Goal: Feedback & Contribution: Contribute content

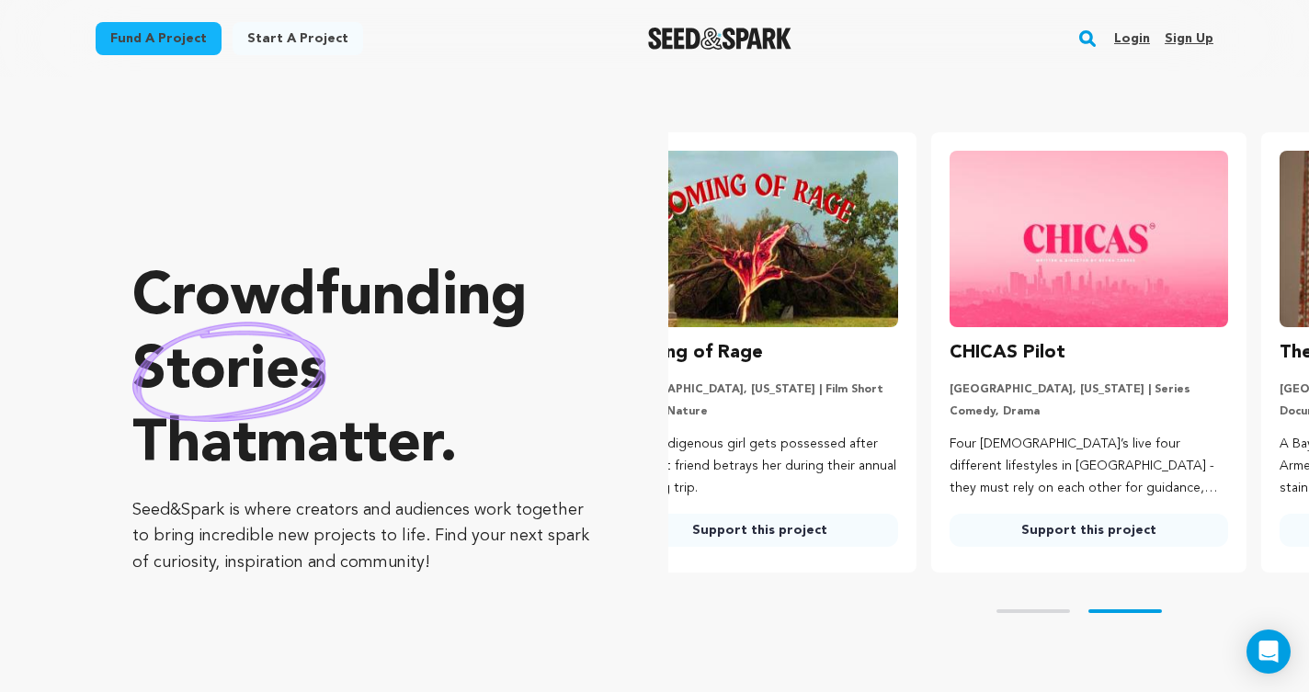
click at [1086, 26] on button "Search" at bounding box center [1088, 39] width 23 height 48
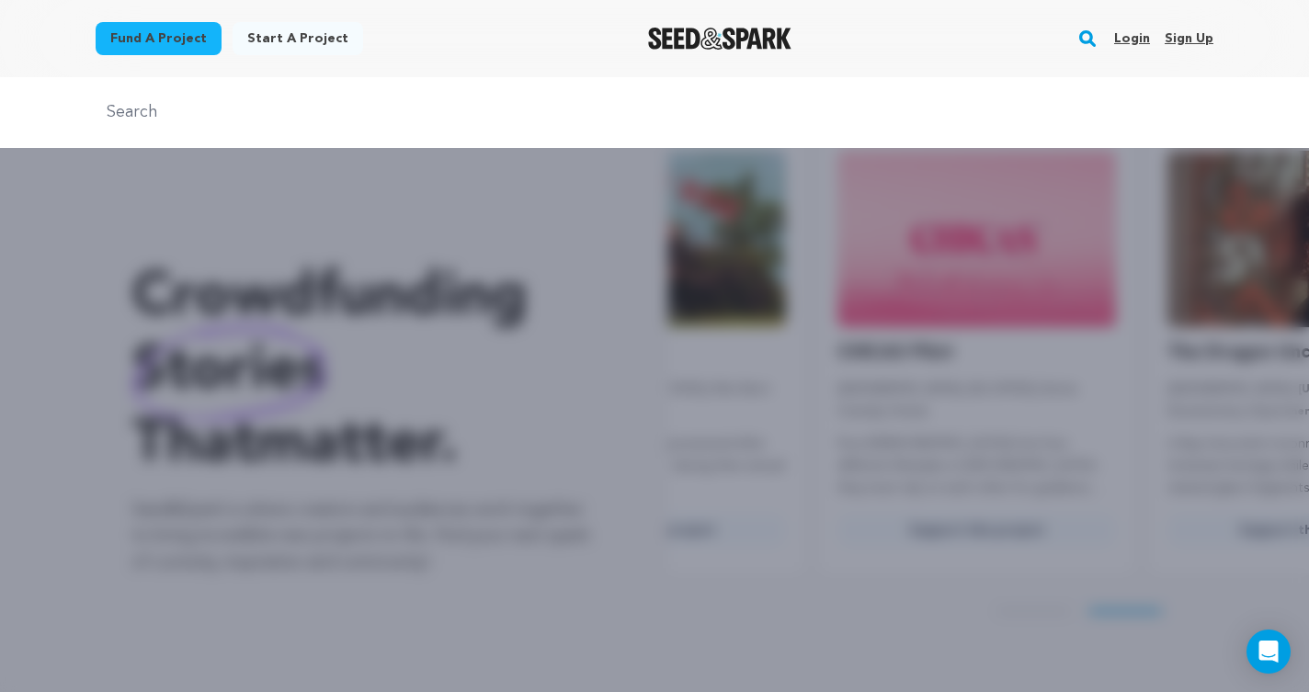
scroll to position [0, 344]
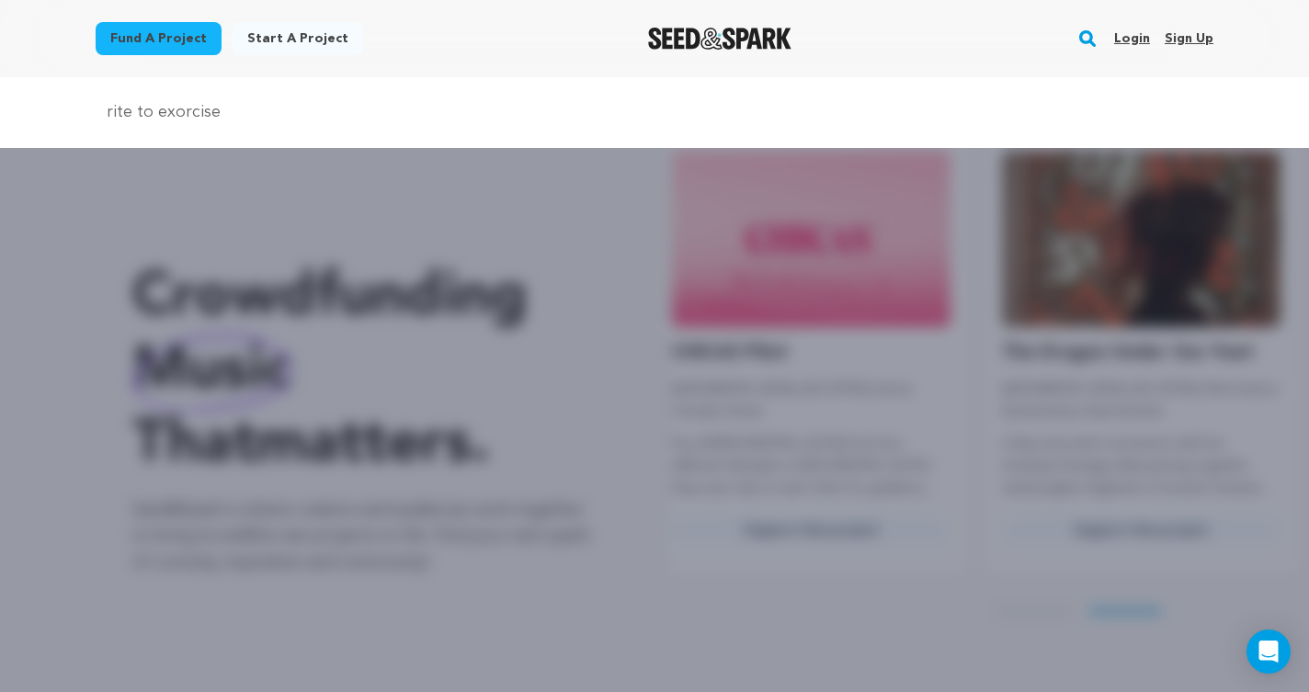
type input "rite to exorcise"
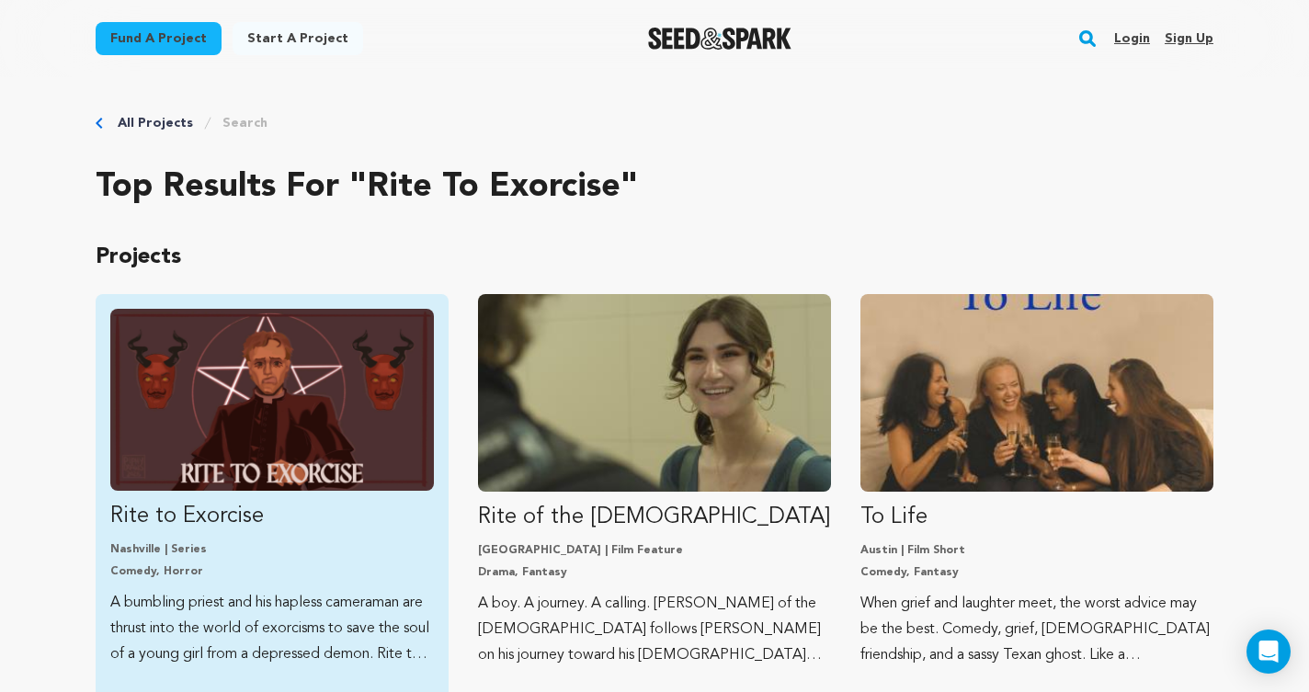
click at [288, 462] on img "Fund Rite to Exorcise" at bounding box center [272, 400] width 324 height 182
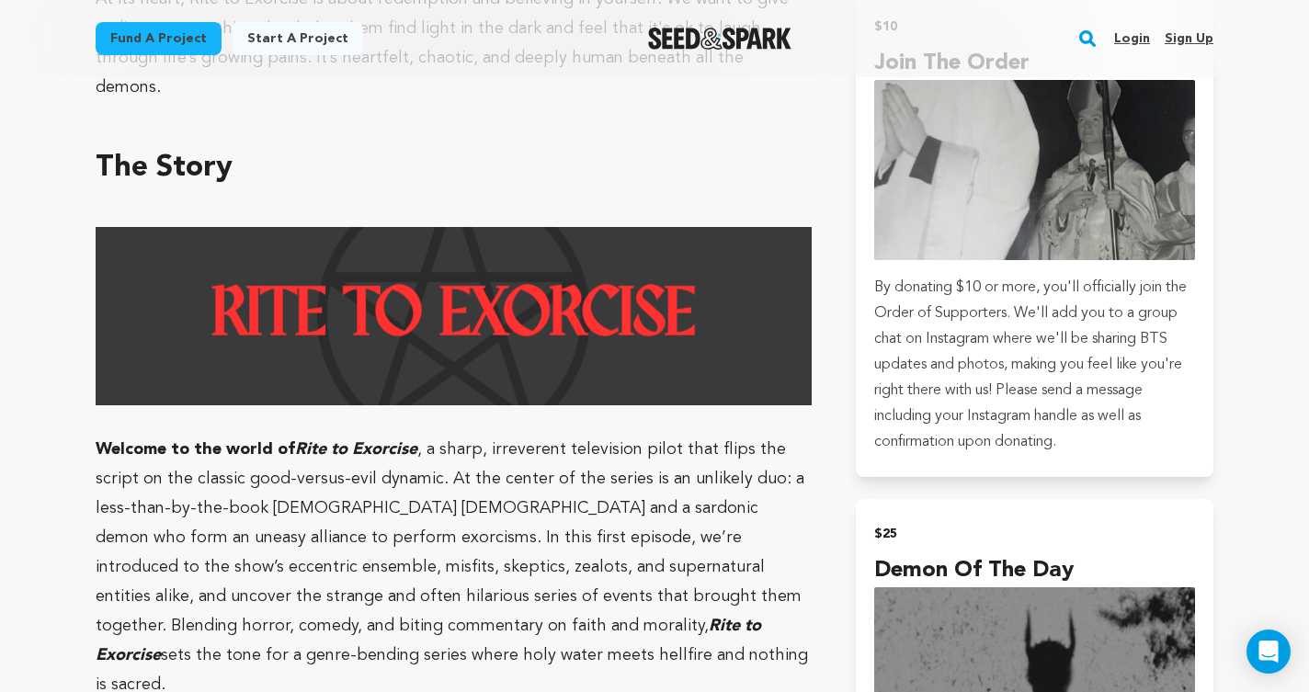
scroll to position [1329, 0]
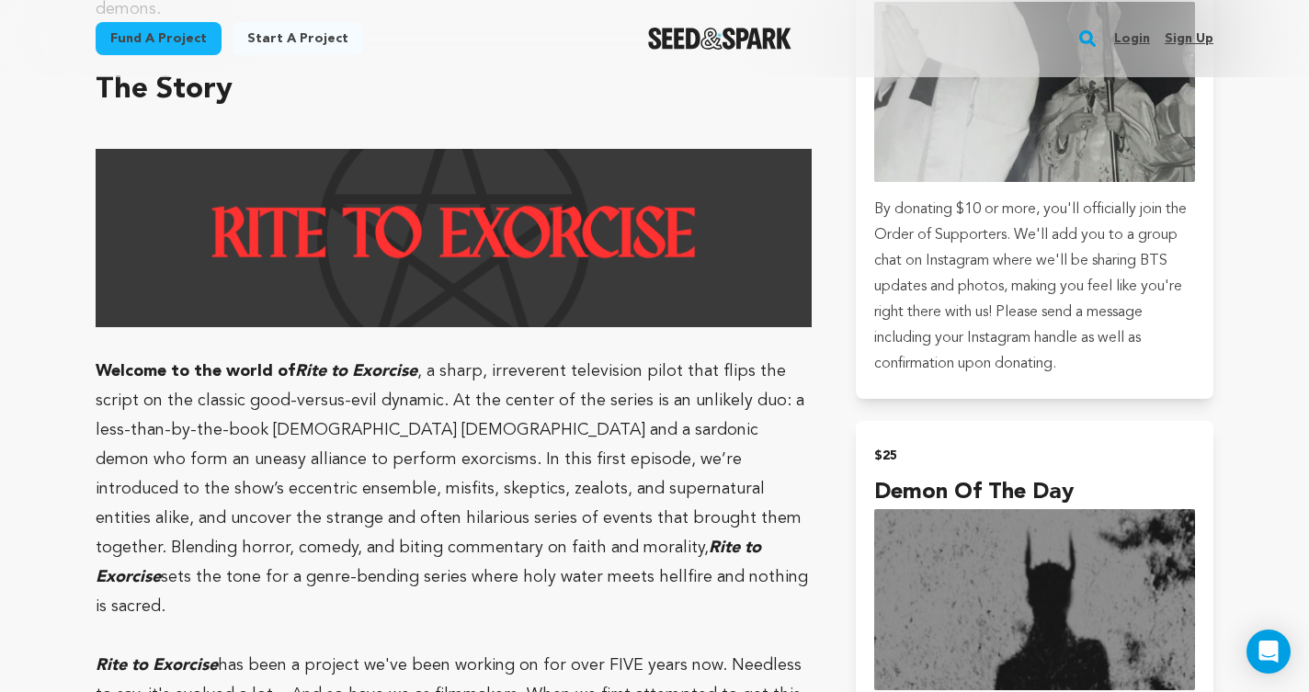
drag, startPoint x: 548, startPoint y: 558, endPoint x: 89, endPoint y: 355, distance: 501.7
copy p "Welcome to the world of Rite to Exorcise , a sharp, irreverent television pilot…"
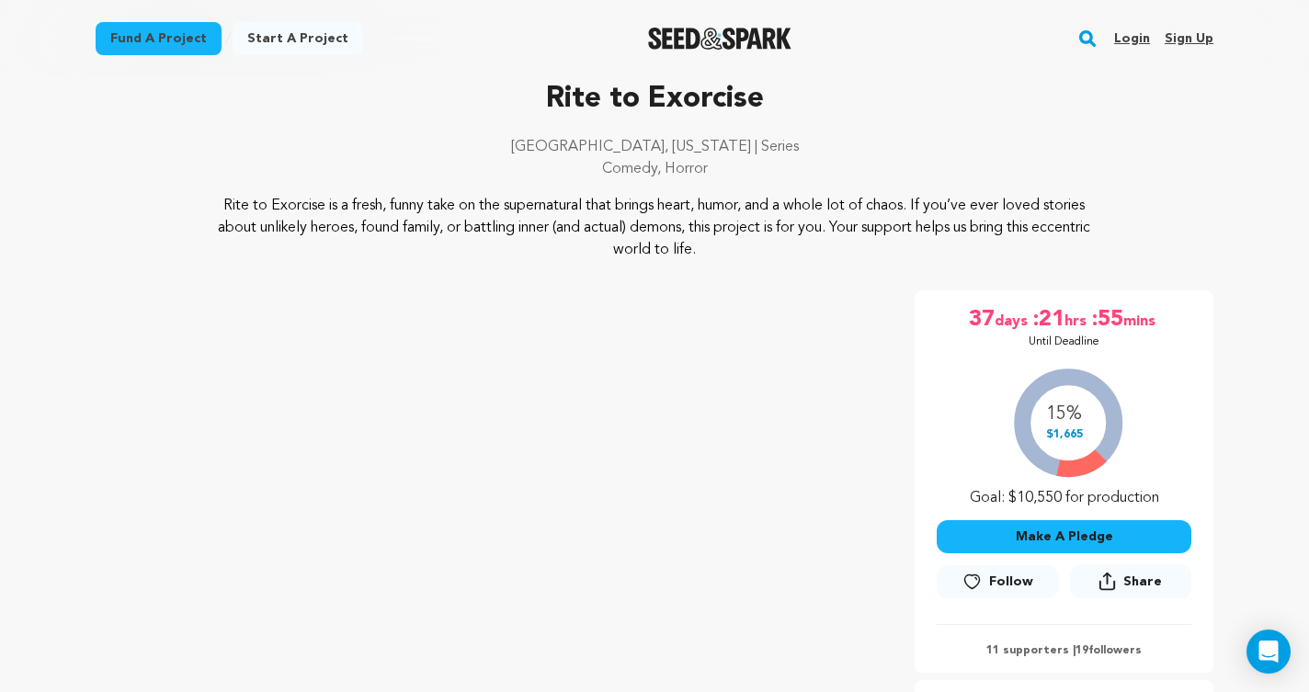
scroll to position [88, 0]
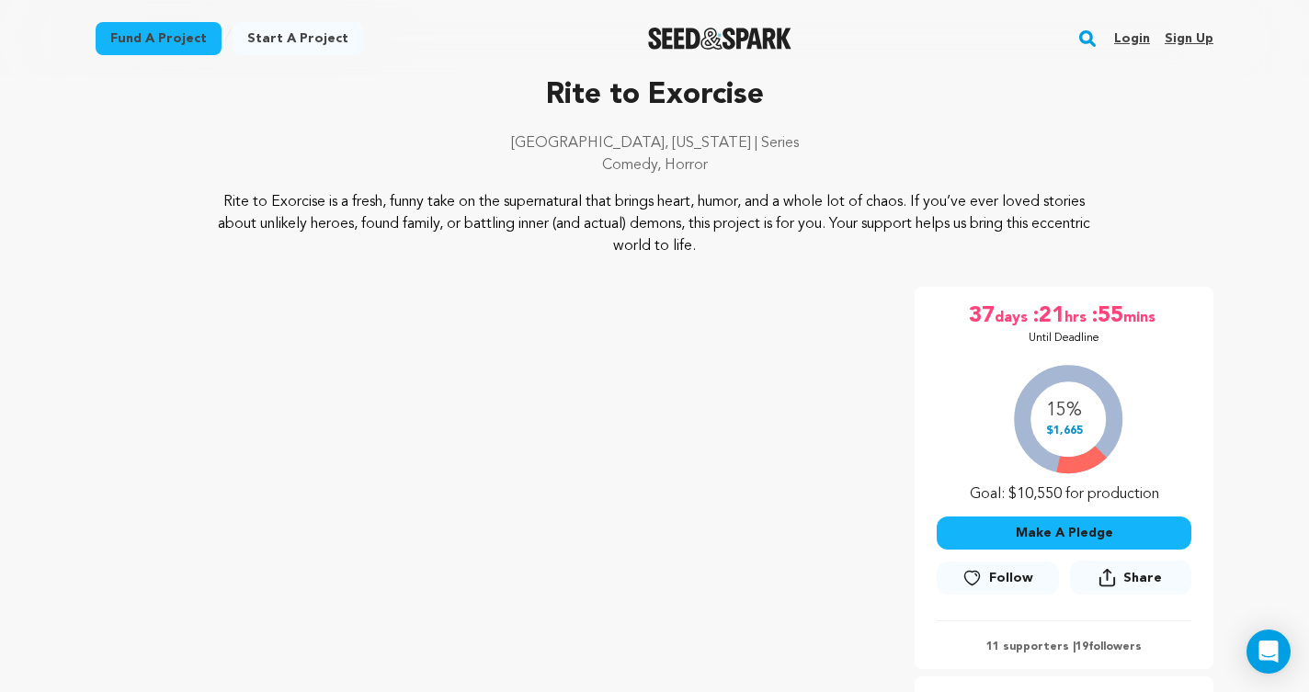
click at [948, 219] on p "Rite to Exorcise is a fresh, funny take on the supernatural that brings heart, …" at bounding box center [655, 224] width 895 height 66
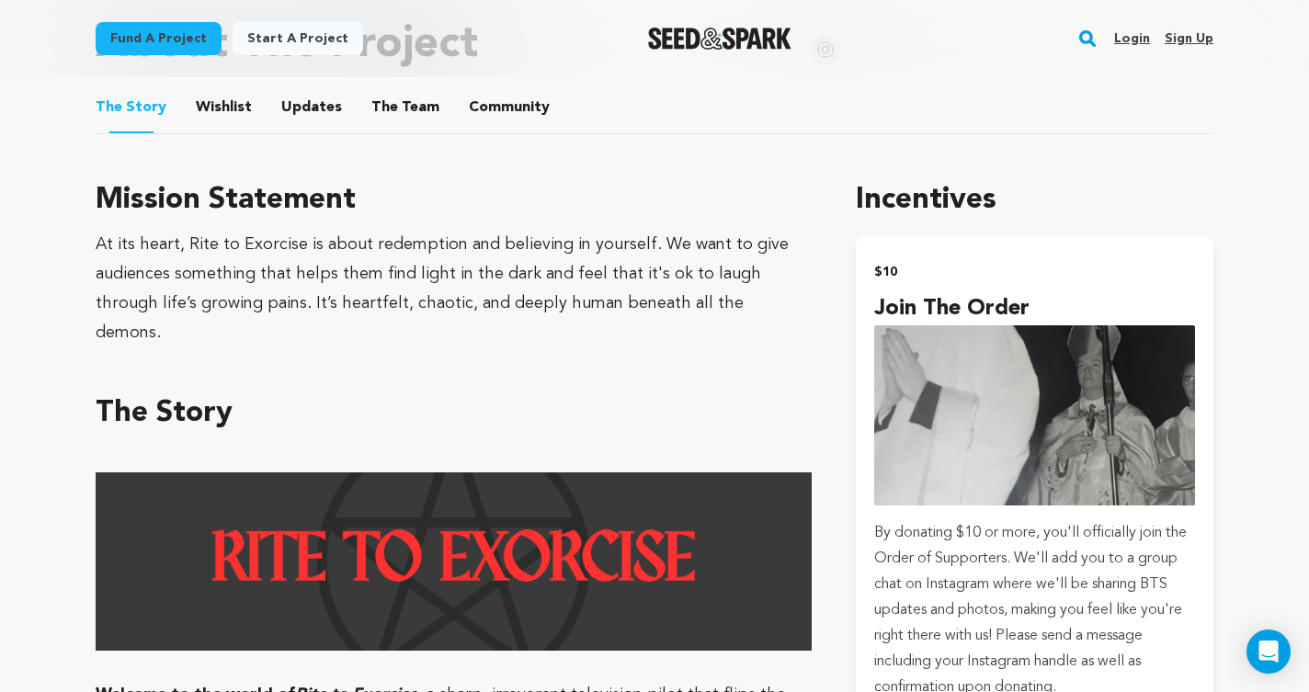
scroll to position [906, 0]
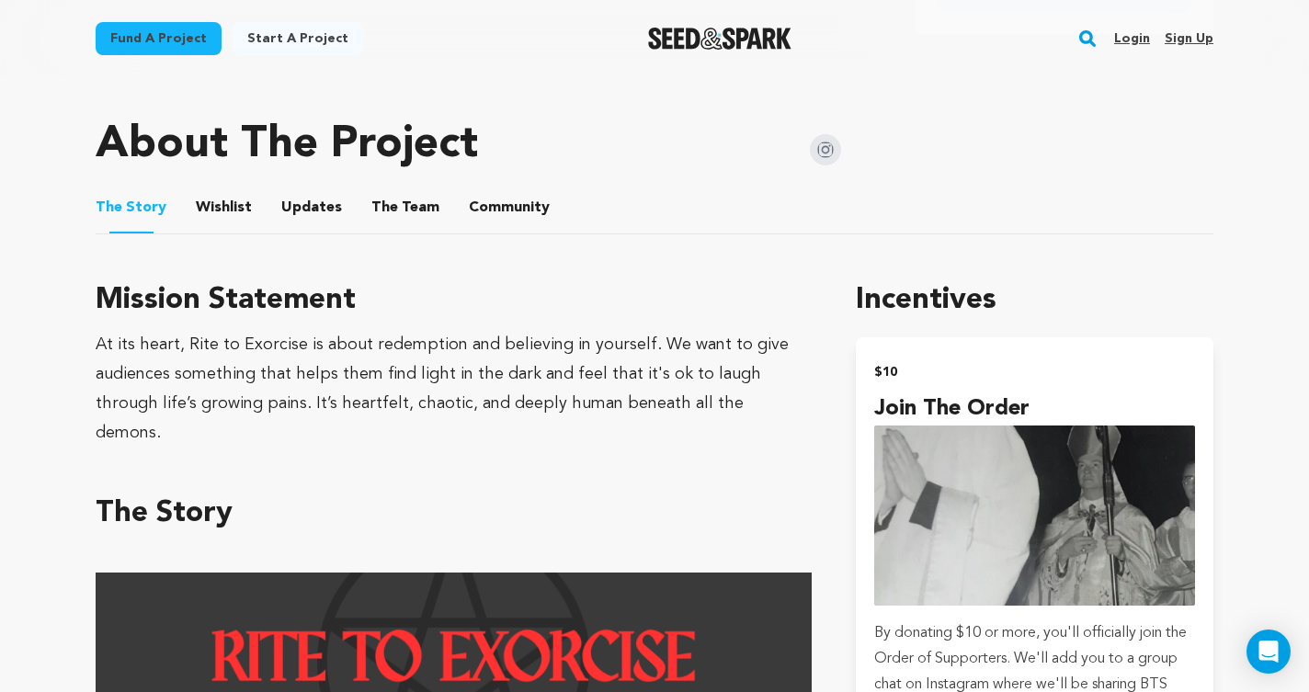
click at [394, 198] on button "The Team" at bounding box center [405, 211] width 44 height 44
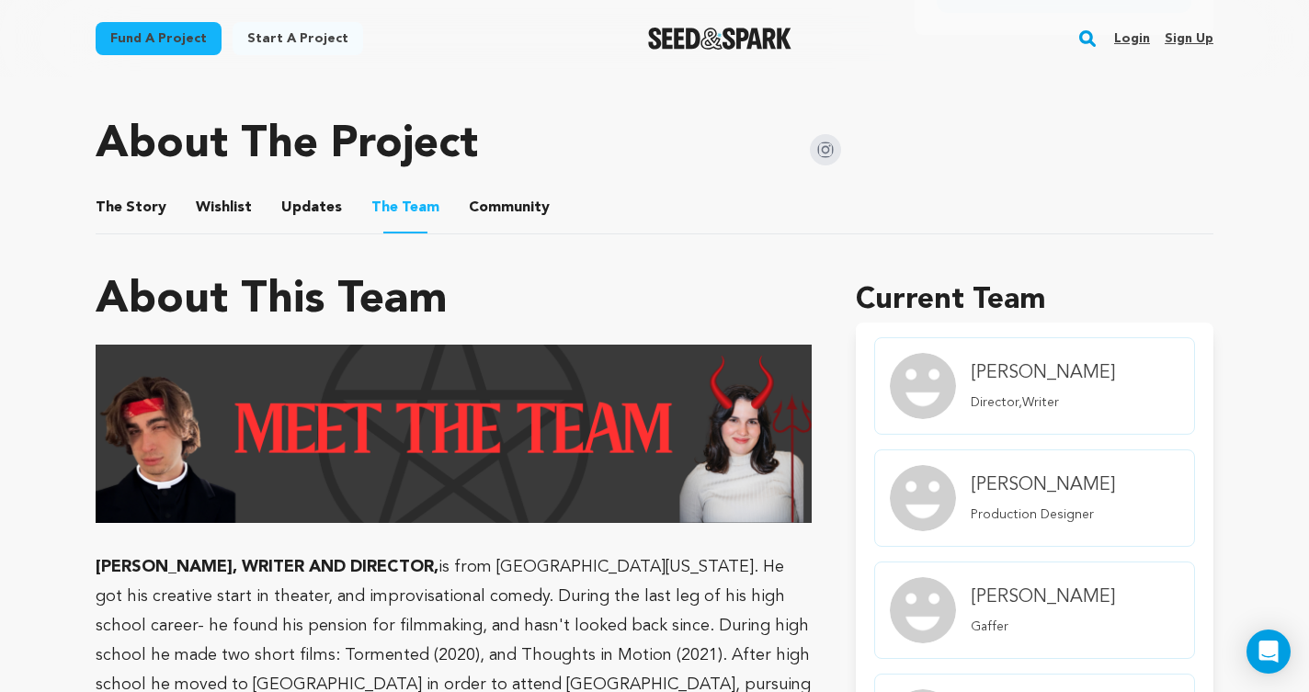
click at [335, 208] on ul "The Story The Story Wishlist Wishlist Updates Updates The Team The Team Communi…" at bounding box center [655, 208] width 1118 height 52
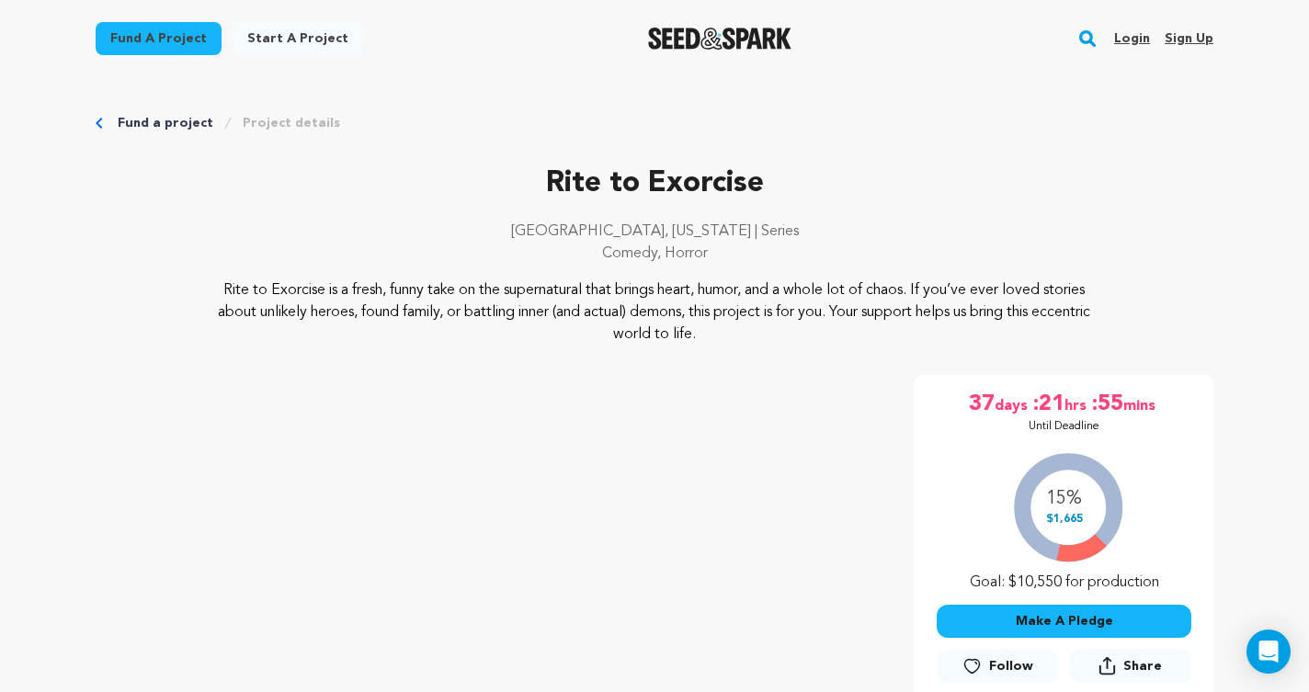
click at [177, 122] on link "Fund a project" at bounding box center [166, 123] width 96 height 18
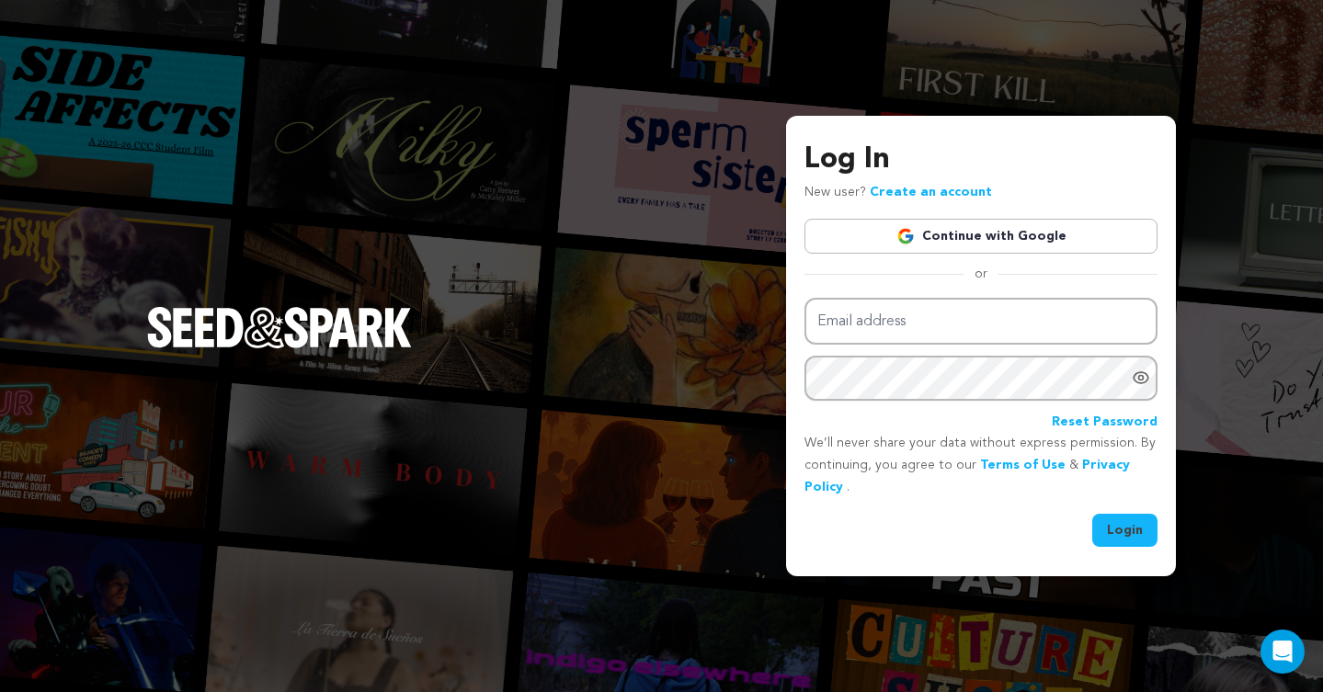
click at [966, 245] on link "Continue with Google" at bounding box center [980, 236] width 353 height 35
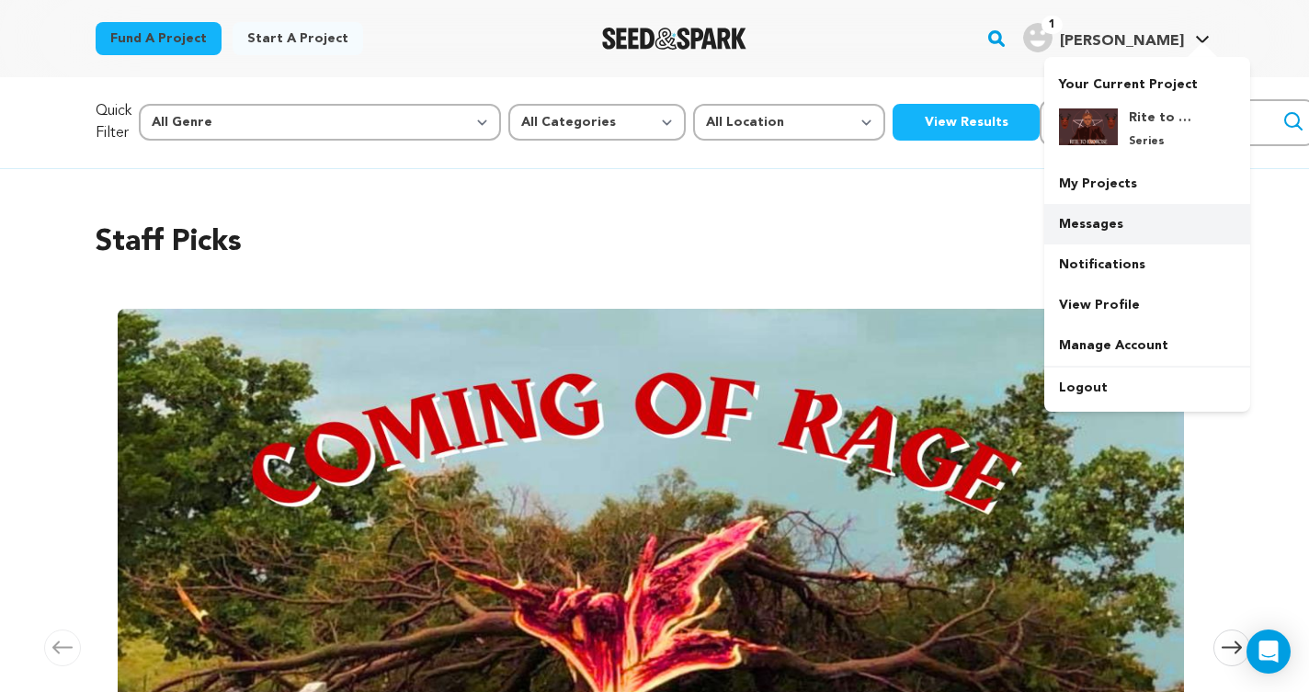
click at [1105, 217] on link "Messages" at bounding box center [1147, 224] width 206 height 40
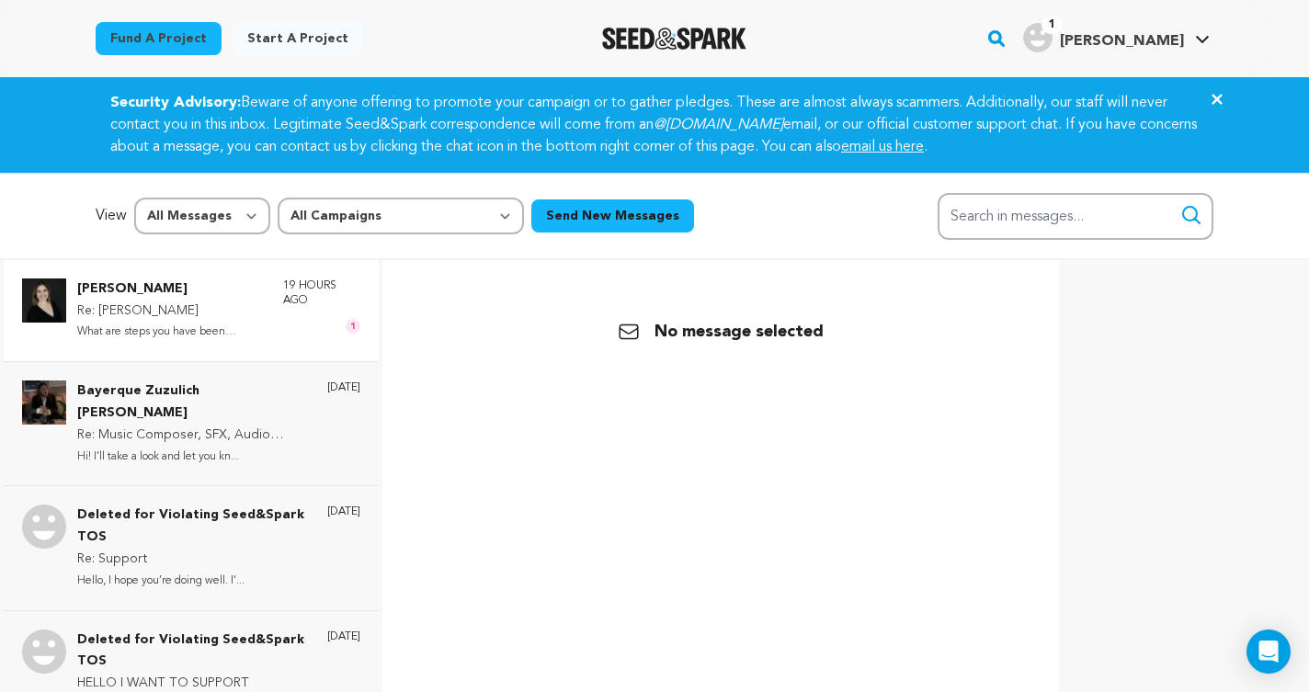
click at [143, 313] on p "Re: Lindsay Compton" at bounding box center [171, 312] width 188 height 22
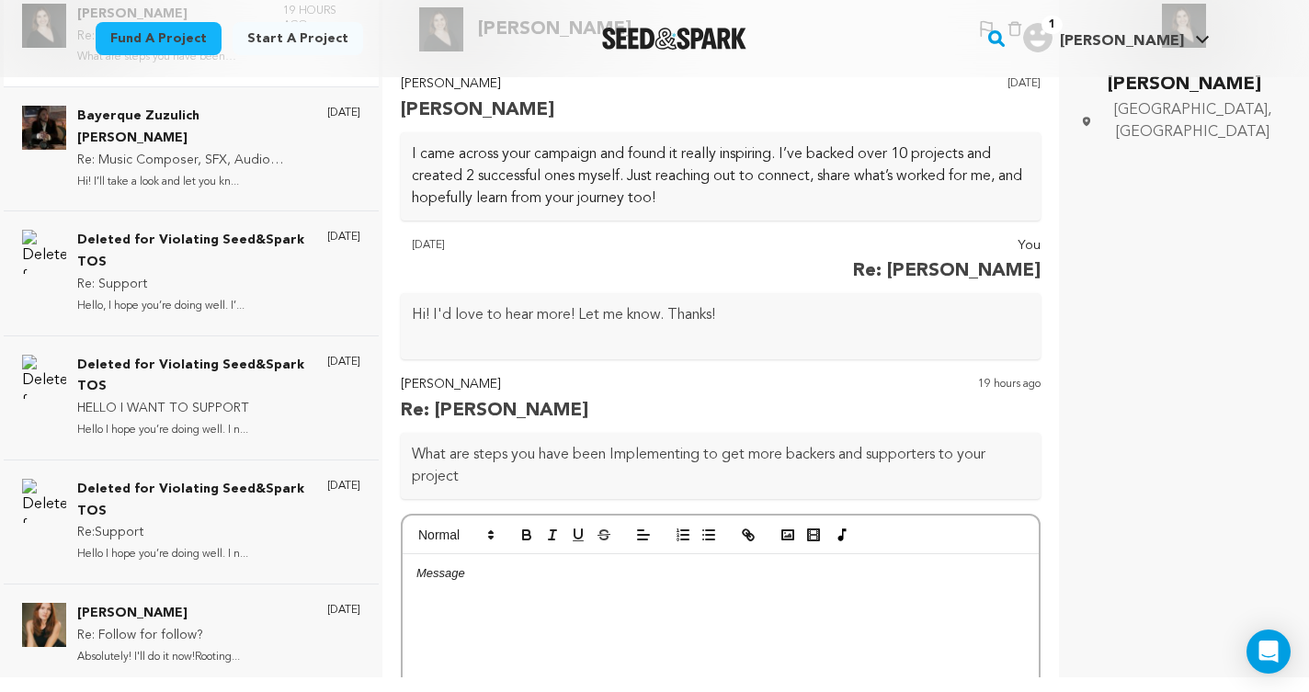
scroll to position [262, 0]
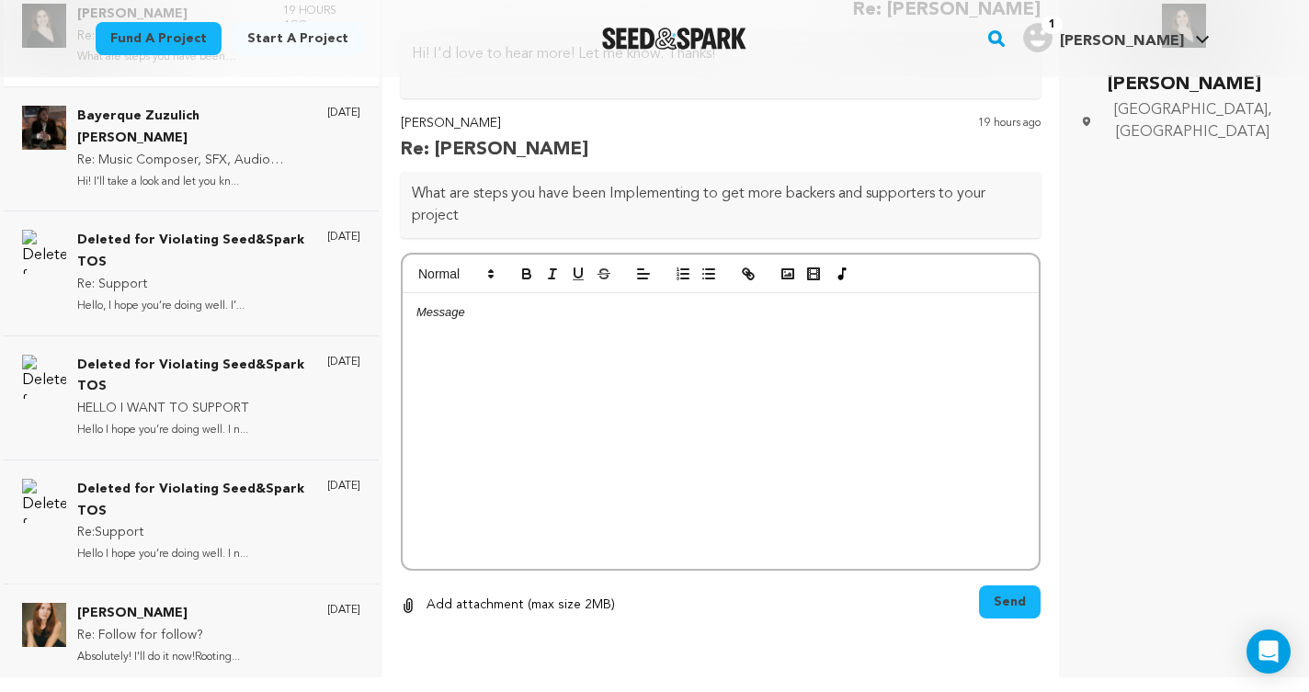
click at [739, 326] on div at bounding box center [721, 431] width 636 height 276
click at [1014, 589] on button "Send" at bounding box center [1010, 602] width 62 height 33
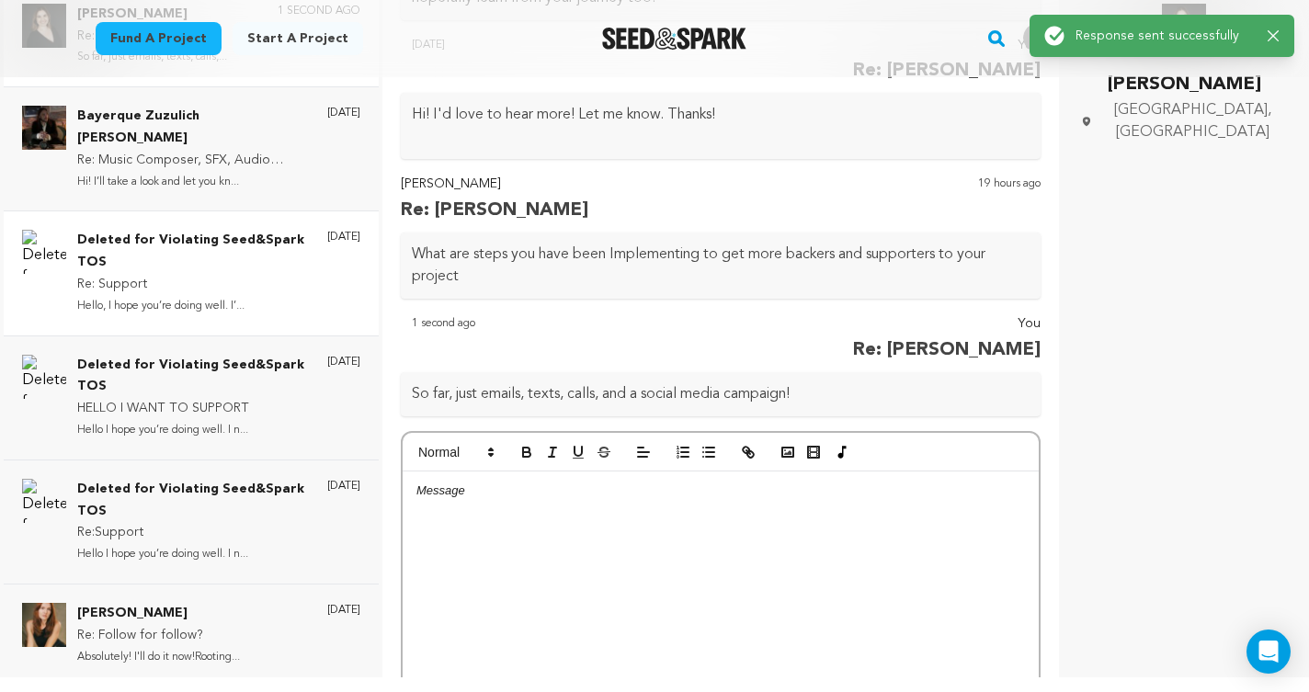
scroll to position [0, 0]
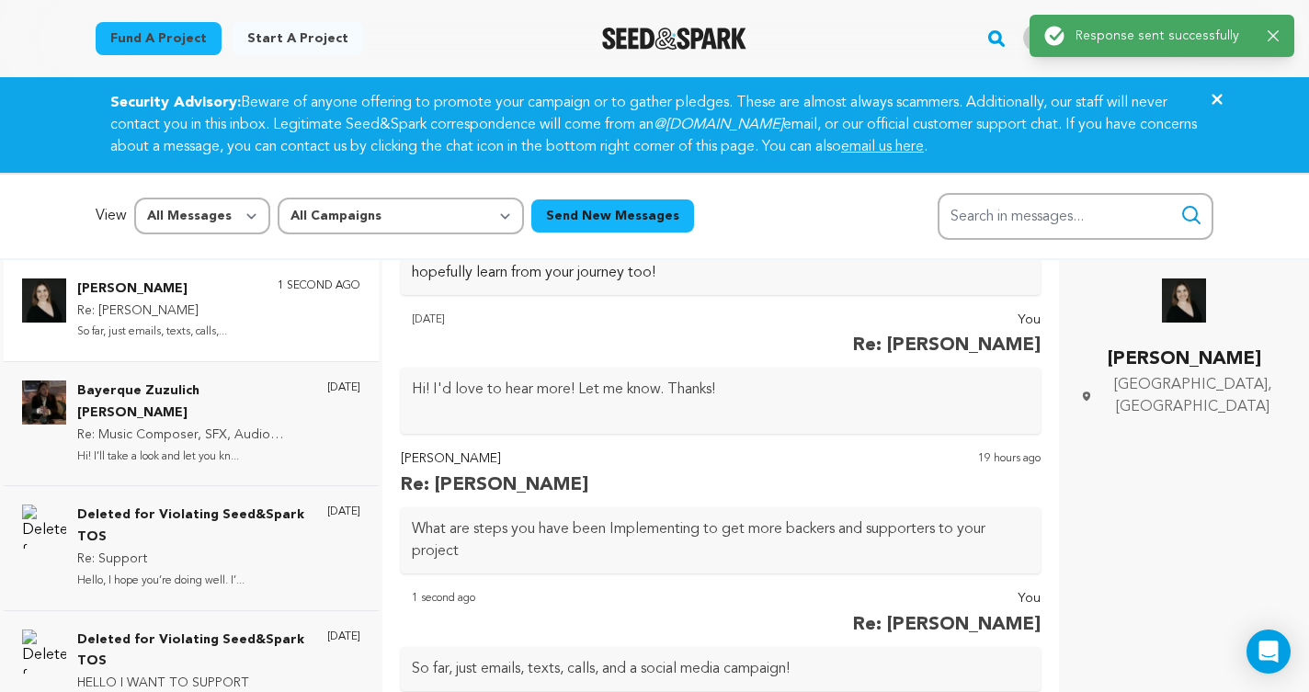
click at [1215, 97] on icon "Close" at bounding box center [1217, 99] width 22 height 22
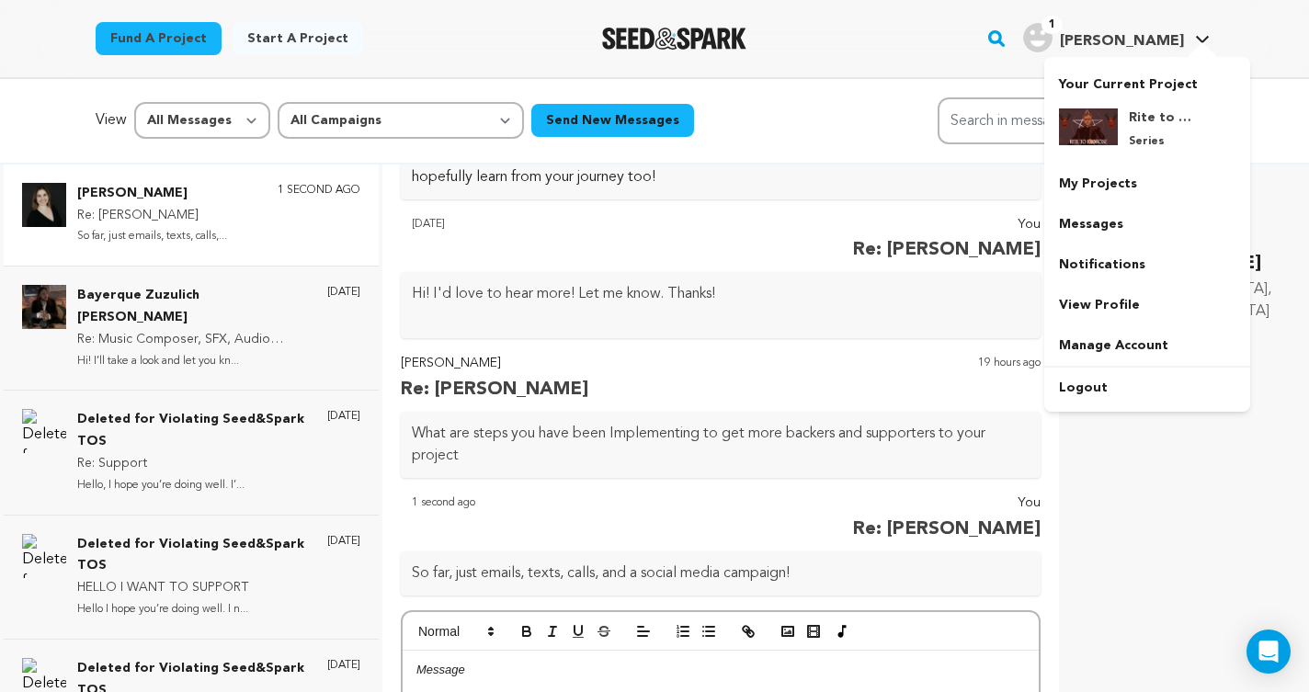
click at [1172, 28] on div "1 Lindsay C." at bounding box center [1103, 37] width 161 height 29
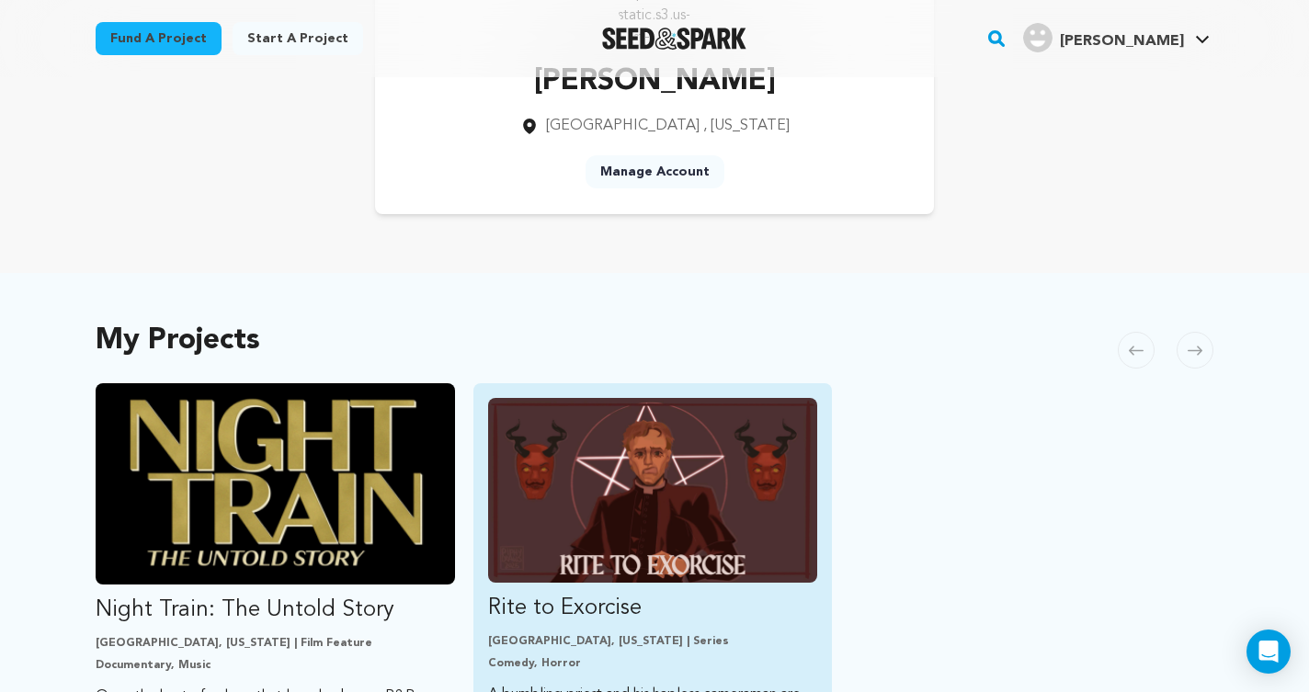
scroll to position [311, 0]
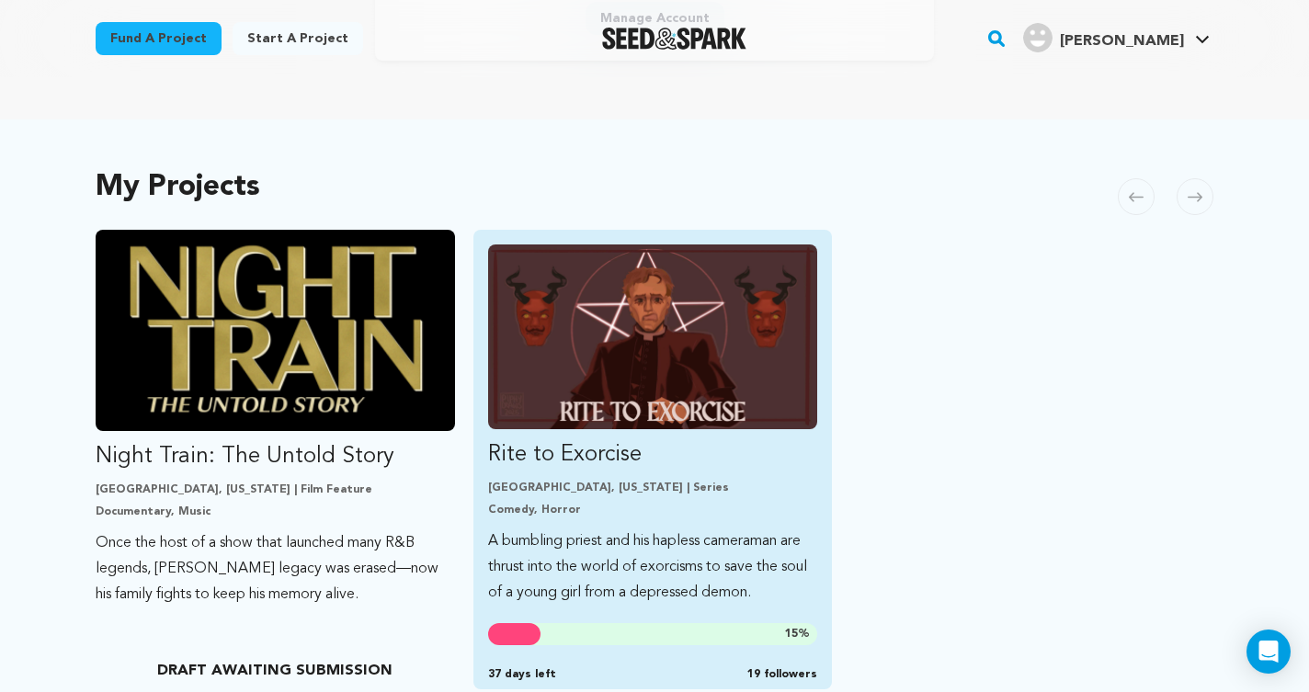
click at [652, 428] on img "Fund Rite to Exorcise" at bounding box center [653, 337] width 330 height 185
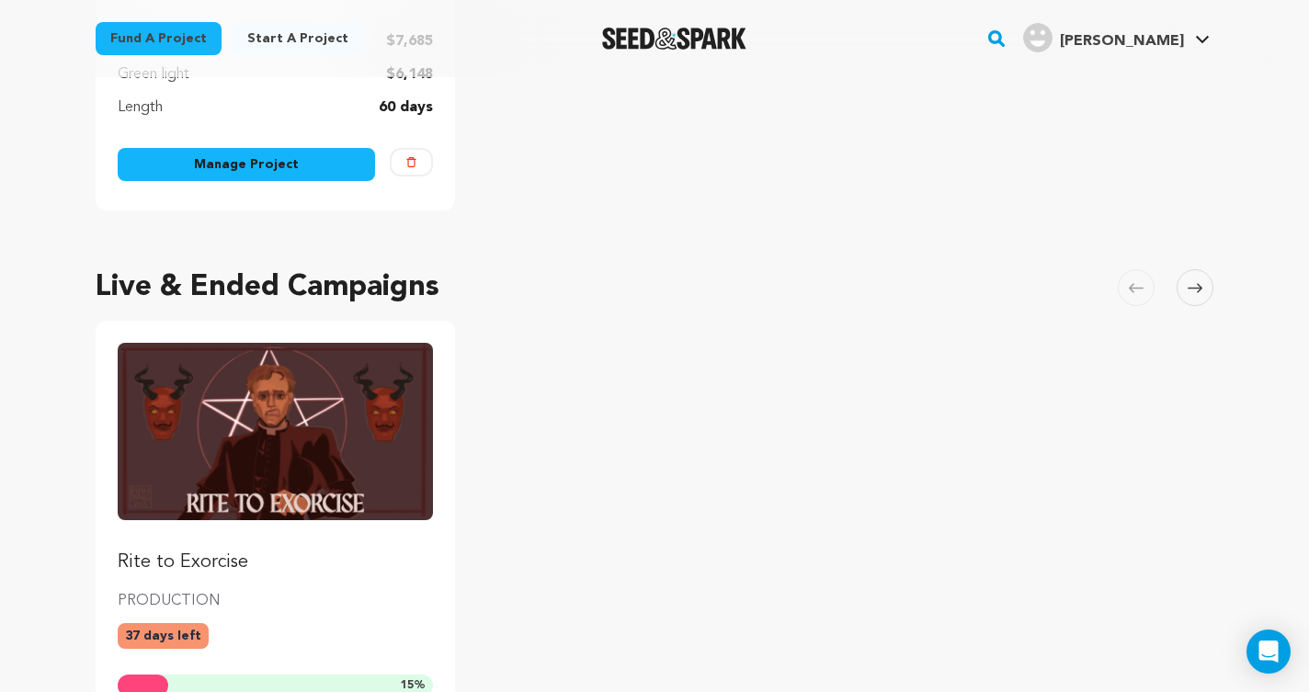
scroll to position [973, 0]
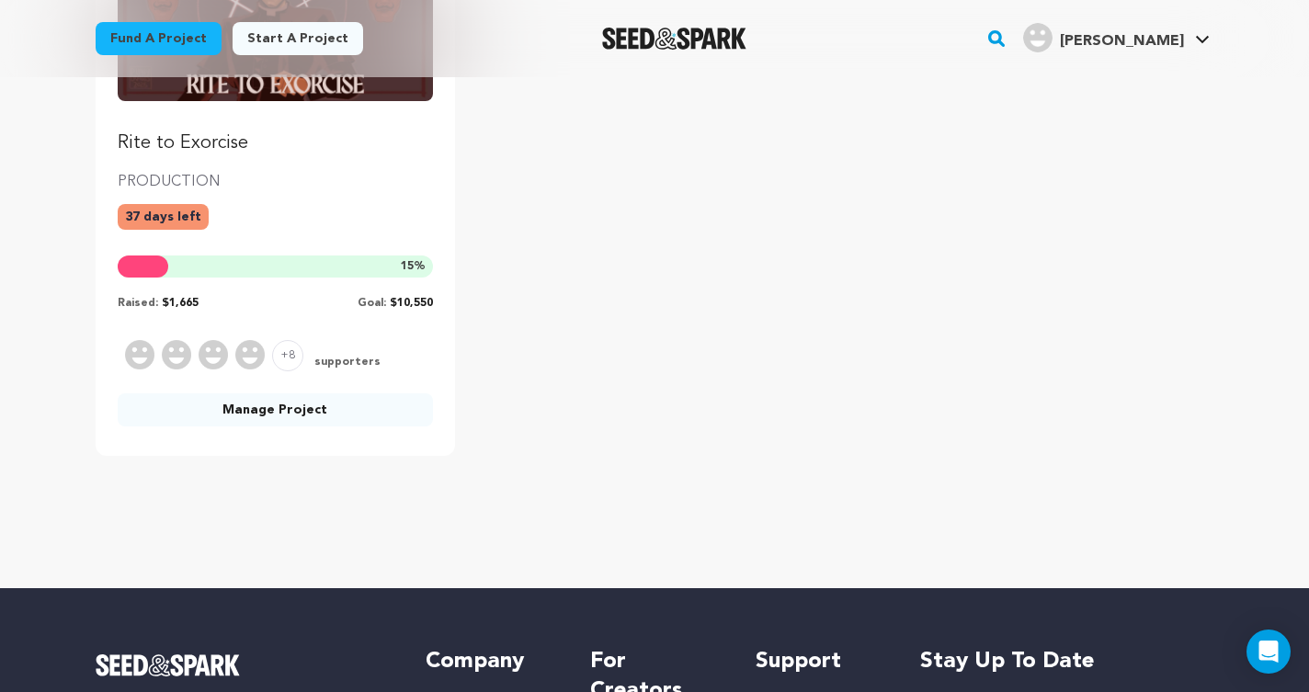
click at [325, 413] on link "Manage Project" at bounding box center [275, 409] width 315 height 33
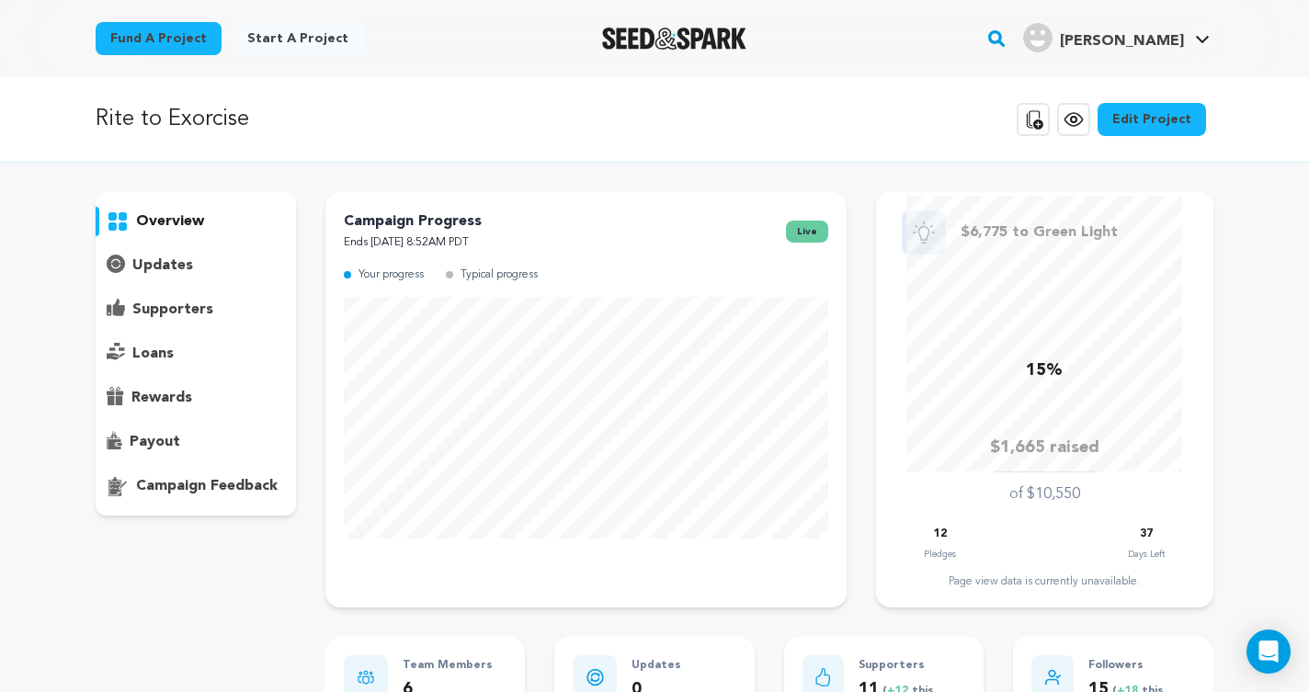
click at [187, 268] on p "updates" at bounding box center [162, 266] width 61 height 22
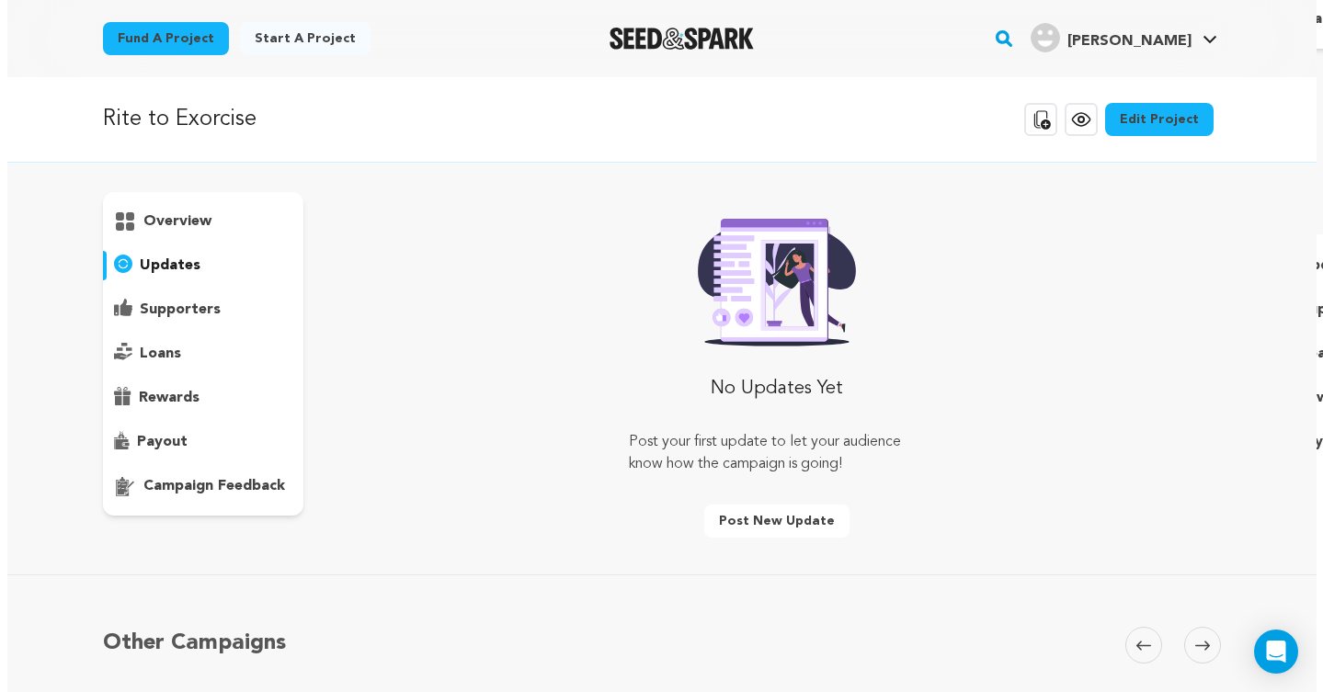
scroll to position [259, 0]
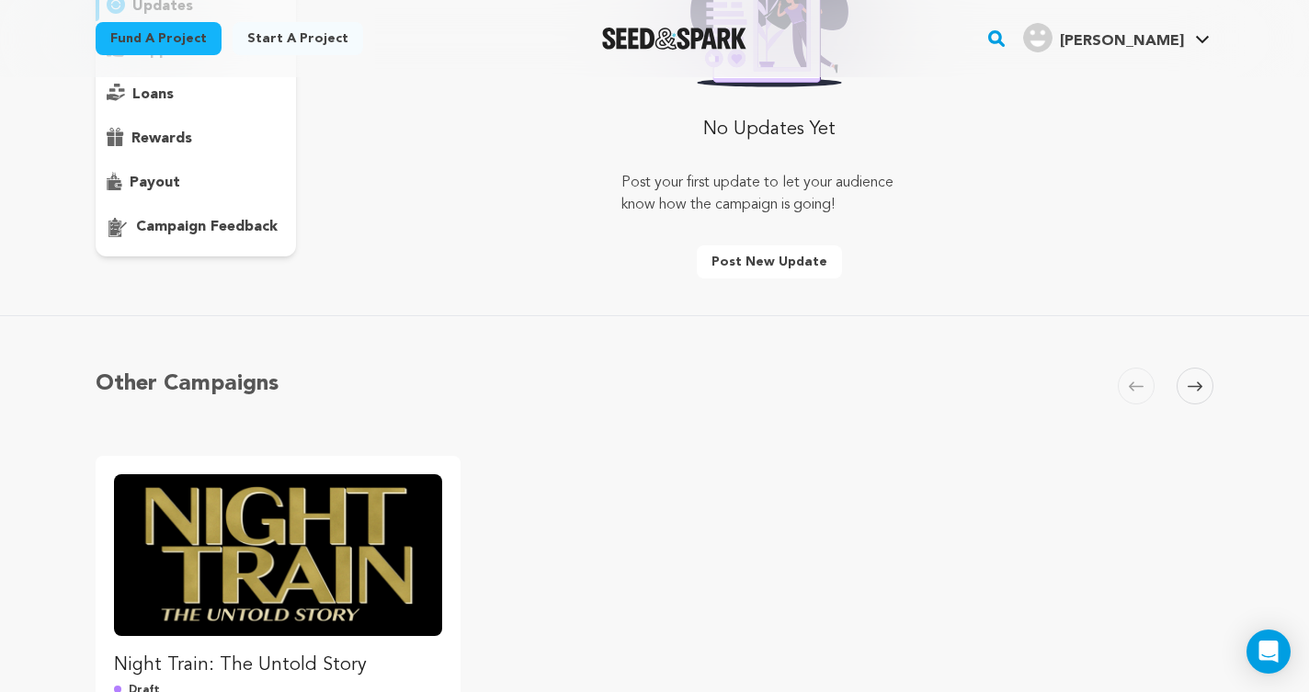
click at [801, 264] on button "Post new update" at bounding box center [769, 261] width 145 height 33
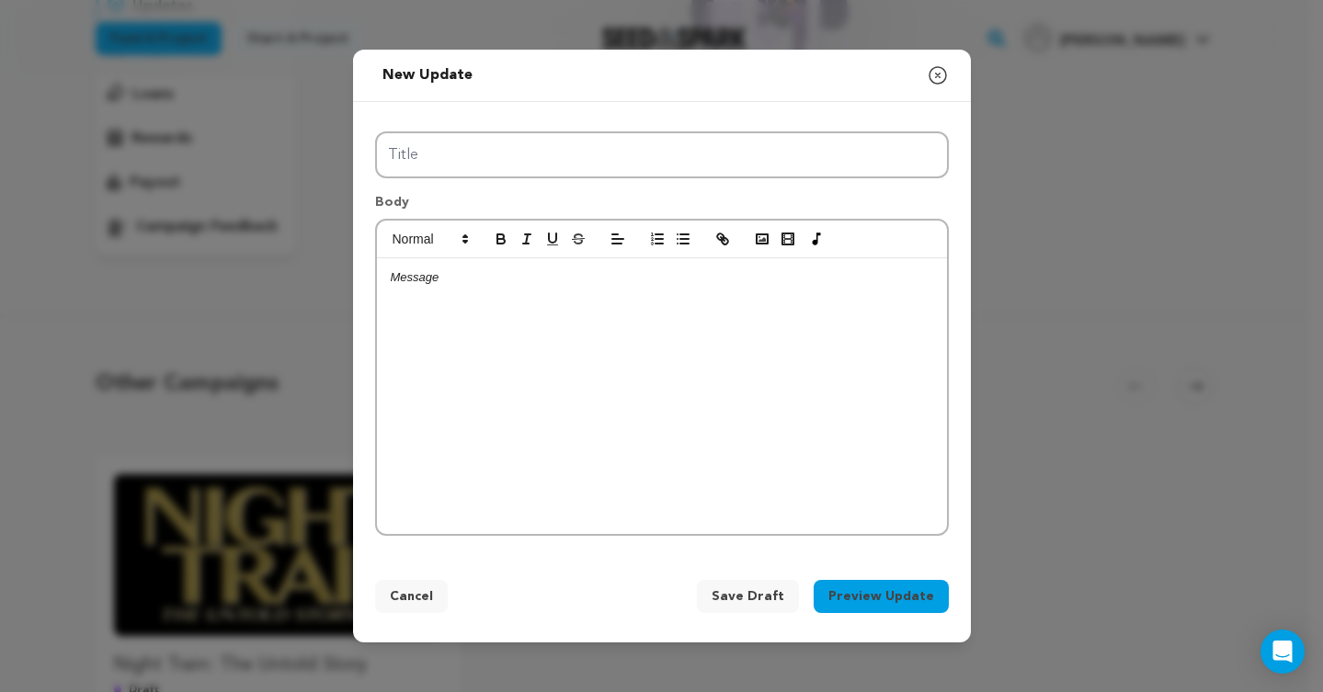
click at [621, 297] on div at bounding box center [662, 396] width 570 height 276
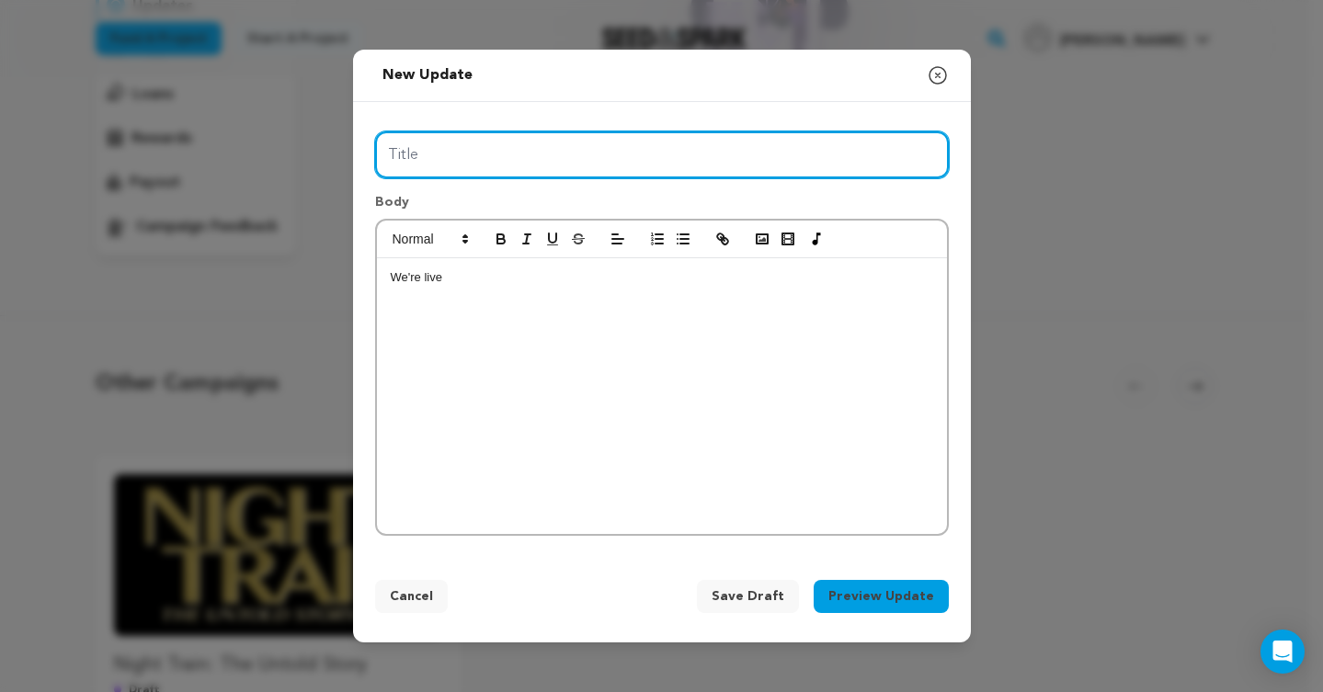
click at [447, 158] on input "Title" at bounding box center [662, 154] width 574 height 47
type input "We're live!"
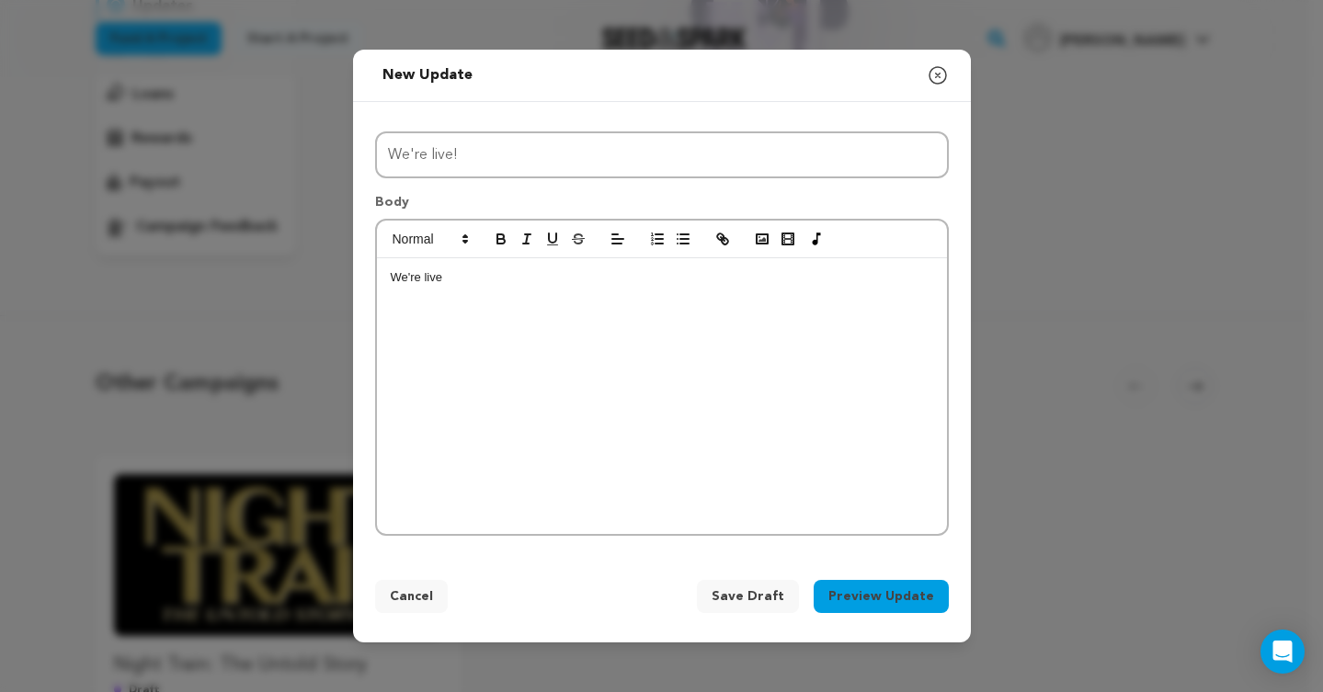
drag, startPoint x: 494, startPoint y: 288, endPoint x: 321, endPoint y: 284, distance: 172.9
click at [321, 284] on div "New update Preview your update Close modal Title We're live! Body We're live We…" at bounding box center [661, 346] width 1323 height 692
click at [792, 238] on rect "button" at bounding box center [787, 239] width 11 height 11
click at [760, 325] on div at bounding box center [662, 396] width 570 height 276
drag, startPoint x: 827, startPoint y: 271, endPoint x: 381, endPoint y: 275, distance: 445.9
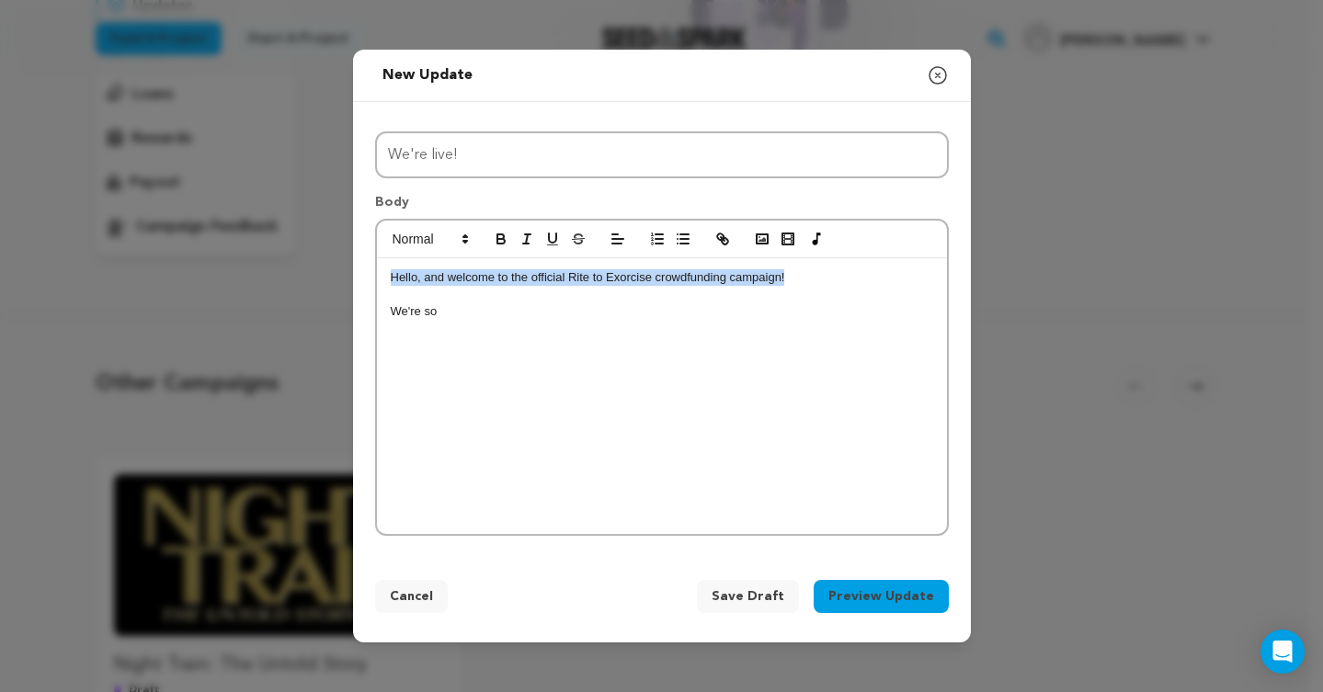
click at [381, 275] on div "Hello, and welcome to the official Rite to Exorcise crowdfunding campaign! We'r…" at bounding box center [662, 396] width 570 height 276
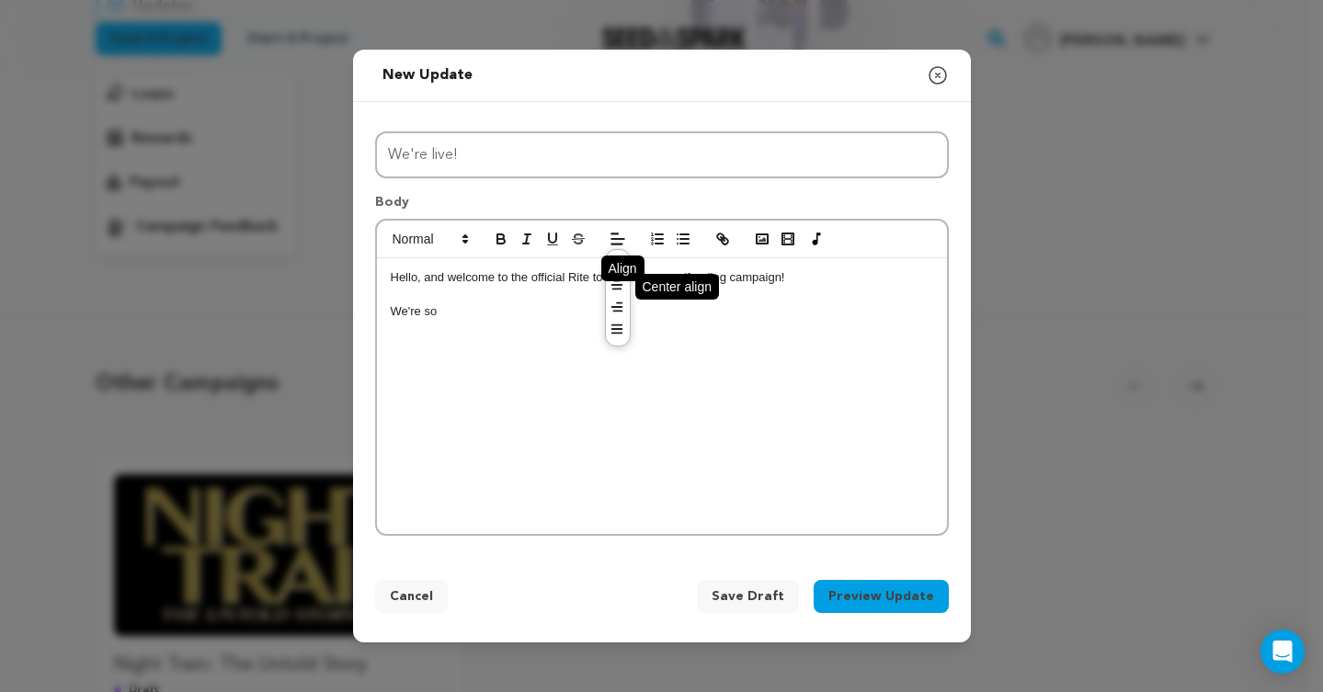
click at [614, 291] on icon at bounding box center [617, 285] width 15 height 15
click at [587, 320] on p "We're so" at bounding box center [662, 311] width 542 height 17
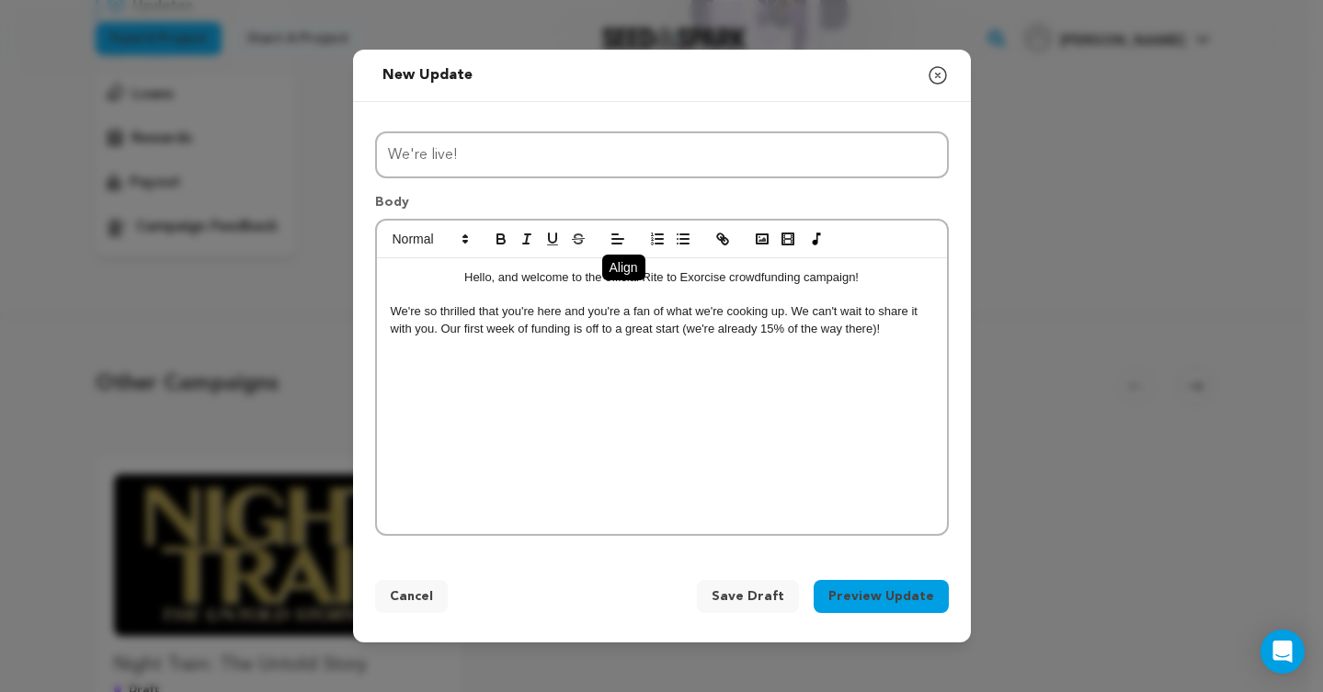
drag, startPoint x: 576, startPoint y: 367, endPoint x: 903, endPoint y: 345, distance: 328.0
click at [903, 347] on div "Hello, and welcome to the official Rite to Exorcise crowdfunding campaign! We'r…" at bounding box center [662, 396] width 570 height 276
drag, startPoint x: 823, startPoint y: 356, endPoint x: 633, endPoint y: 348, distance: 189.5
click at [633, 348] on div "Hello, and welcome to the official Rite to Exorcise crowdfunding campaign! We'r…" at bounding box center [662, 396] width 570 height 276
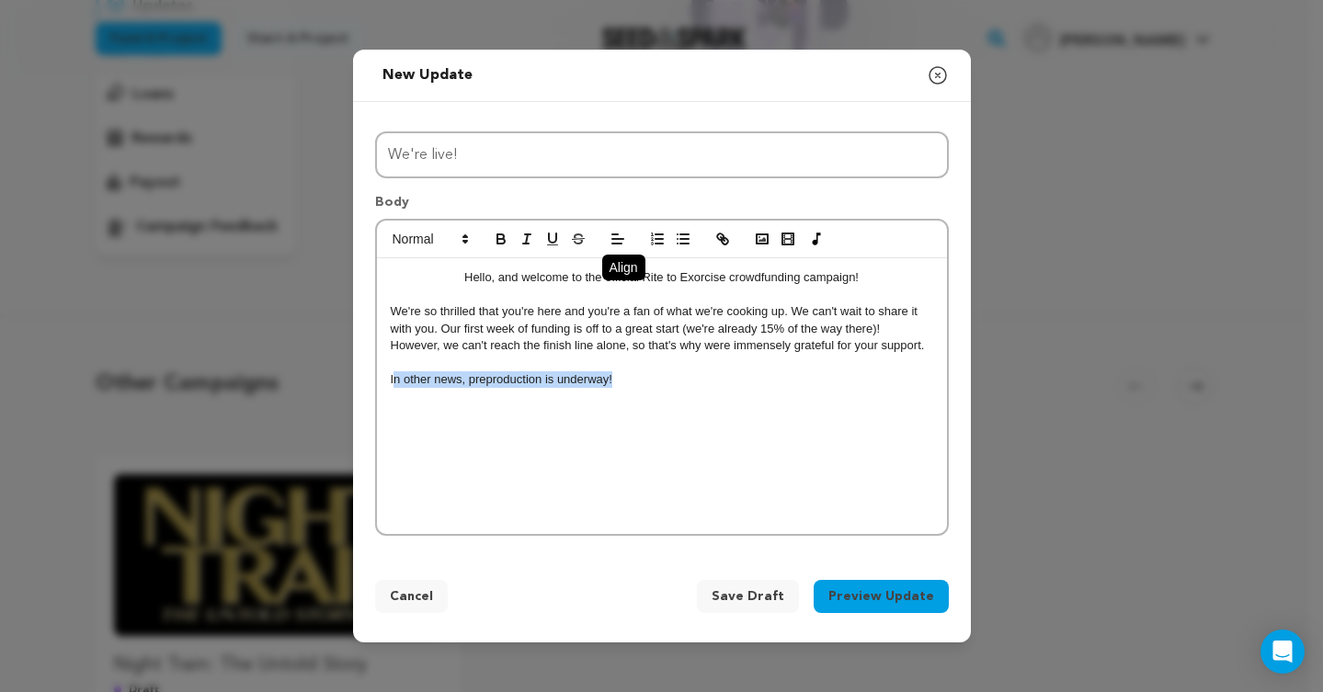
drag, startPoint x: 680, startPoint y: 375, endPoint x: 392, endPoint y: 375, distance: 288.7
click at [392, 375] on p "In other news, preproduction is underway!" at bounding box center [662, 379] width 542 height 17
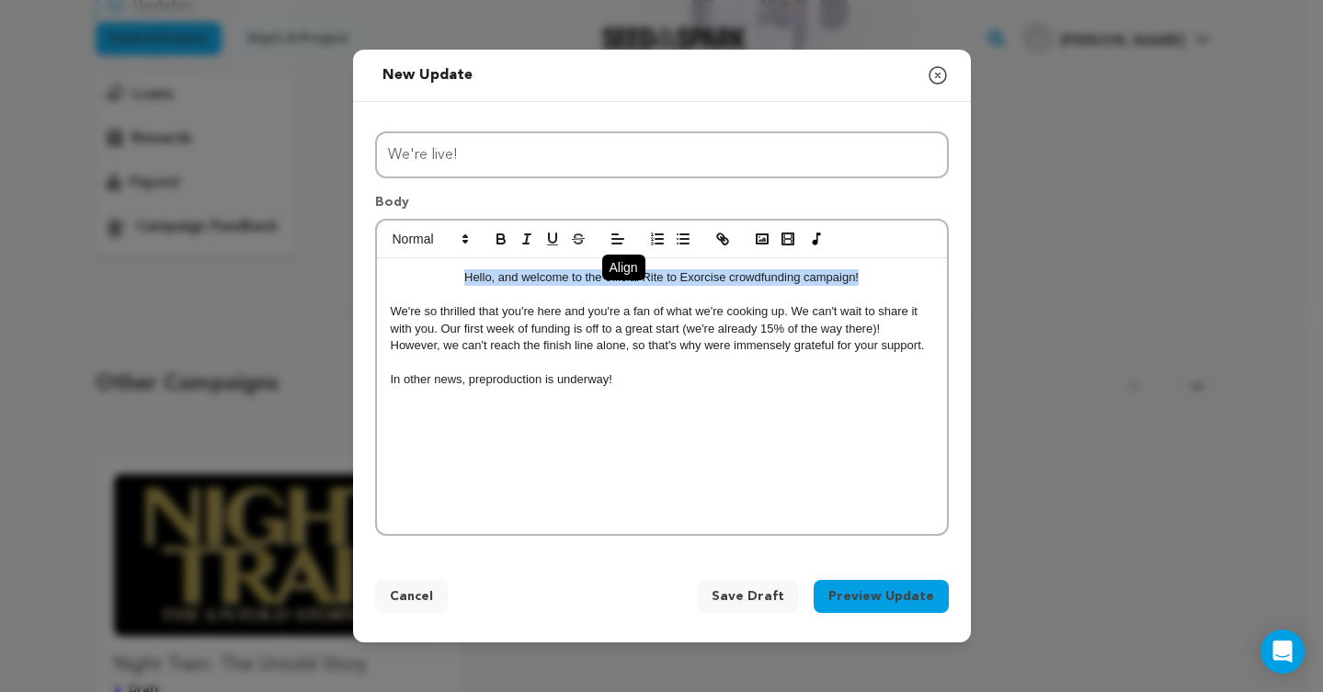
drag, startPoint x: 883, startPoint y: 275, endPoint x: 368, endPoint y: 275, distance: 514.8
click at [368, 275] on div "Title We're live! Body Hello, and welcome to the official Rite to Exorcise crow…" at bounding box center [662, 330] width 618 height 457
click at [510, 242] on button "button" at bounding box center [501, 239] width 26 height 22
click at [630, 417] on div "Hello, and welcome to the official Rite to Exorcise crowdfunding campaign! We'r…" at bounding box center [662, 396] width 570 height 276
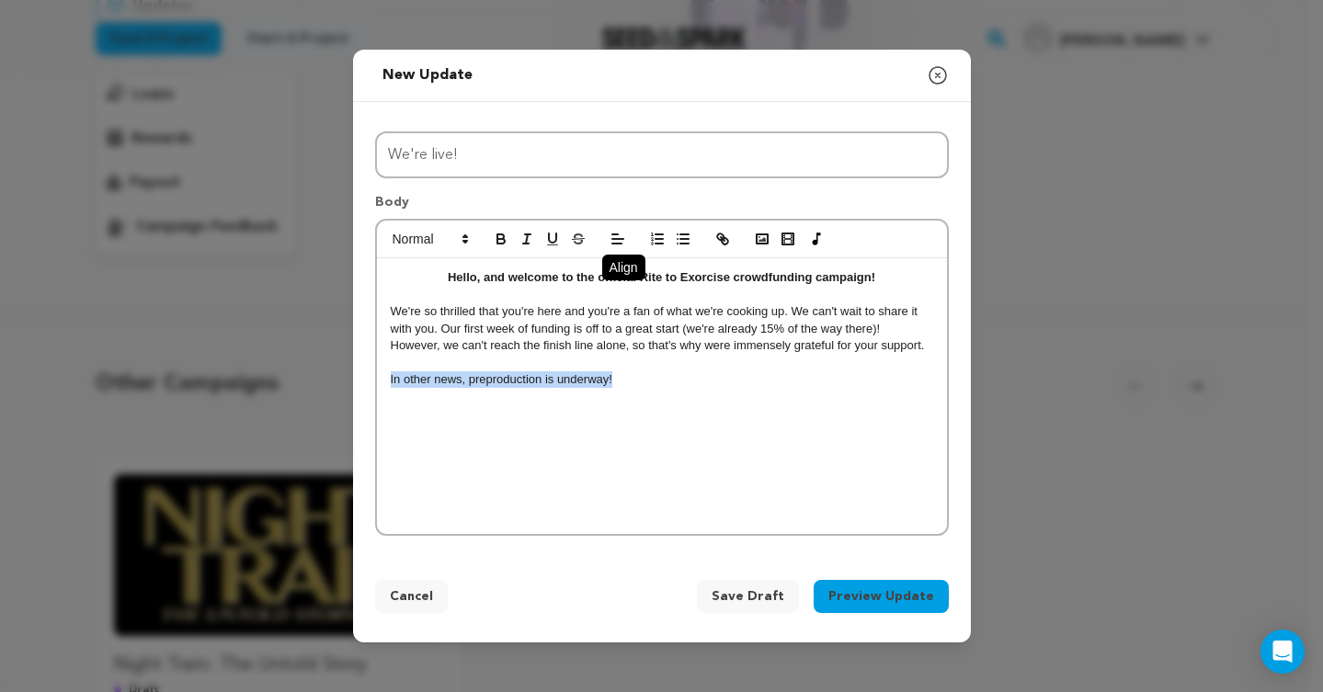
drag, startPoint x: 649, startPoint y: 383, endPoint x: 371, endPoint y: 383, distance: 278.6
click at [371, 383] on div "Title We're live! Body Hello, and welcome to the official Rite to Exorcise crow…" at bounding box center [662, 330] width 618 height 457
click at [684, 234] on line "button" at bounding box center [684, 234] width 8 height 0
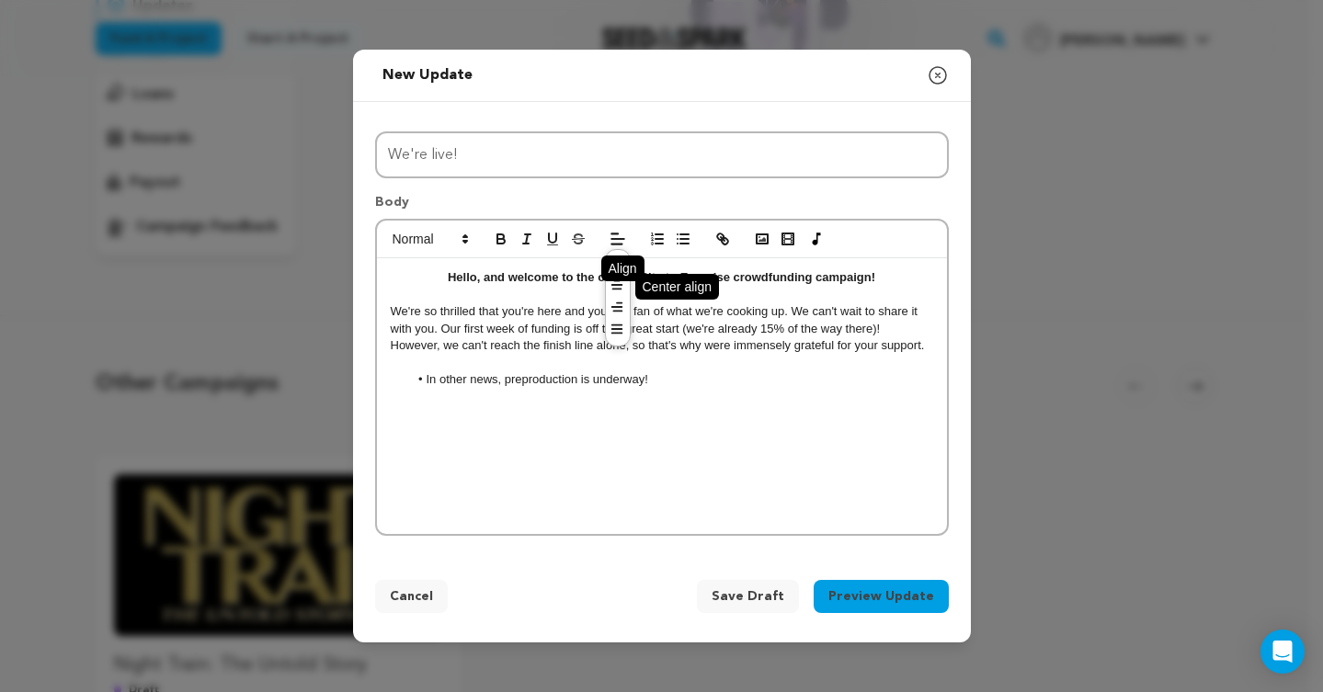
click at [620, 290] on line at bounding box center [616, 290] width 8 height 0
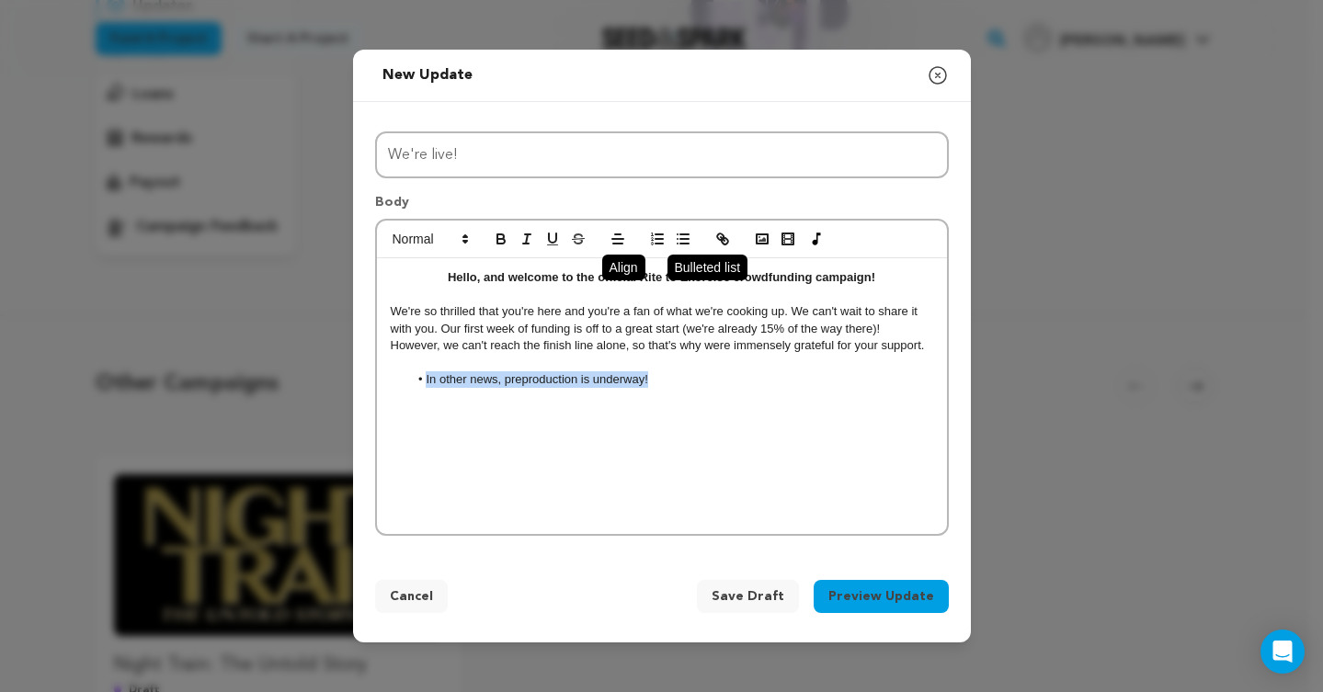
click at [688, 245] on icon "button" at bounding box center [683, 239] width 17 height 17
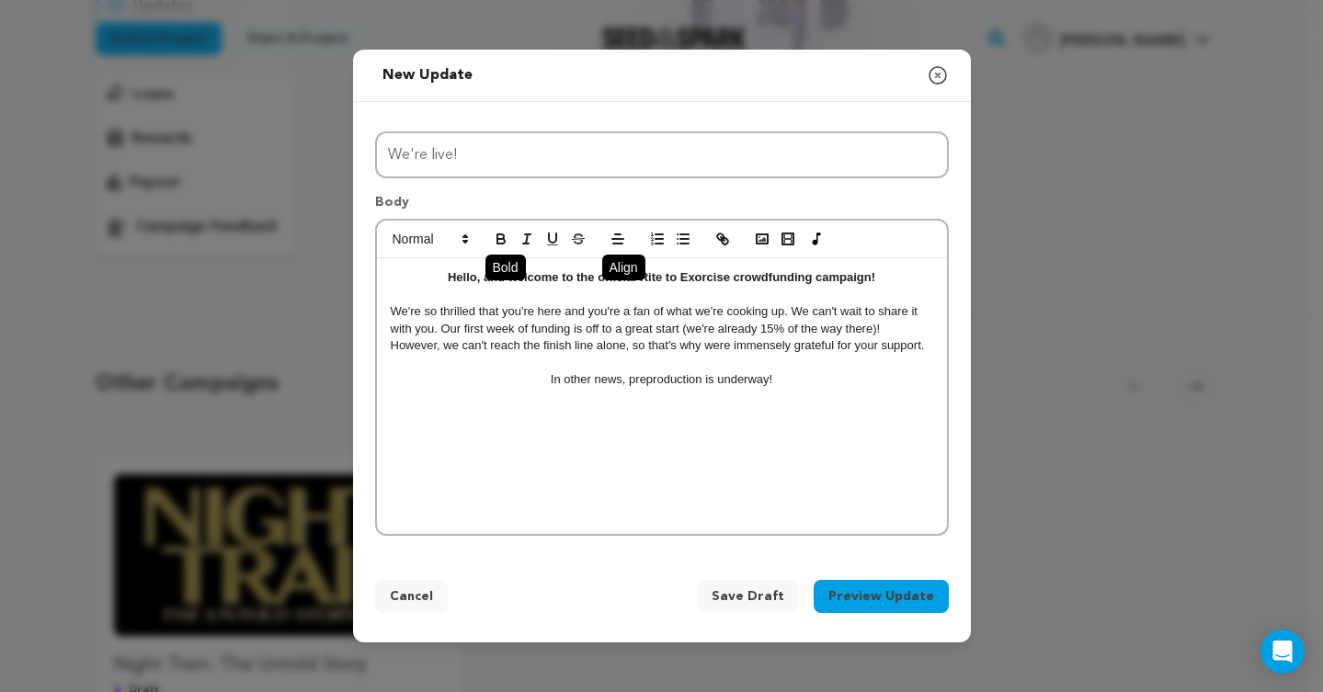
click at [496, 245] on icon "button" at bounding box center [501, 239] width 17 height 17
click at [802, 380] on p "In other news, preproduction is underway!" at bounding box center [662, 379] width 542 height 17
click at [612, 271] on span at bounding box center [617, 265] width 22 height 22
click at [804, 383] on p "In other news, preproduction is underway!" at bounding box center [662, 379] width 542 height 17
click at [545, 422] on div "Hello, and welcome to the official Rite to Exorcise crowdfunding campaign! We'r…" at bounding box center [662, 396] width 570 height 276
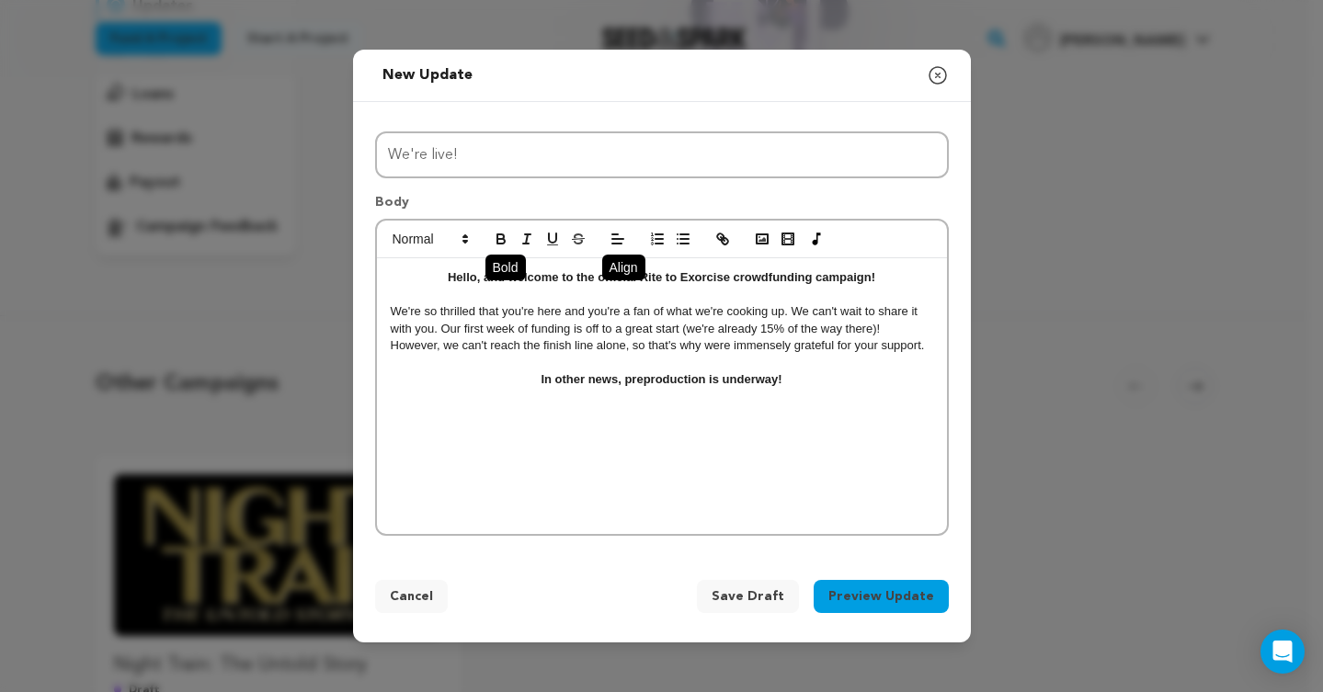
click at [501, 236] on icon "button" at bounding box center [501, 239] width 17 height 17
click at [685, 239] on line "button" at bounding box center [684, 239] width 8 height 0
drag, startPoint x: 657, startPoint y: 419, endPoint x: 427, endPoint y: 420, distance: 230.8
click at [427, 420] on li "Begun to source props and set decora" at bounding box center [670, 413] width 525 height 17
click at [426, 415] on li "Had preliminary calls about" at bounding box center [670, 413] width 525 height 17
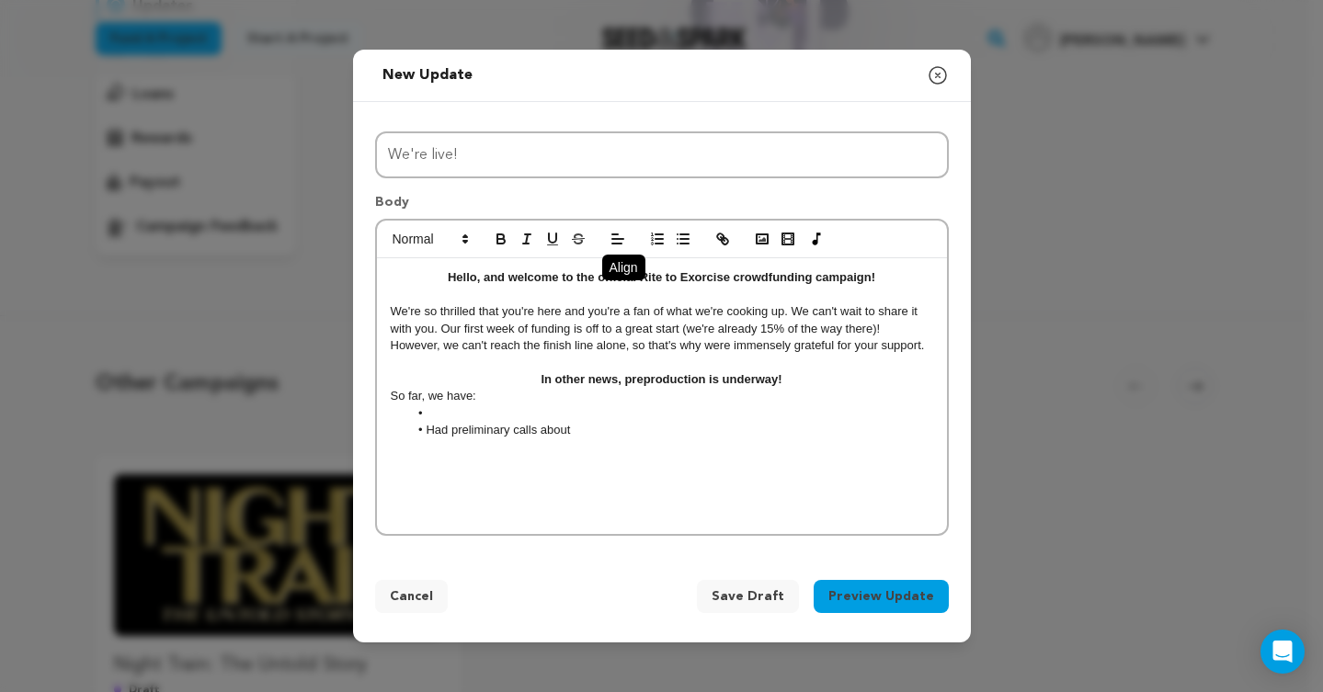
click at [426, 414] on li at bounding box center [670, 413] width 525 height 17
click at [460, 422] on li "Had preliminary calls about" at bounding box center [670, 430] width 525 height 17
click at [460, 420] on li "Done makeup tests for Valefar and Lola" at bounding box center [670, 413] width 525 height 17
click at [705, 418] on li "Done makeup tests for Valefar and Lola" at bounding box center [670, 413] width 525 height 17
drag, startPoint x: 637, startPoint y: 414, endPoint x: 614, endPoint y: 414, distance: 23.0
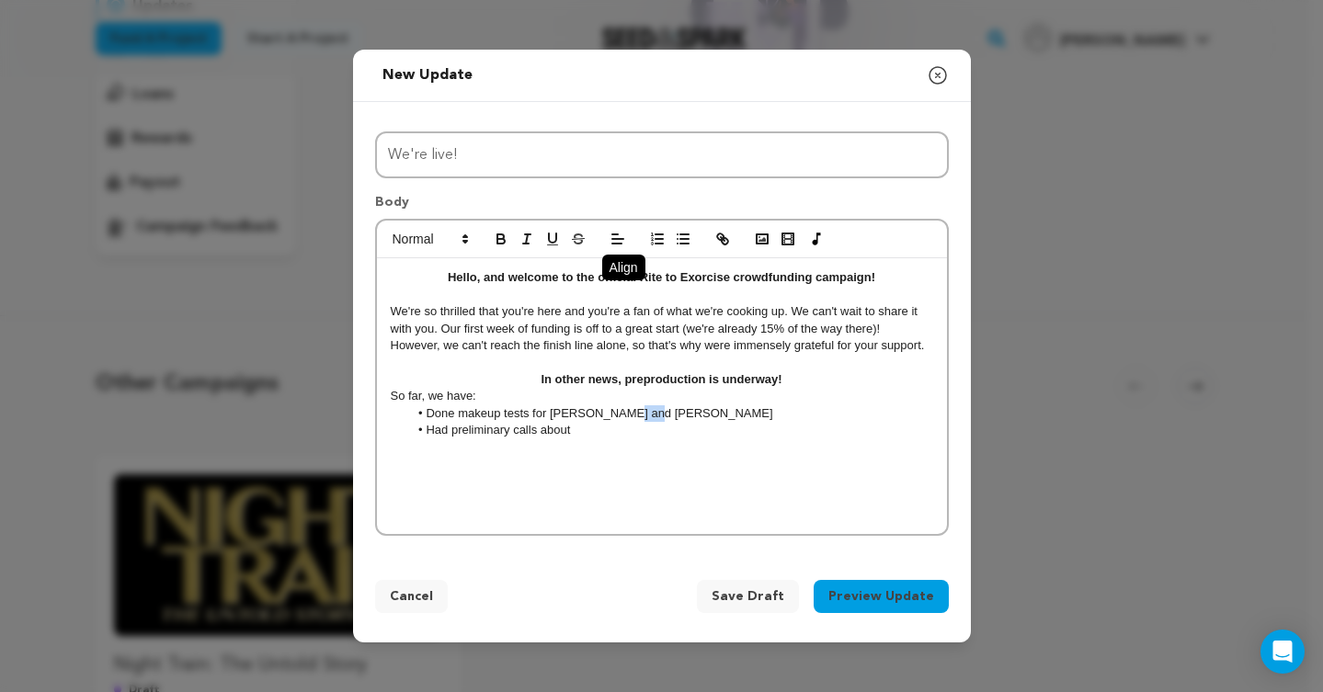
click at [614, 414] on li "Done makeup tests for Valefar and Lola" at bounding box center [670, 413] width 525 height 17
click at [652, 414] on li "Done makeup tests for Valefar and Lola" at bounding box center [670, 413] width 525 height 17
click at [780, 235] on icon "button" at bounding box center [788, 239] width 17 height 17
paste input "https://www.instagram.com/p/DNhJOYNAwMw/"
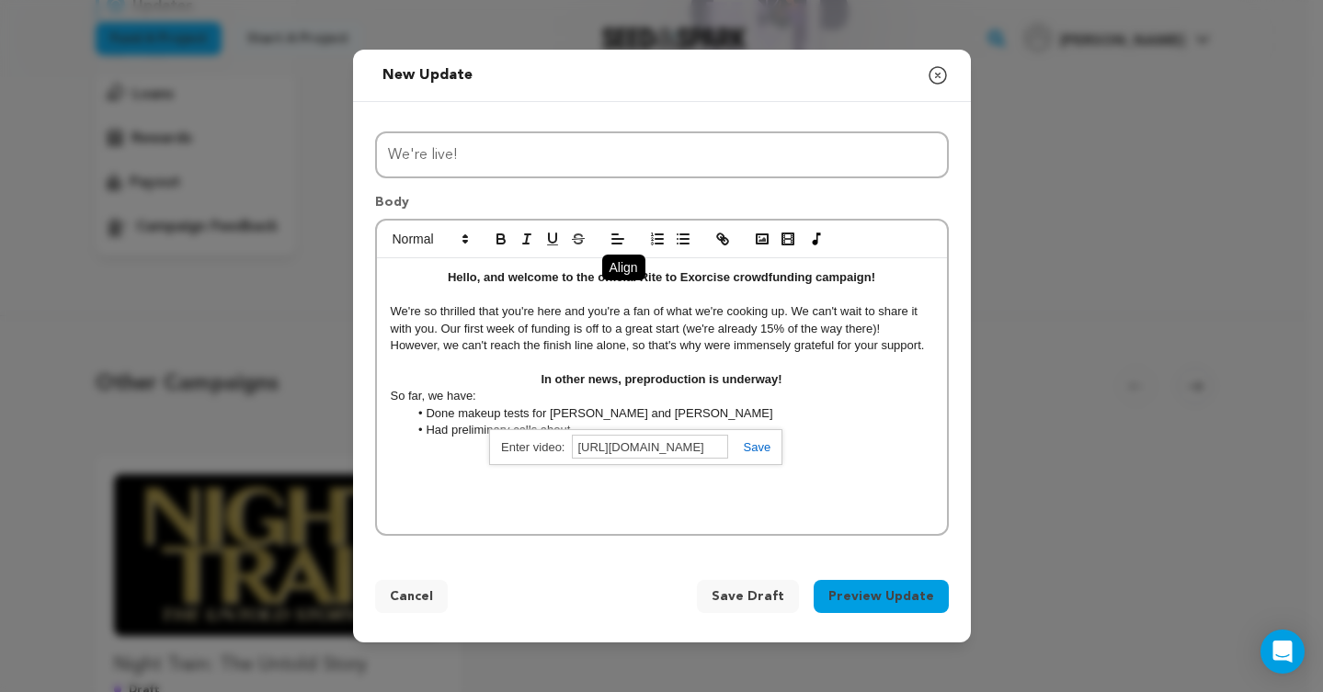
click at [752, 445] on link at bounding box center [749, 447] width 42 height 14
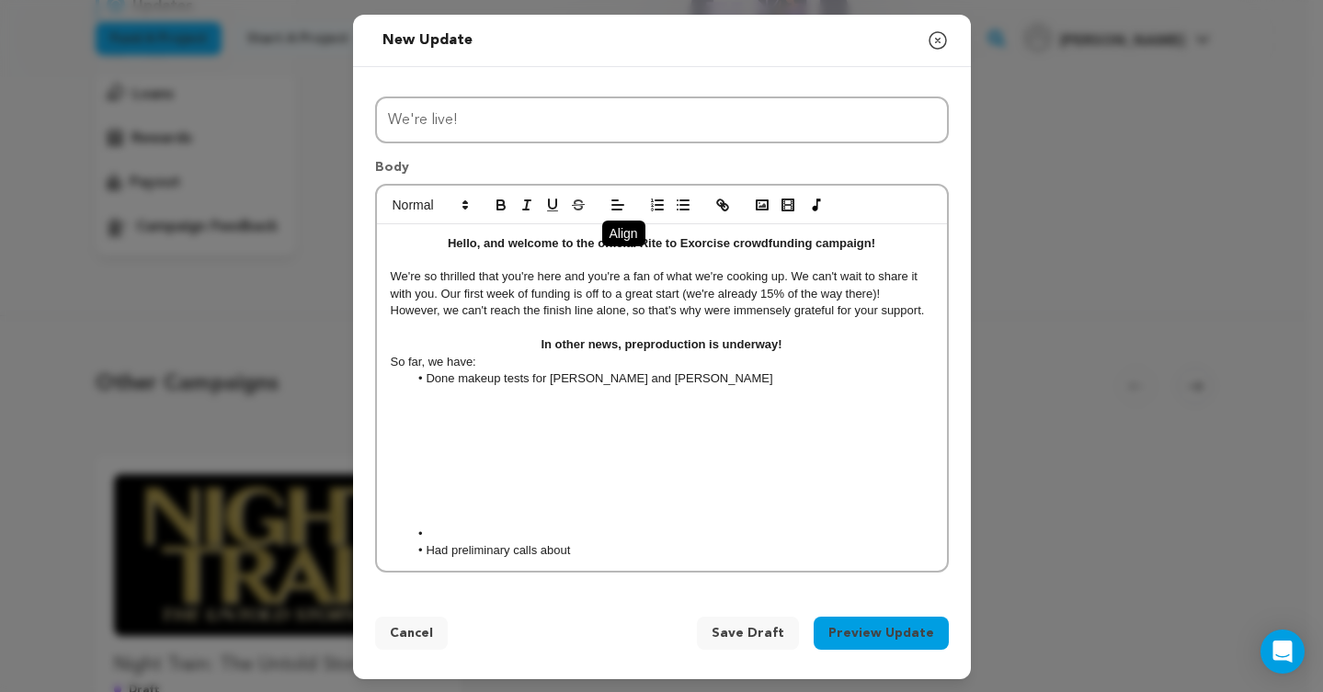
scroll to position [0, 0]
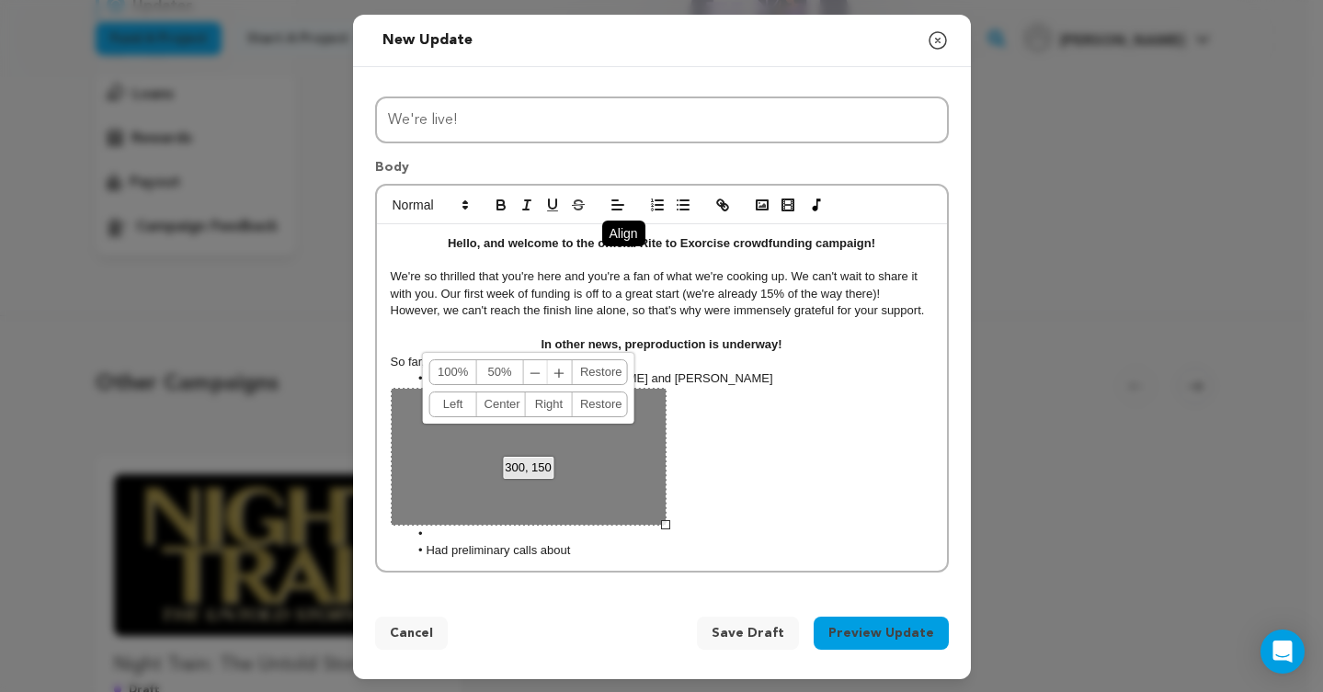
click at [564, 518] on div "300, 150 100% 50% ﹣ ﹢ Restore Left Center Right Restore" at bounding box center [529, 457] width 276 height 138
click at [483, 547] on li "Had preliminary calls about" at bounding box center [670, 550] width 525 height 17
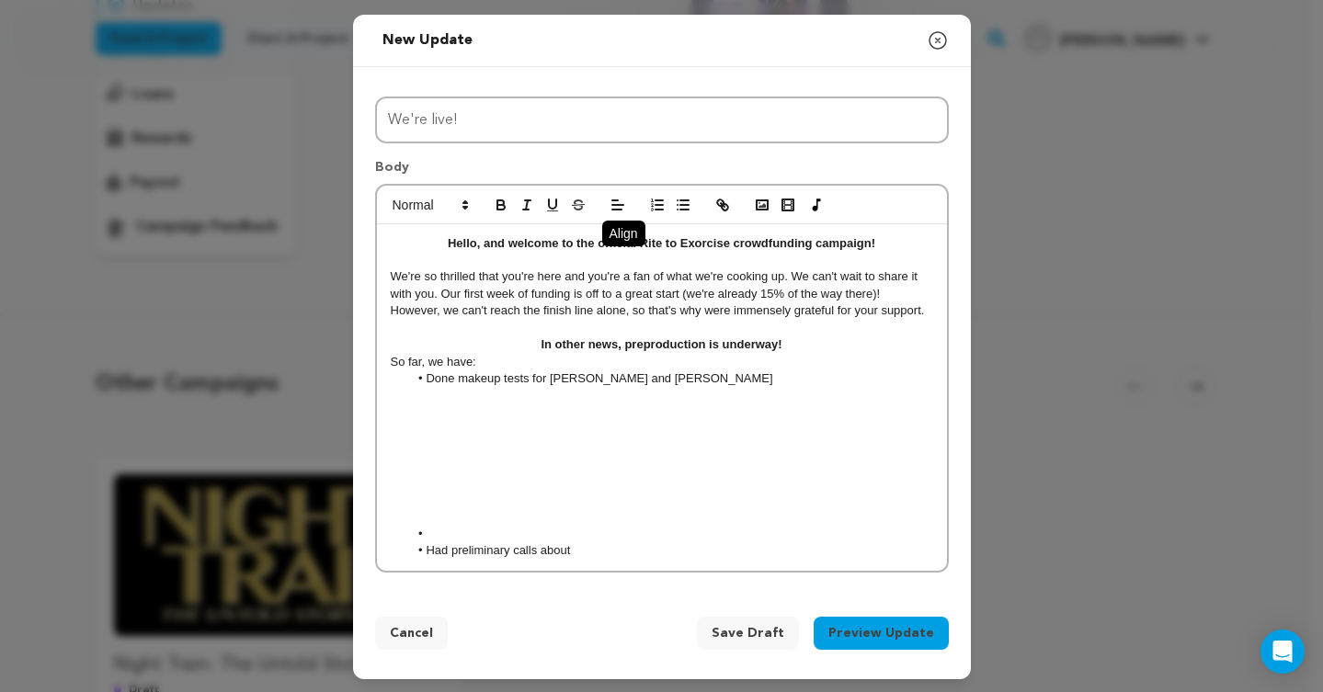
click at [434, 538] on li at bounding box center [670, 534] width 525 height 17
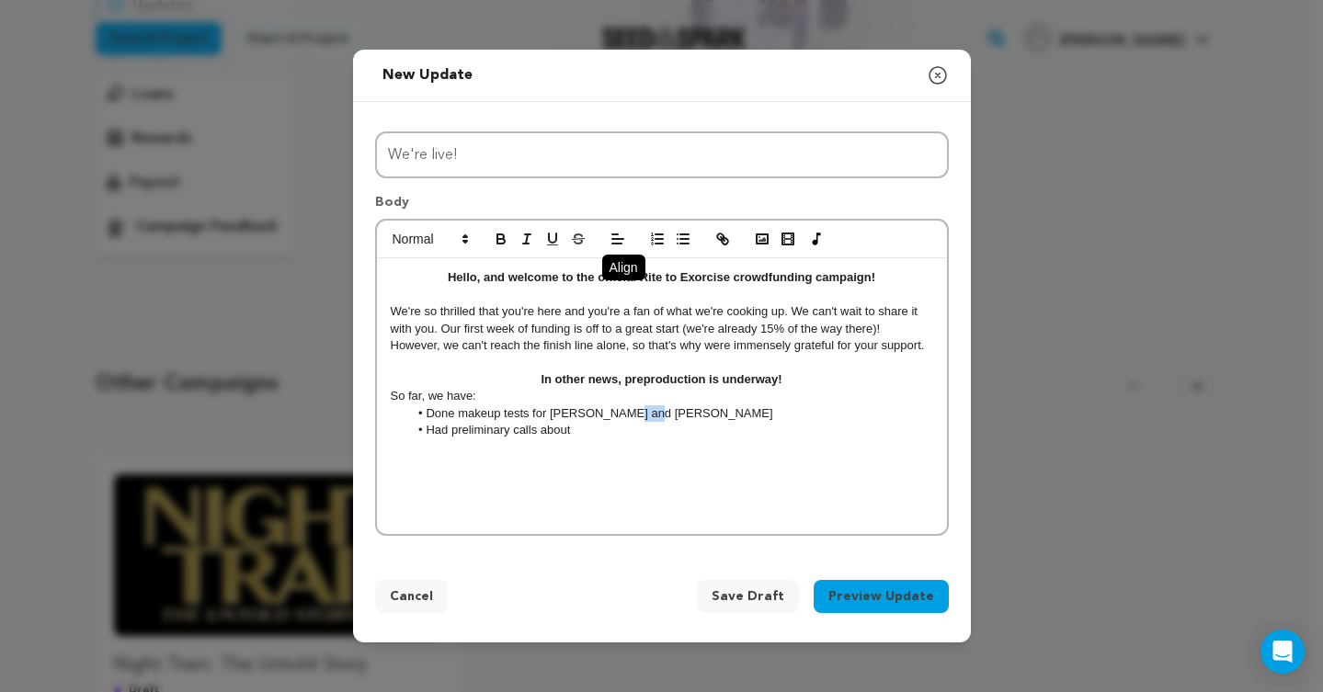
drag, startPoint x: 641, startPoint y: 418, endPoint x: 613, endPoint y: 418, distance: 27.6
click at [613, 418] on li "Done makeup tests for Valefar and Lola" at bounding box center [670, 413] width 525 height 17
click at [720, 249] on button "button" at bounding box center [723, 239] width 26 height 22
paste input "https://www.instagram.com/p/DNhJOYNAwMw/"
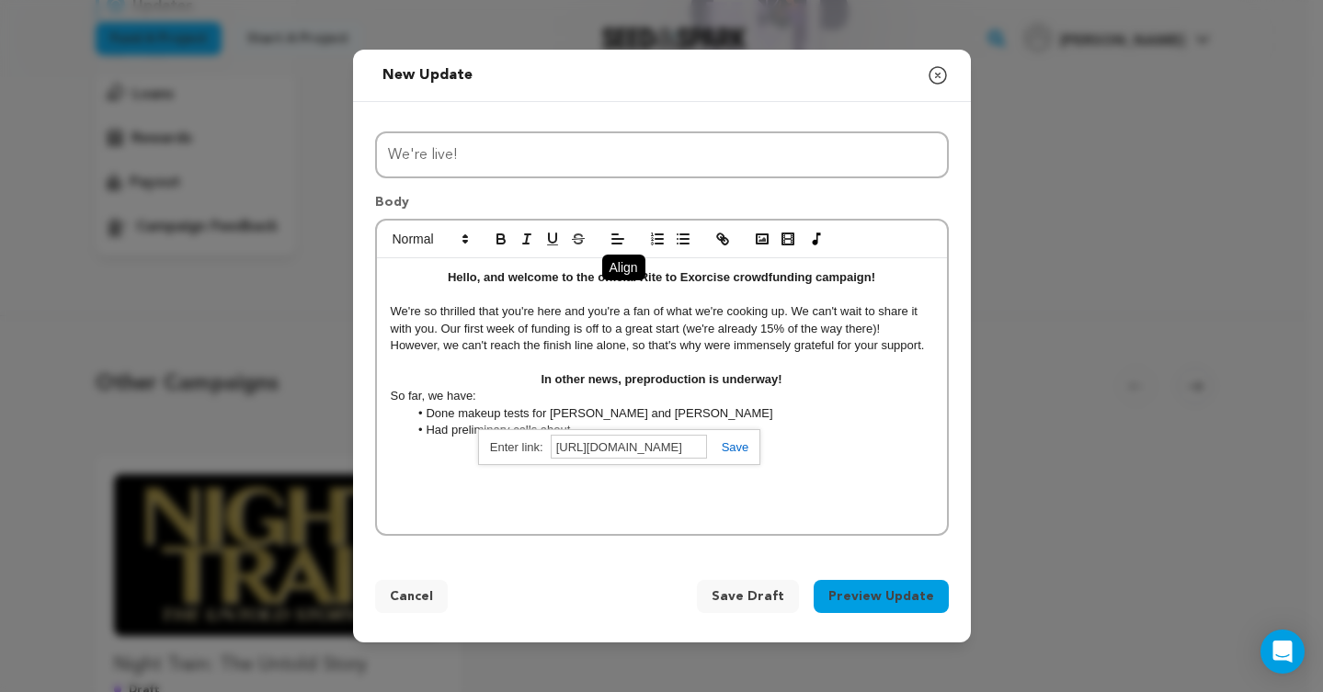
click at [729, 450] on link at bounding box center [728, 447] width 42 height 14
drag, startPoint x: 587, startPoint y: 415, endPoint x: 551, endPoint y: 415, distance: 35.9
click at [551, 415] on li "Done makeup tests for Valefar and Lola" at bounding box center [670, 413] width 525 height 17
click at [708, 234] on div at bounding box center [662, 240] width 570 height 39
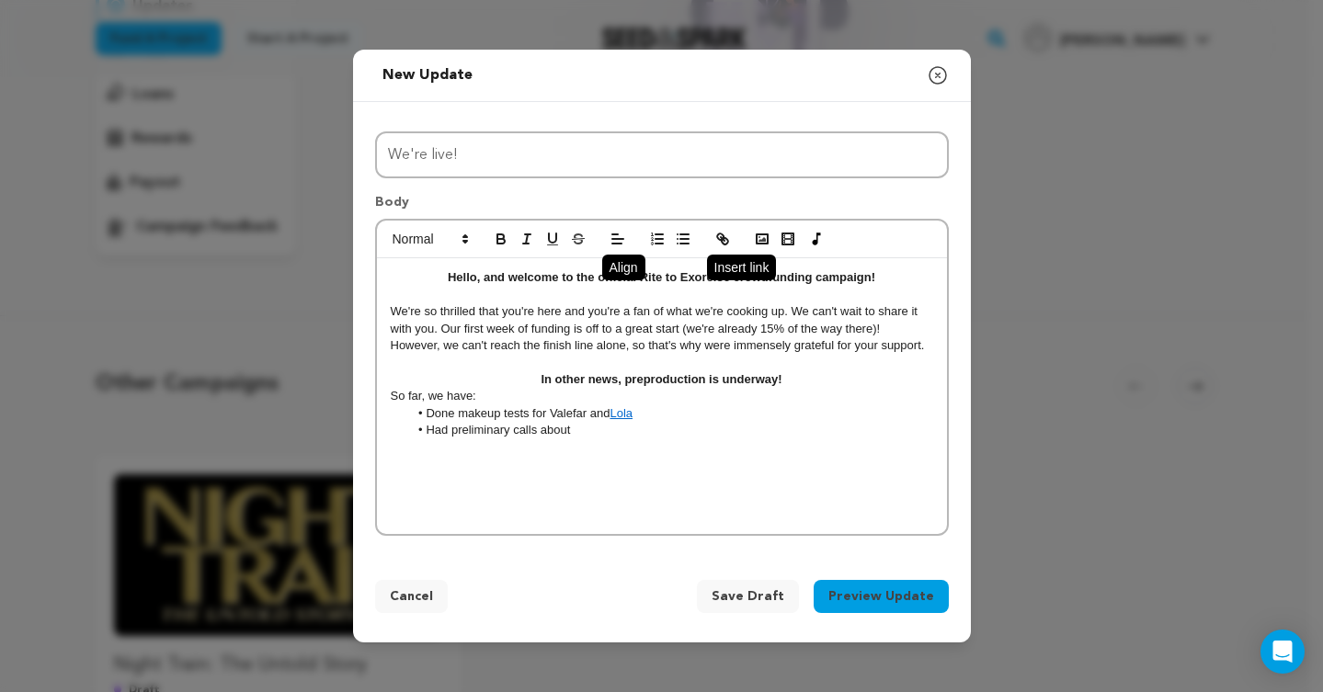
click at [726, 238] on icon "button" at bounding box center [722, 239] width 17 height 17
paste input "https://www.instagram.com/p/DNCOZuWgsIN/"
type input "https://www.instagram.com/p/DNCOZuWgsIN/"
click at [689, 439] on div "https://www.instagram.com/p/DNCOZuWgsIN/" at bounding box center [569, 447] width 282 height 36
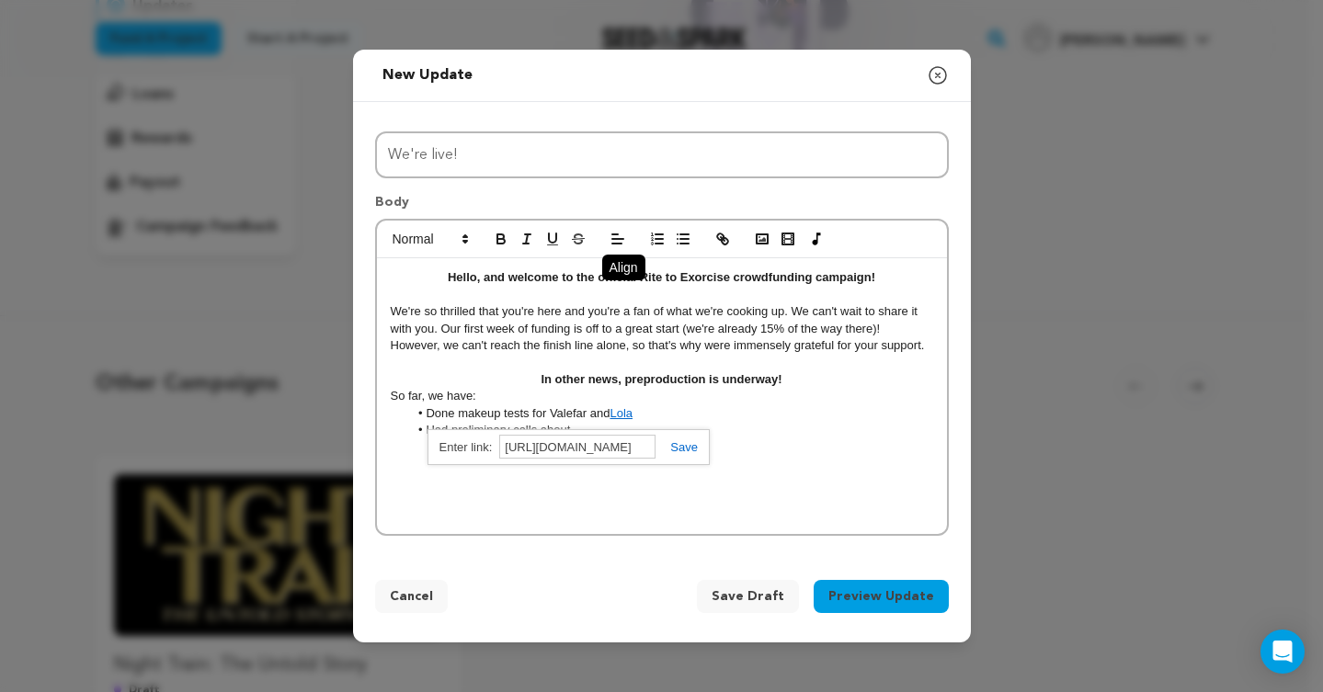
scroll to position [0, 0]
click at [689, 444] on link at bounding box center [677, 447] width 42 height 14
click at [704, 420] on li "Done makeup tests for Valefar and Lola" at bounding box center [670, 413] width 525 height 17
click at [459, 416] on li "Done makeup tests for Valefar and Lola" at bounding box center [670, 413] width 525 height 17
click at [593, 433] on li "Had preliminary calls about" at bounding box center [670, 430] width 525 height 17
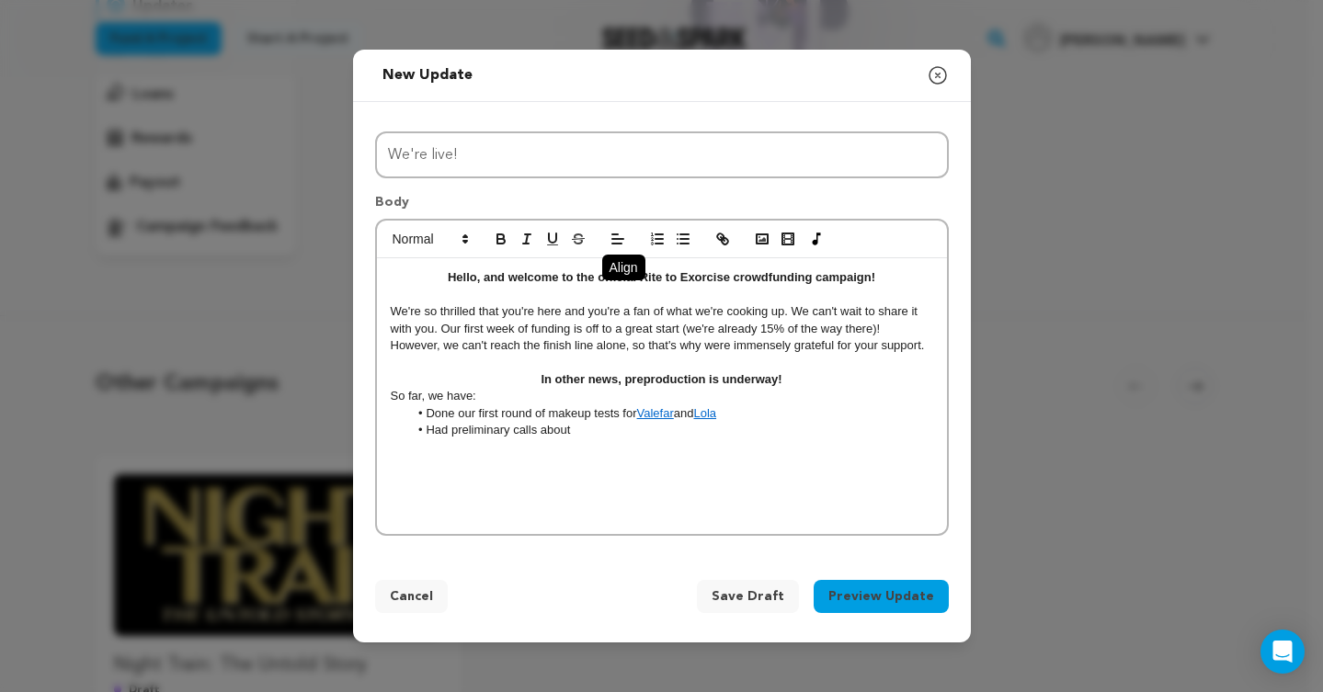
click at [751, 405] on p "So far, we have:" at bounding box center [662, 396] width 542 height 17
click at [751, 416] on li "Done our first round of makeup tests for Valefar and Lola" at bounding box center [670, 413] width 525 height 17
click at [701, 448] on li "Had preliminary calls about" at bounding box center [670, 447] width 525 height 17
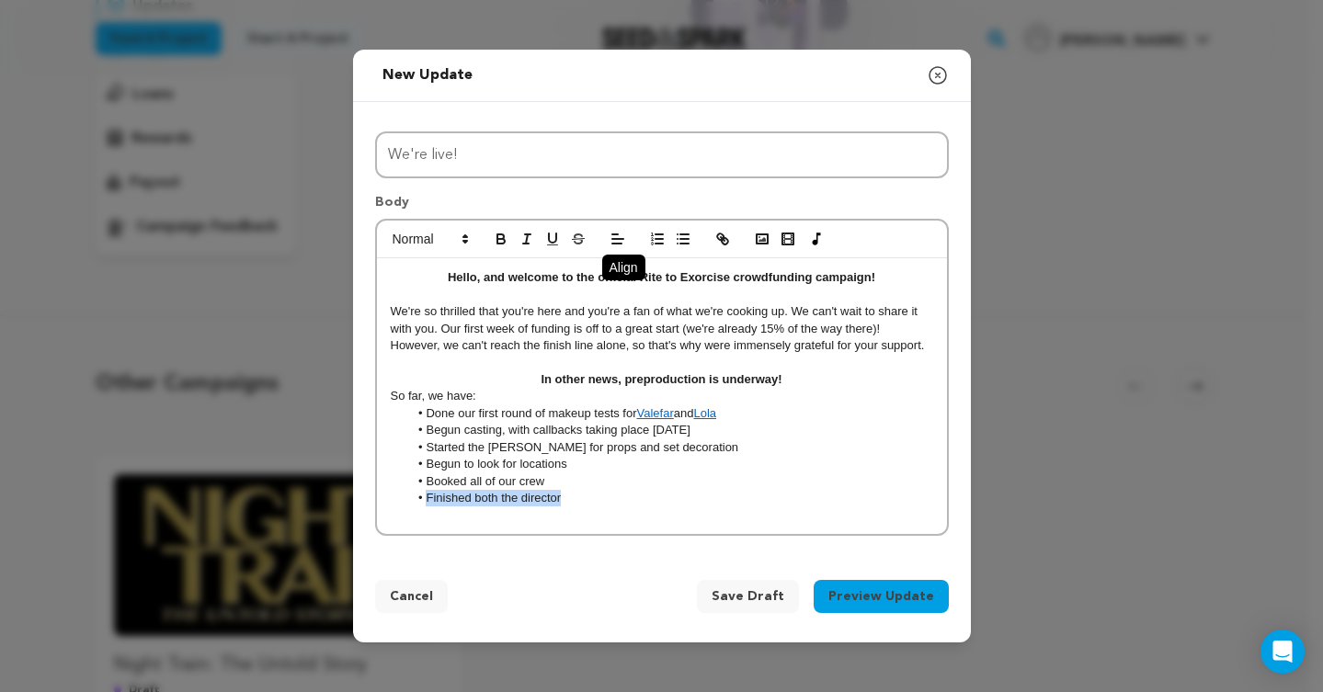
drag, startPoint x: 576, startPoint y: 498, endPoint x: 366, endPoint y: 498, distance: 209.6
click at [366, 498] on div "Title We're live! Body Hello, and welcome to the official Rite to Exorcise crow…" at bounding box center [662, 330] width 618 height 457
click at [644, 469] on li "Begun to look for locations" at bounding box center [670, 464] width 525 height 17
click at [513, 502] on li at bounding box center [670, 498] width 525 height 17
drag, startPoint x: 632, startPoint y: 502, endPoint x: 401, endPoint y: 502, distance: 230.8
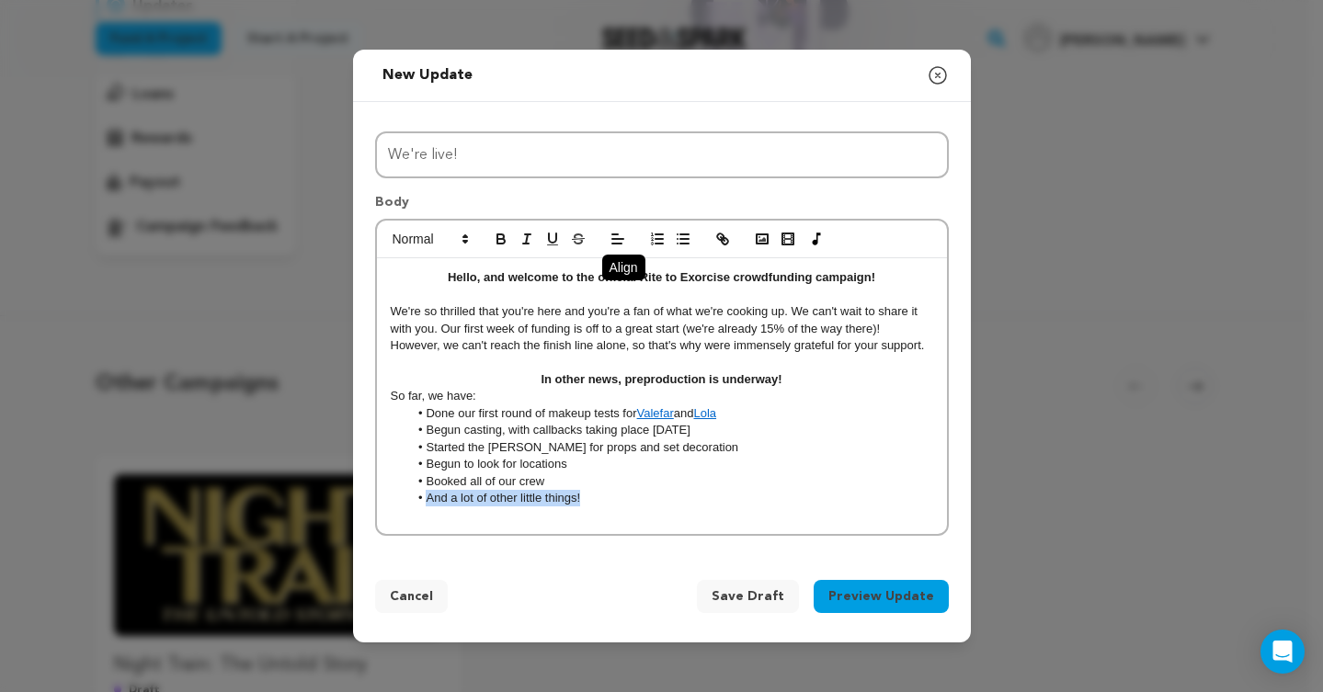
click at [401, 502] on ul "Done our first round of makeup tests for Valefar and Lola Begun casting, with c…" at bounding box center [662, 456] width 542 height 102
drag, startPoint x: 569, startPoint y: 500, endPoint x: 380, endPoint y: 500, distance: 189.4
click at [380, 500] on div "Hello, and welcome to the official Rite to Exorcise crowdfunding campaign! We'r…" at bounding box center [662, 396] width 570 height 276
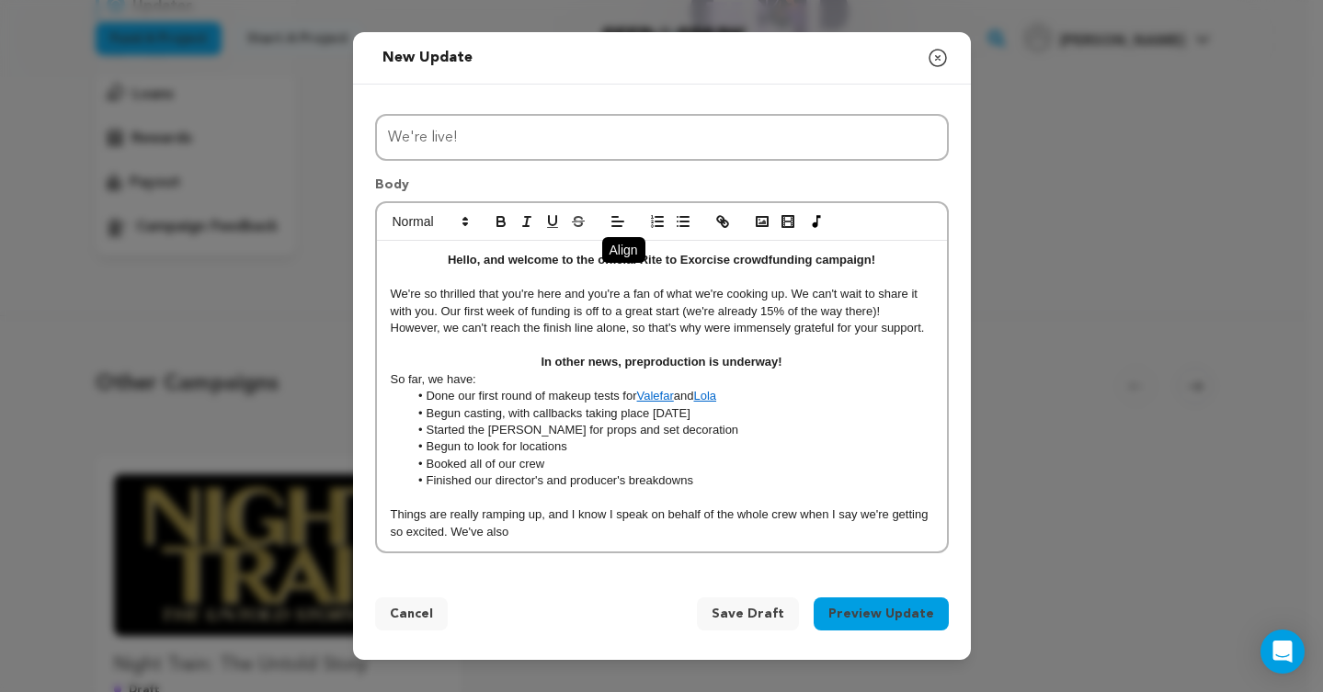
click at [718, 483] on li "Finished our director's and producer's breakdowns" at bounding box center [670, 481] width 525 height 17
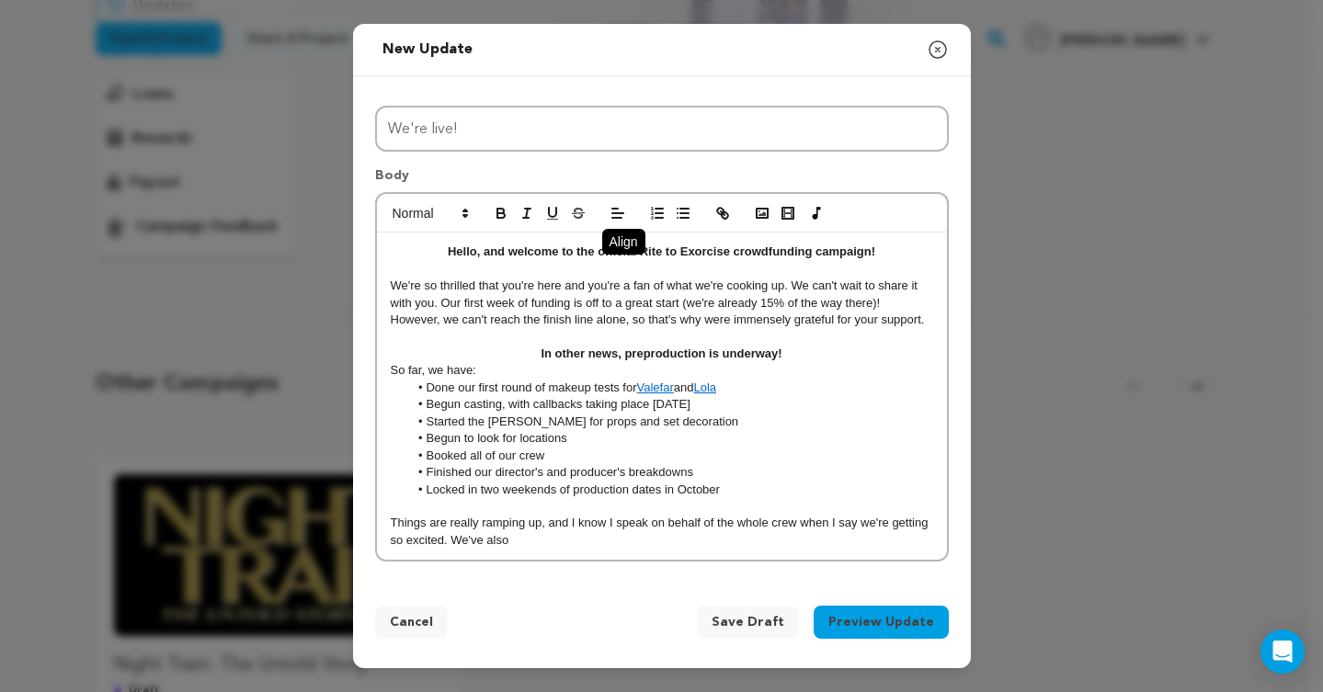
drag, startPoint x: 603, startPoint y: 543, endPoint x: 446, endPoint y: 542, distance: 157.2
click at [446, 542] on p "Things are really ramping up, and I know I speak on behalf of the whole crew wh…" at bounding box center [662, 532] width 542 height 34
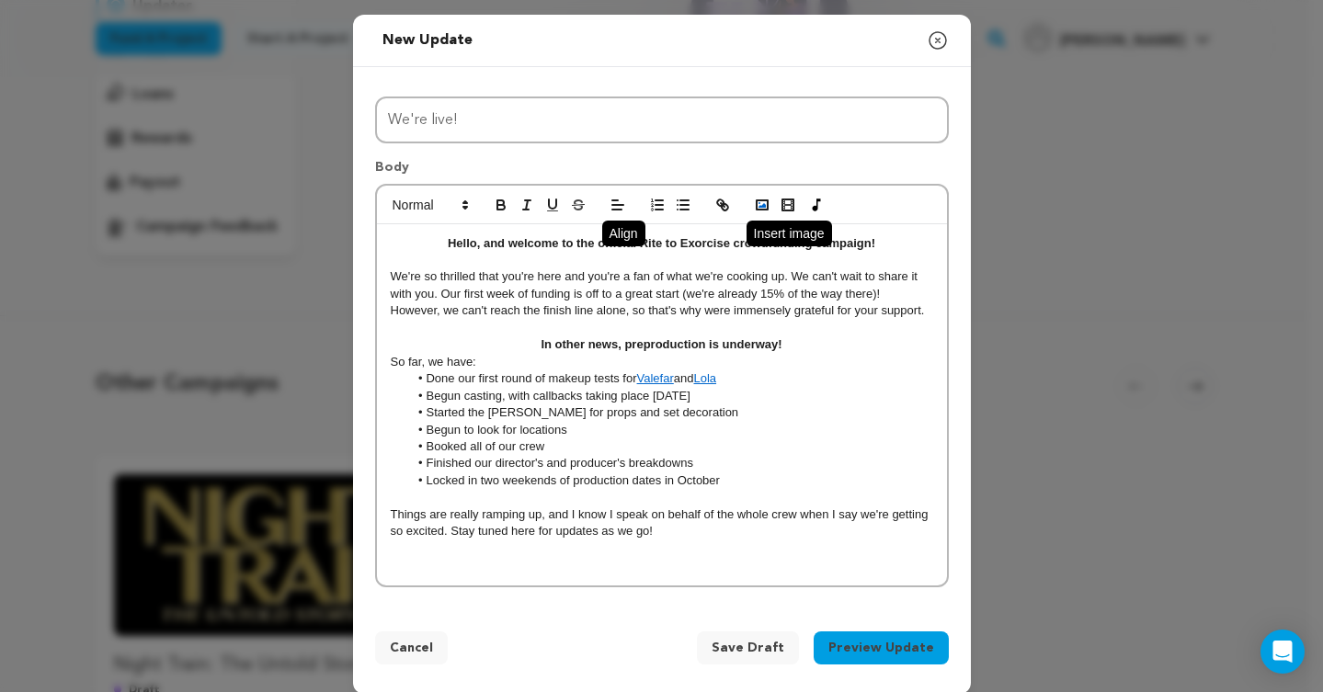
click at [761, 212] on icon "button" at bounding box center [762, 205] width 17 height 17
click at [759, 200] on rect "button" at bounding box center [762, 204] width 11 height 9
click at [757, 200] on rect "button" at bounding box center [762, 204] width 11 height 9
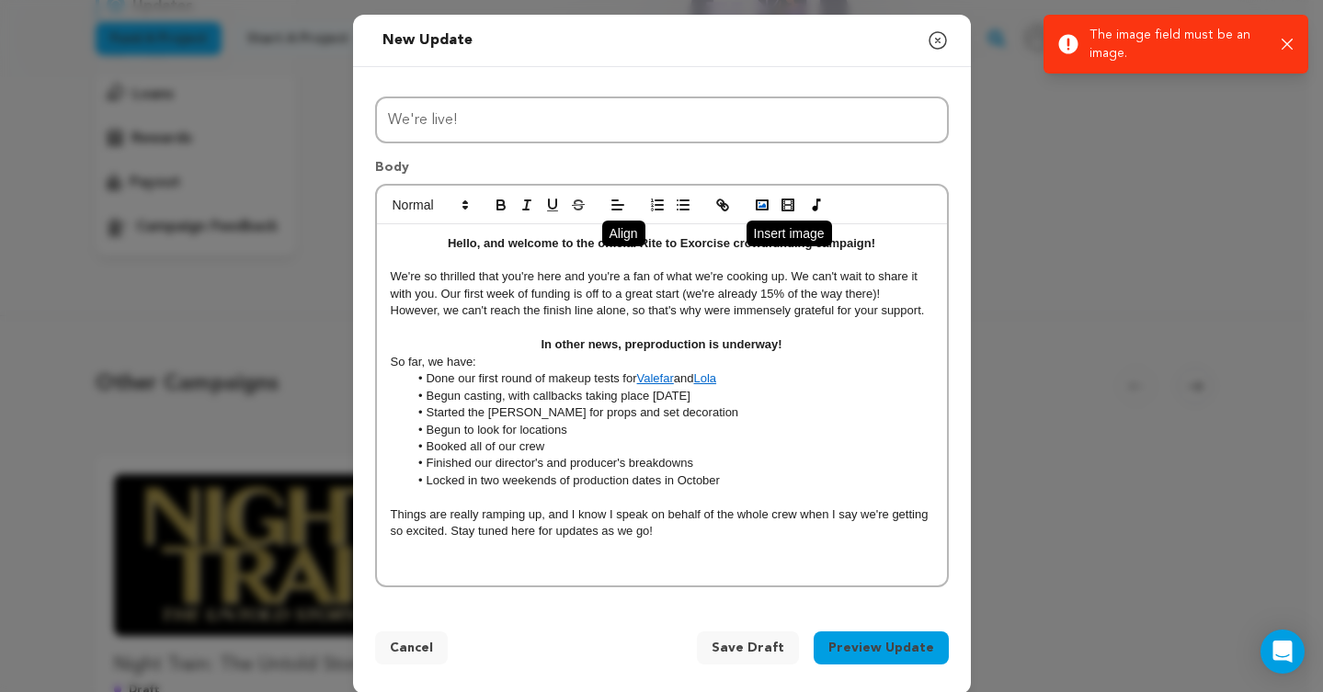
click at [754, 201] on icon "button" at bounding box center [762, 205] width 17 height 17
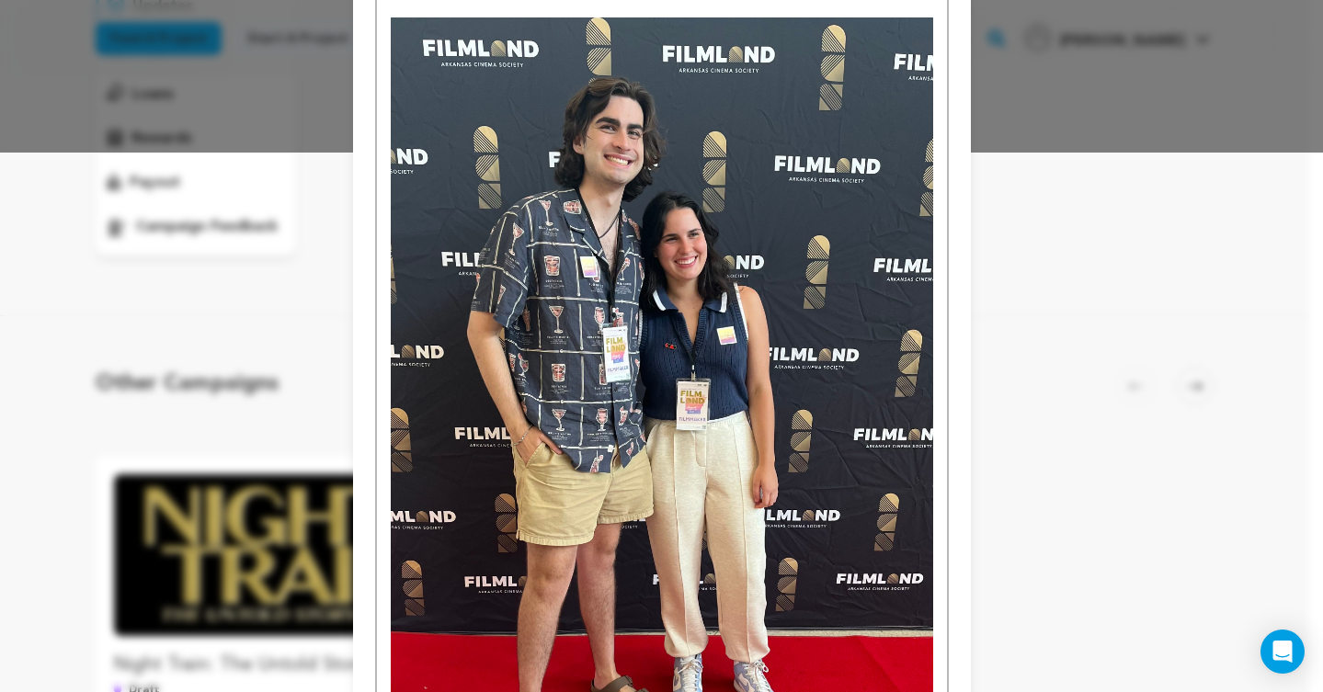
scroll to position [297, 0]
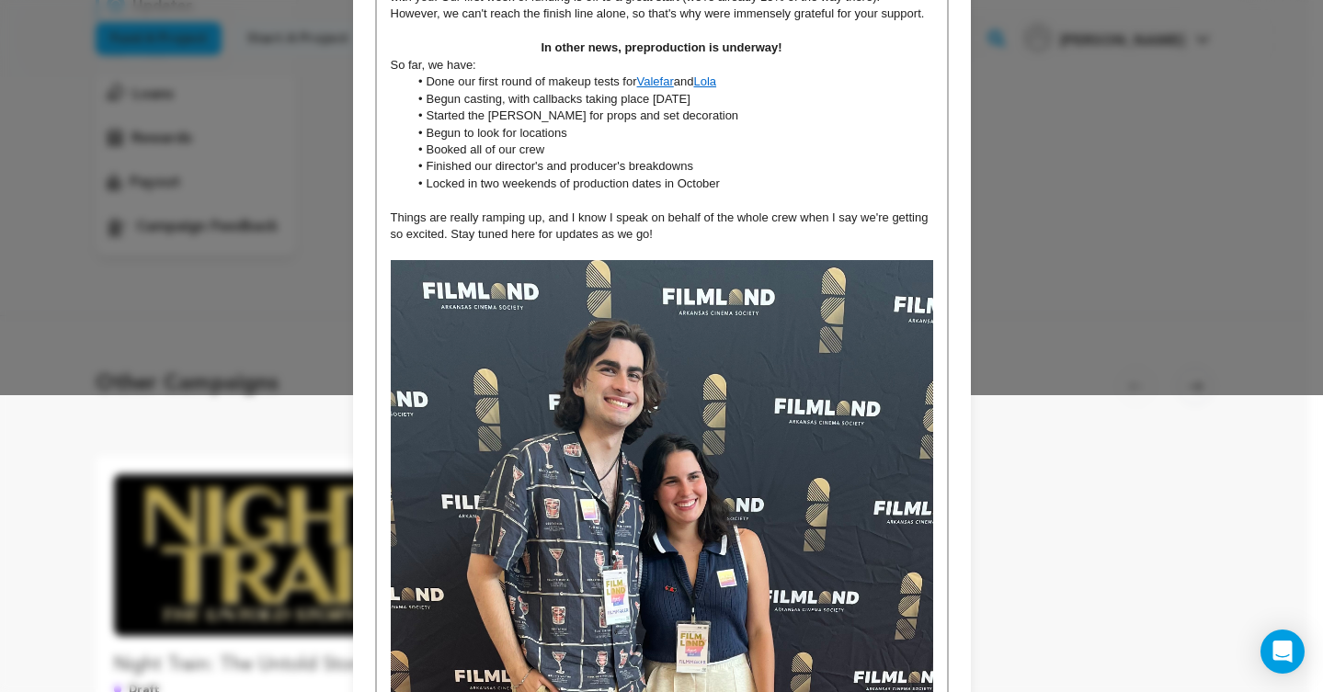
click at [676, 242] on p "Things are really ramping up, and I know I speak on behalf of the whole crew wh…" at bounding box center [662, 227] width 542 height 34
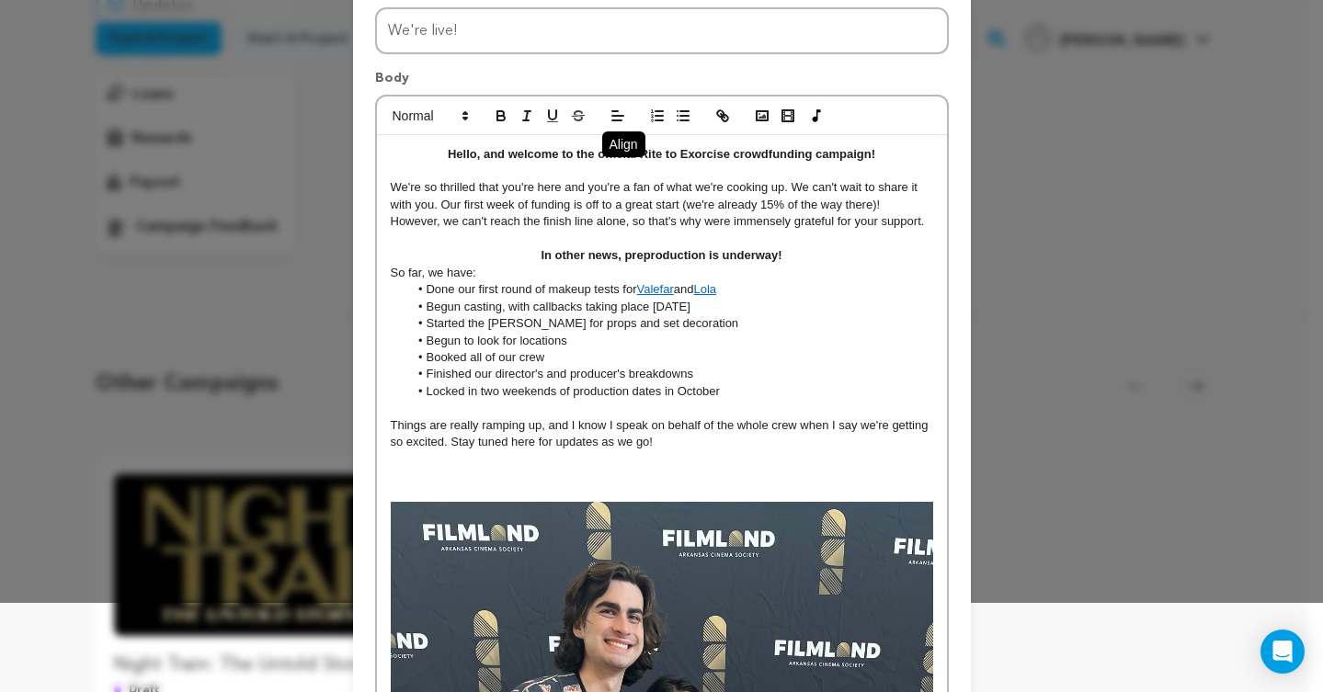
scroll to position [0, 0]
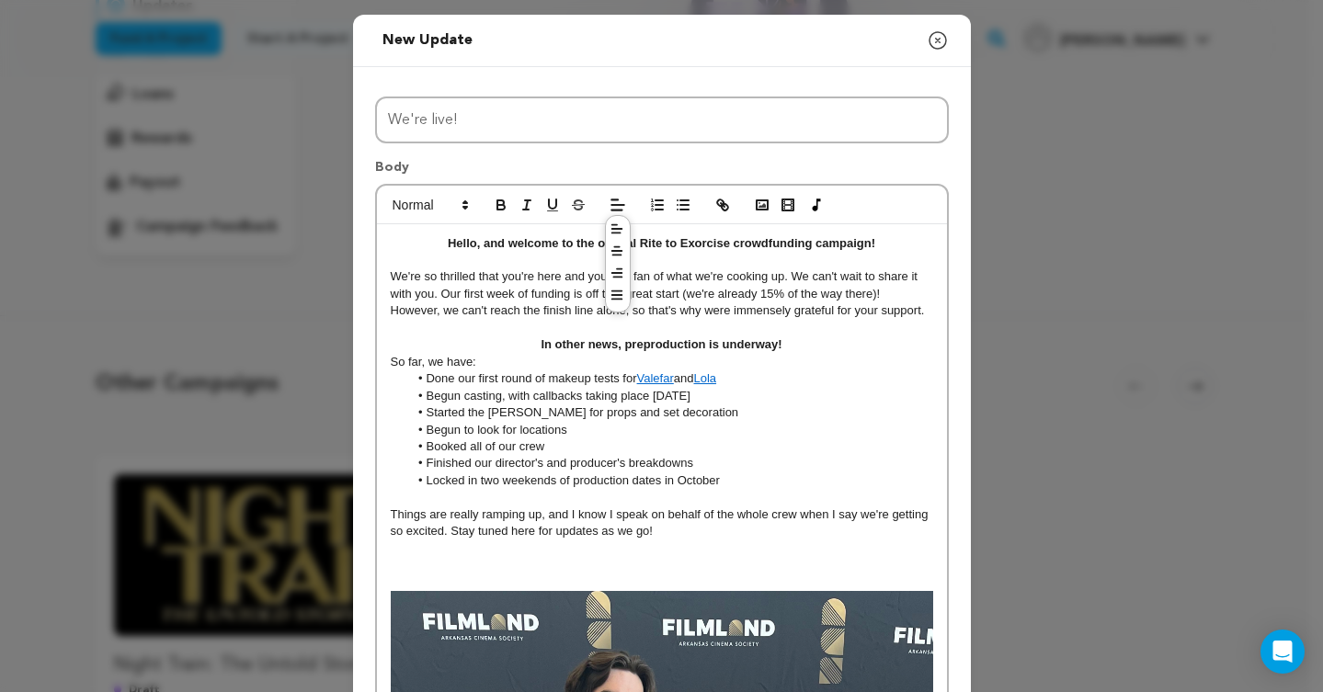
click at [436, 565] on p at bounding box center [662, 565] width 542 height 17
click at [625, 564] on p "ICYMI on socials: Lindsay and Austin have offically begun" at bounding box center [662, 565] width 542 height 17
click at [634, 569] on p "ICYMI on socials: Lindsay and Austin have offically begun" at bounding box center [662, 565] width 542 height 17
click at [702, 573] on p "ICYMI on socials: Lindsay and Austin have officially begun" at bounding box center [662, 565] width 542 height 17
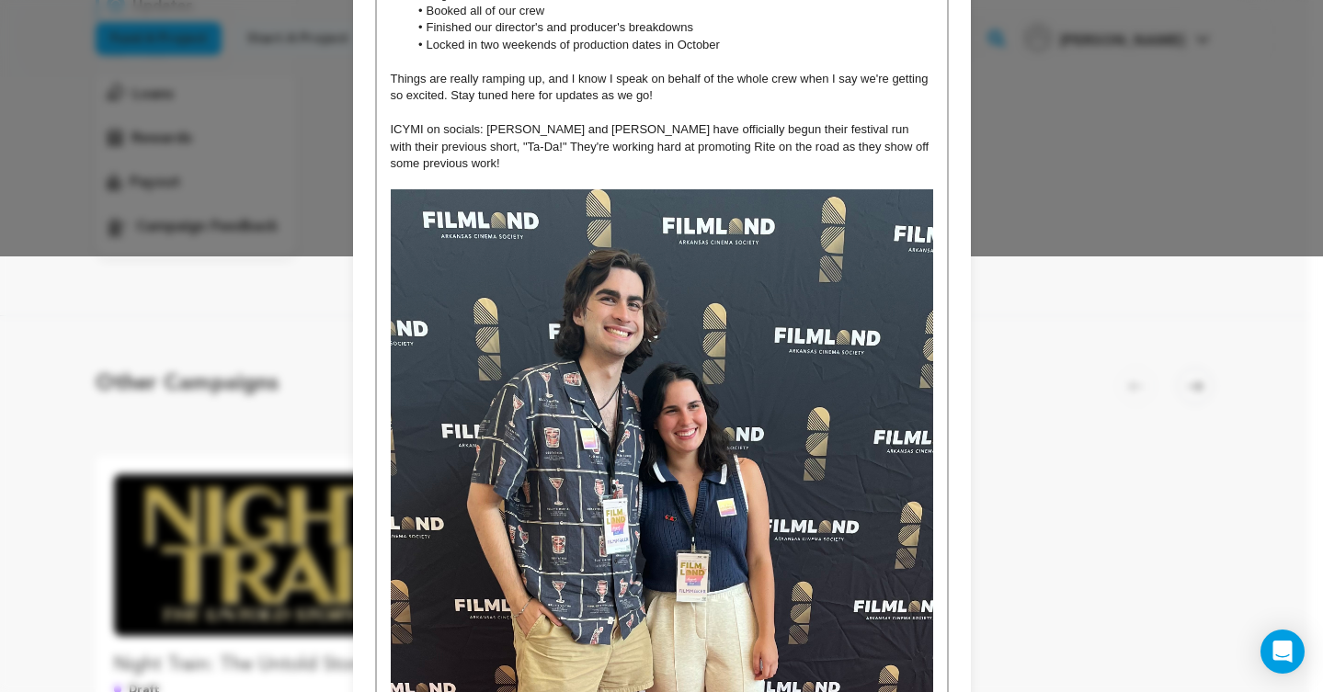
scroll to position [437, 0]
click at [634, 151] on p "ICYMI on socials: Lindsay and Austin have officially begun their festival run w…" at bounding box center [662, 145] width 542 height 51
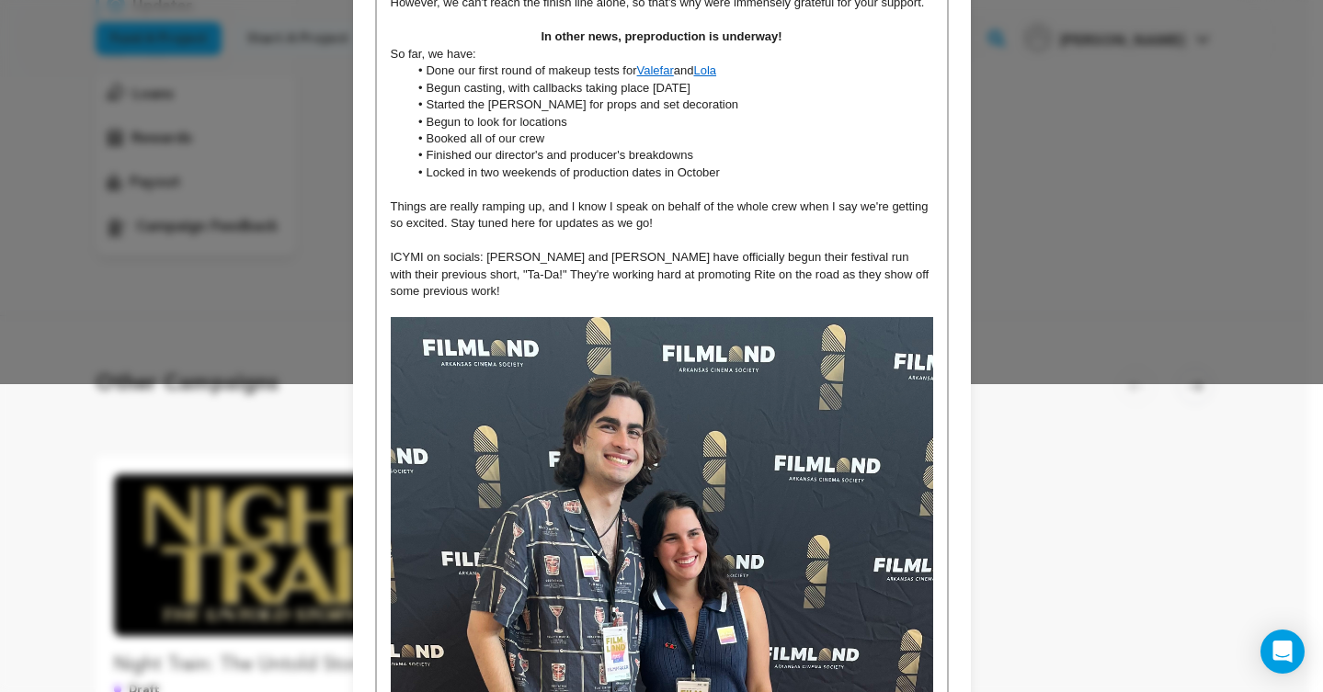
scroll to position [0, 0]
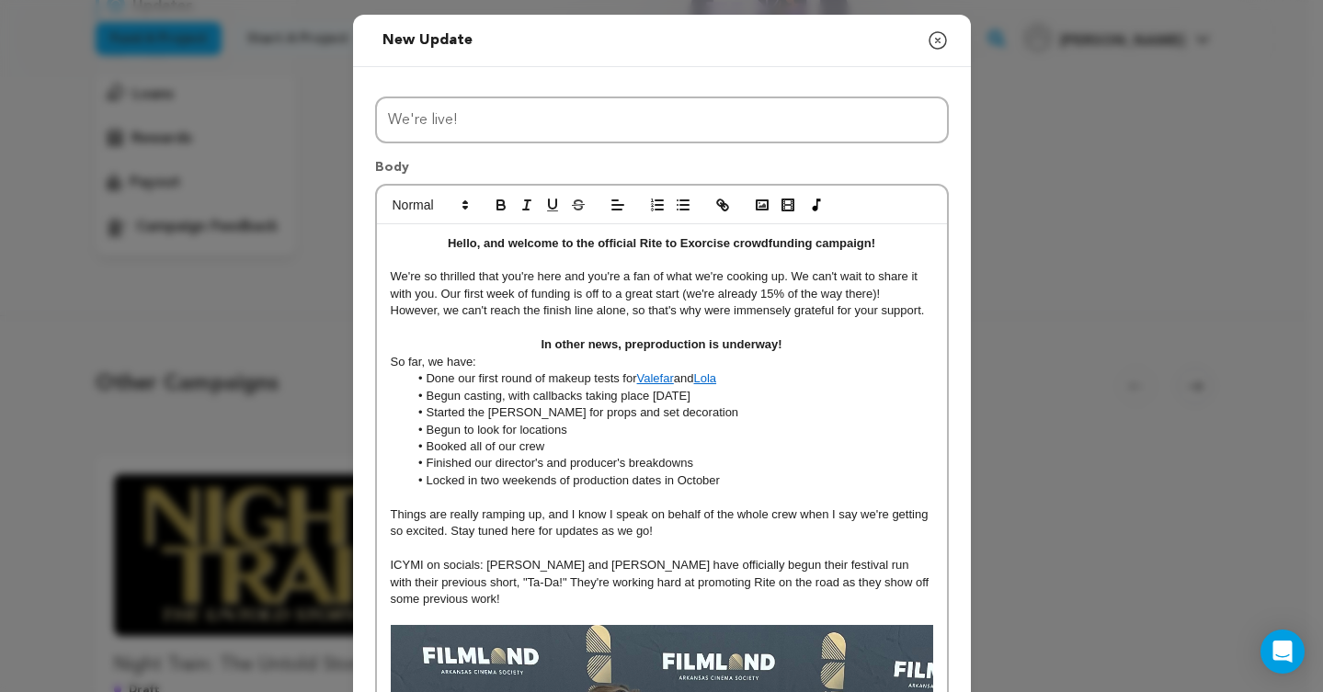
click at [647, 382] on link "Valefar" at bounding box center [655, 378] width 37 height 14
click at [751, 363] on p "So far, we have:" at bounding box center [662, 362] width 542 height 17
click at [738, 383] on li "Done our first round of makeup tests for Valefar and Lola" at bounding box center [670, 379] width 525 height 17
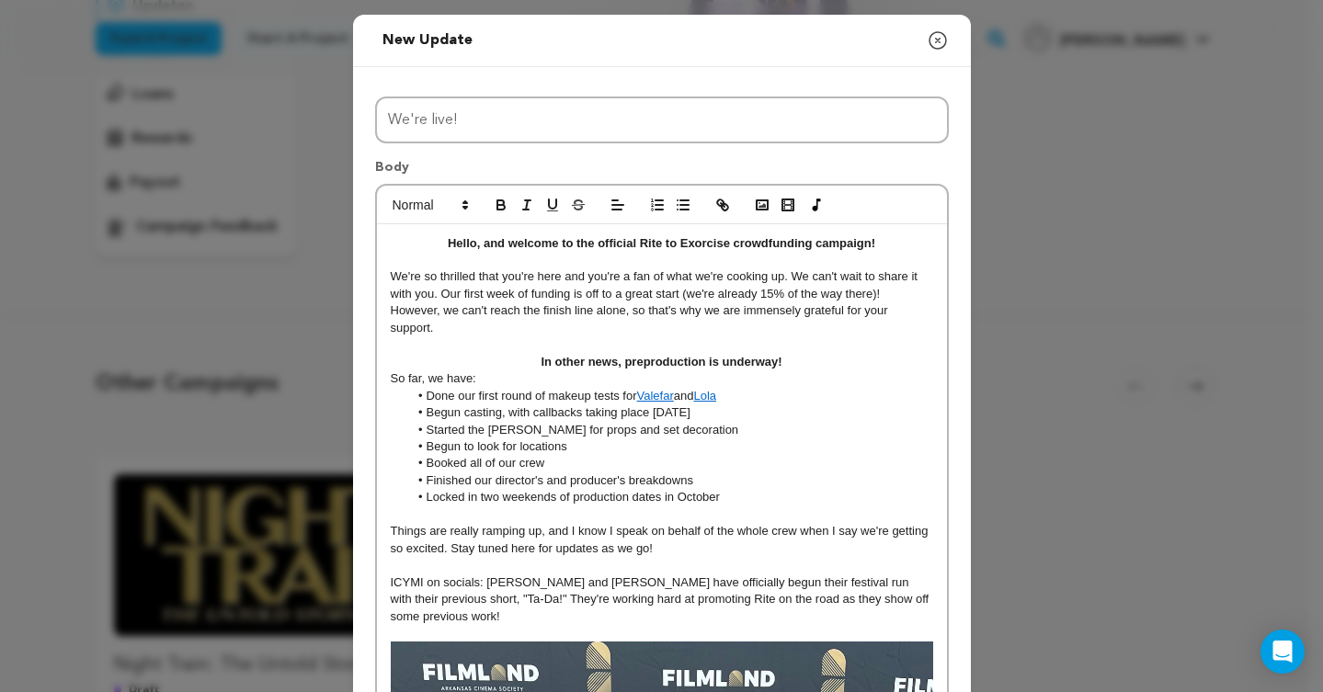
click at [608, 320] on p "We're so thrilled that you're here and you're a fan of what we're cooking up. W…" at bounding box center [662, 302] width 542 height 68
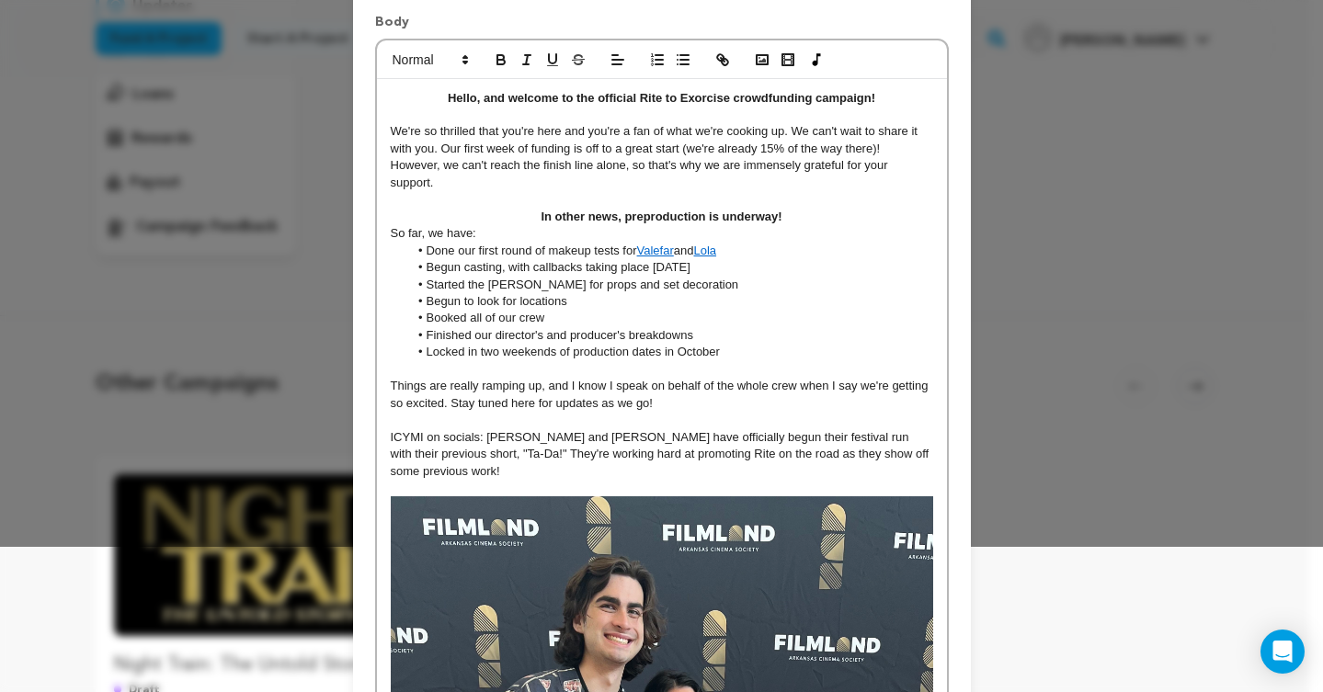
scroll to position [144, 0]
drag, startPoint x: 382, startPoint y: 437, endPoint x: 473, endPoint y: 434, distance: 92.0
click at [473, 434] on div "Hello, and welcome to the official Rite to Exorcise crowdfunding campaign! We'r…" at bounding box center [662, 703] width 570 height 1246
click at [473, 434] on strong "ICYMI on socials" at bounding box center [438, 438] width 95 height 14
click at [477, 439] on strong "ICYMI on socials" at bounding box center [438, 438] width 95 height 14
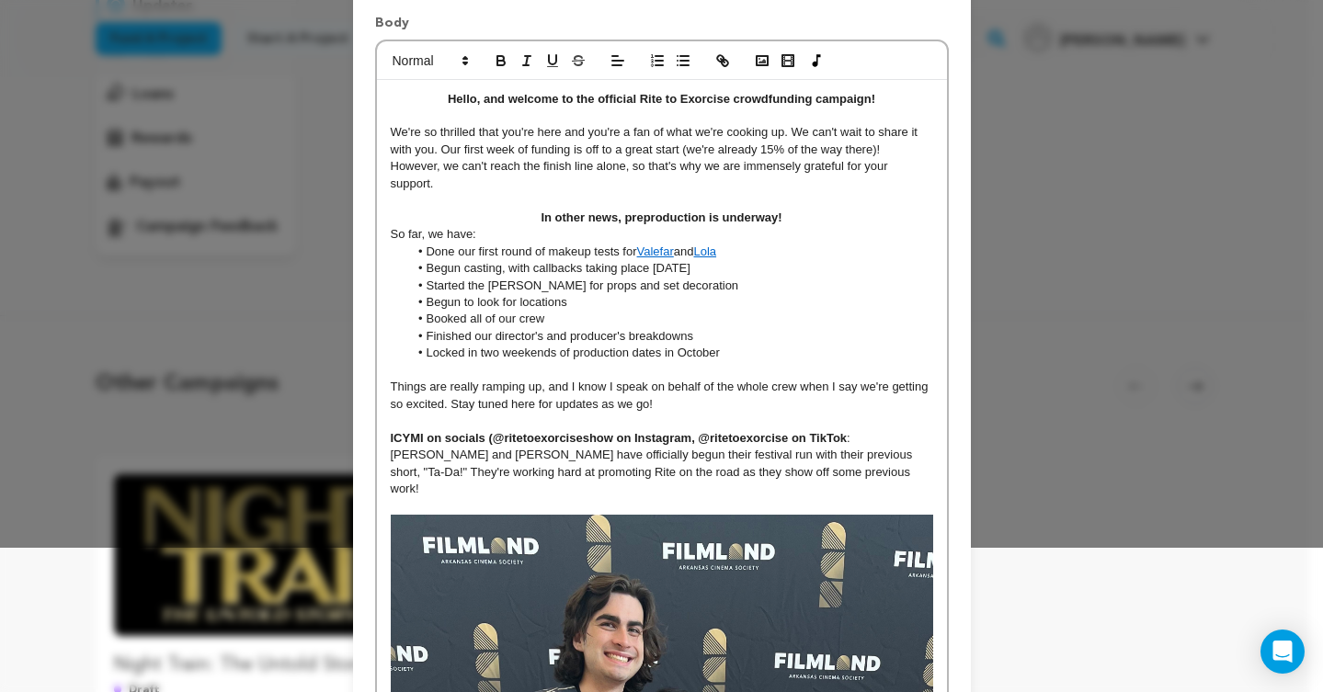
click at [721, 439] on strong "ICYMI on socials (@ritetoexorciseshow on Instagram, @ritetoexorcise on TikTok" at bounding box center [619, 438] width 457 height 14
click at [735, 440] on strong "ICYMI on socials (@ritetoexorciseshow on Instagram, @rite.toexorcise on TikTok" at bounding box center [621, 438] width 460 height 14
click at [843, 438] on strong "ICYMI on socials (@ritetoexorciseshow on Instagram, @rite.to.exorcise on TikTok" at bounding box center [622, 438] width 463 height 14
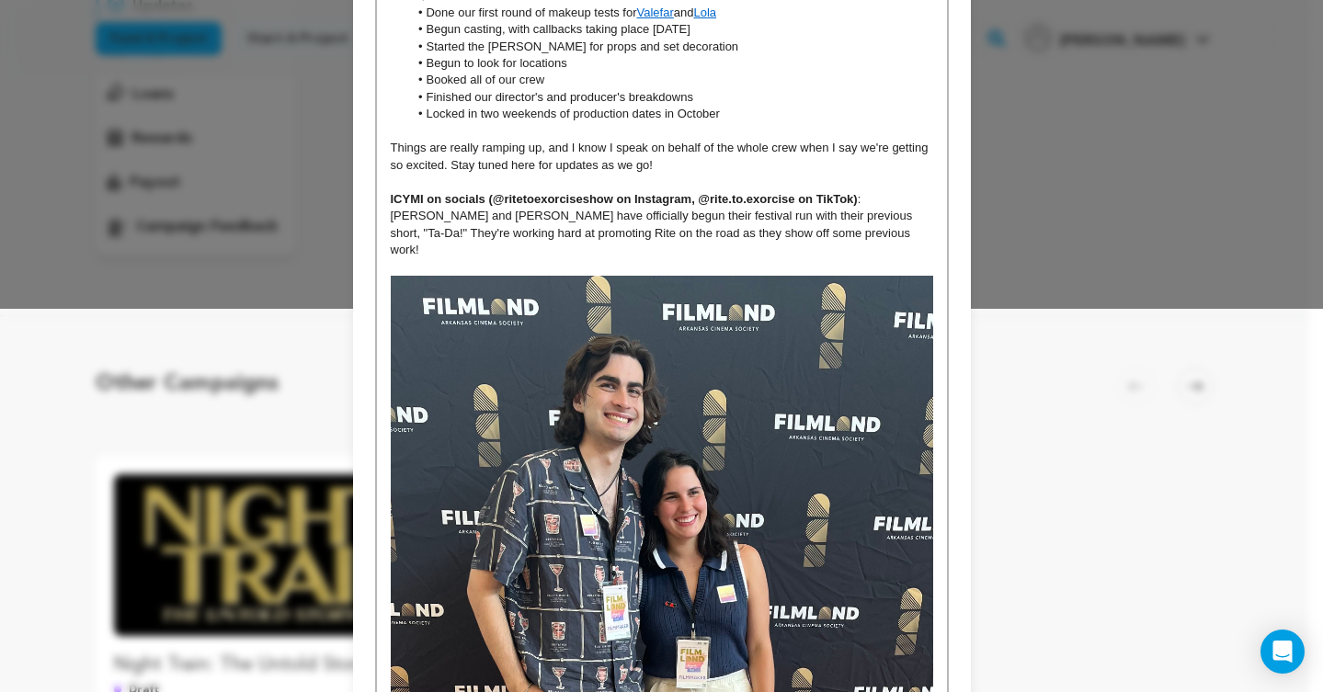
scroll to position [901, 0]
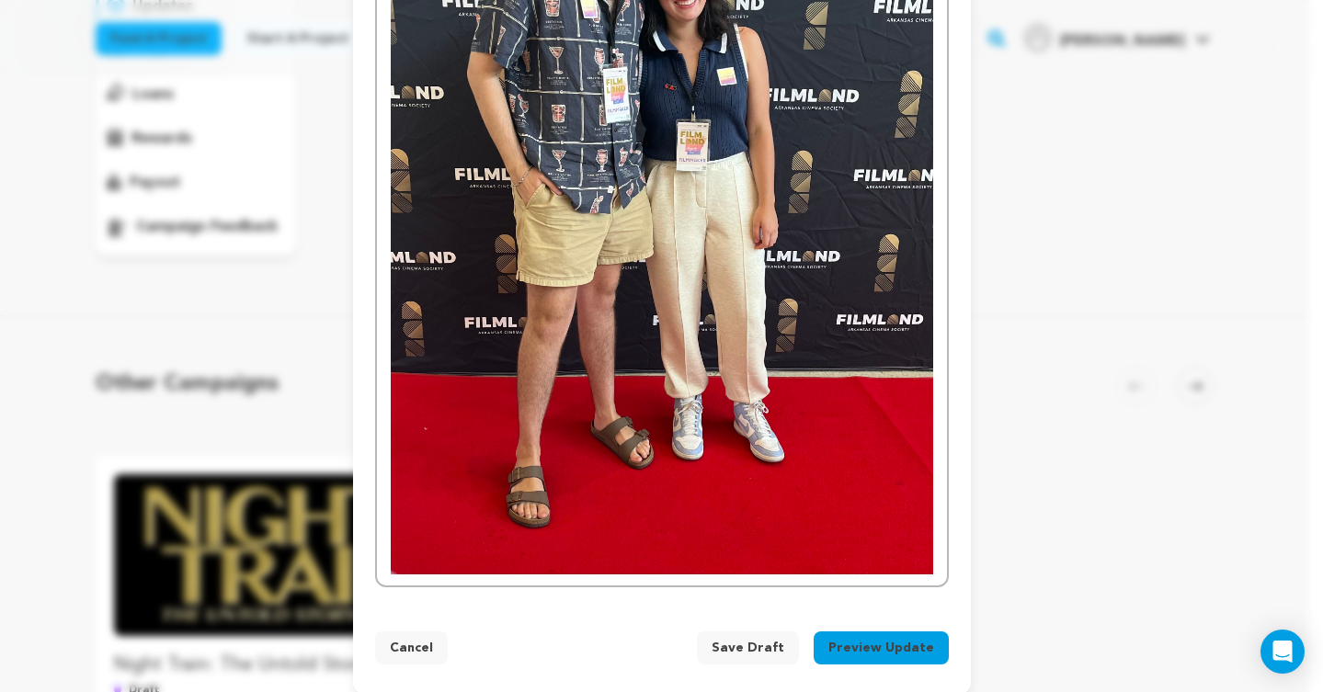
click at [859, 632] on button "Preview Update" at bounding box center [881, 648] width 135 height 33
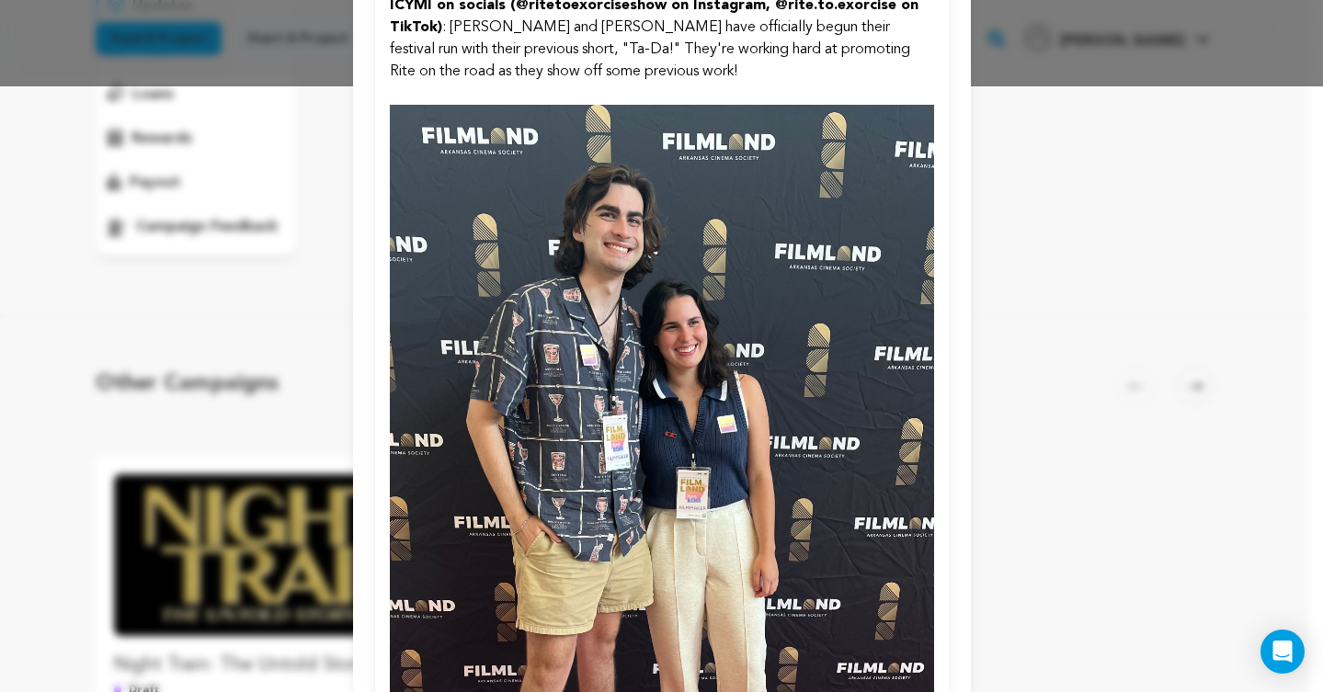
scroll to position [974, 0]
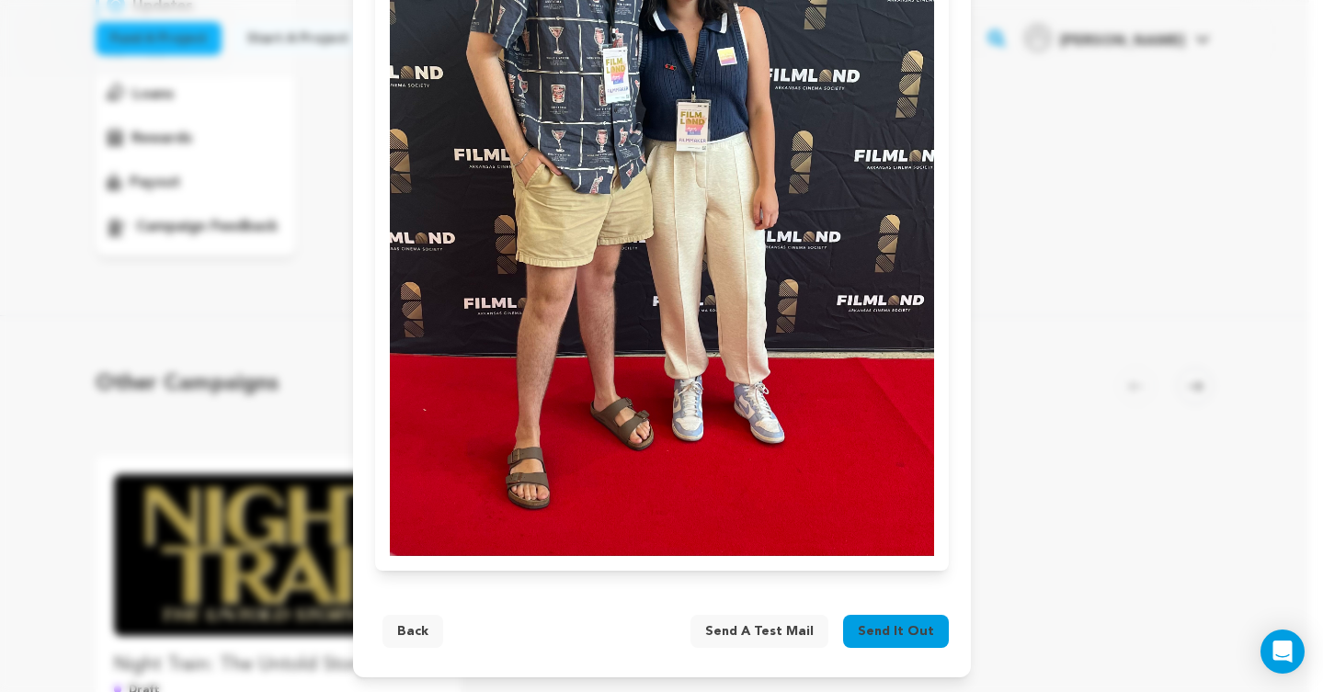
click at [901, 622] on span "Send it out" at bounding box center [896, 631] width 76 height 18
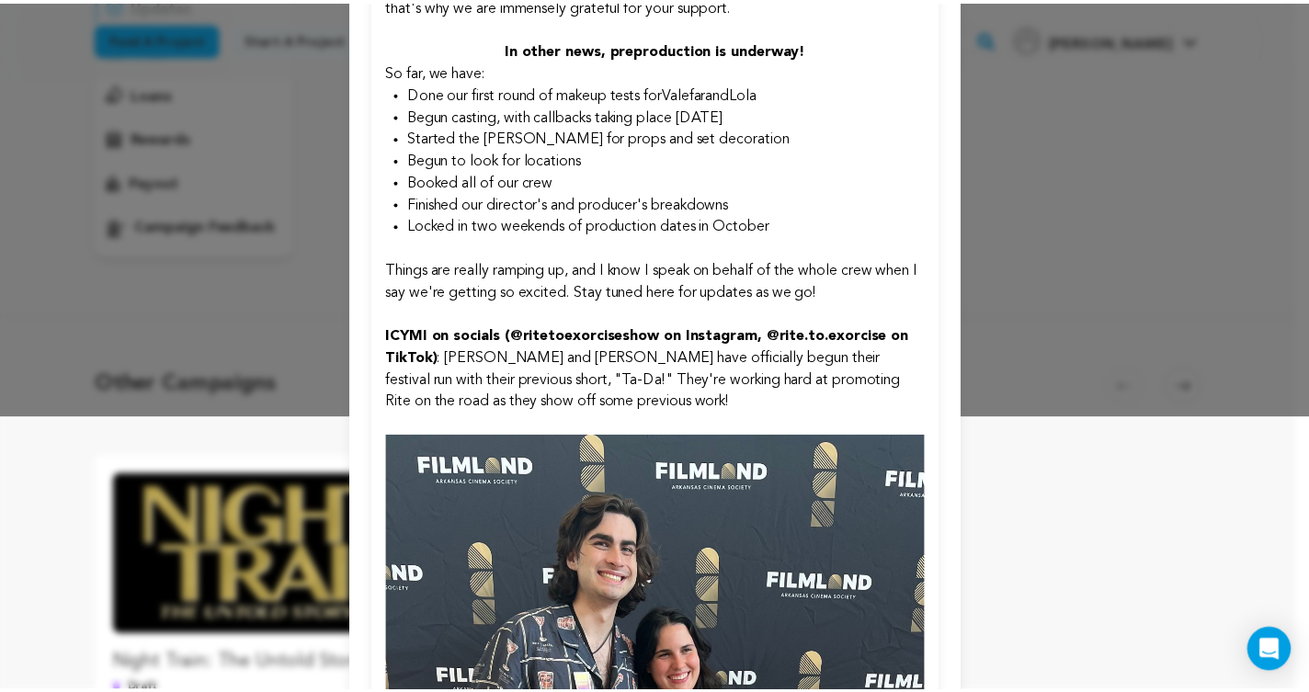
scroll to position [0, 0]
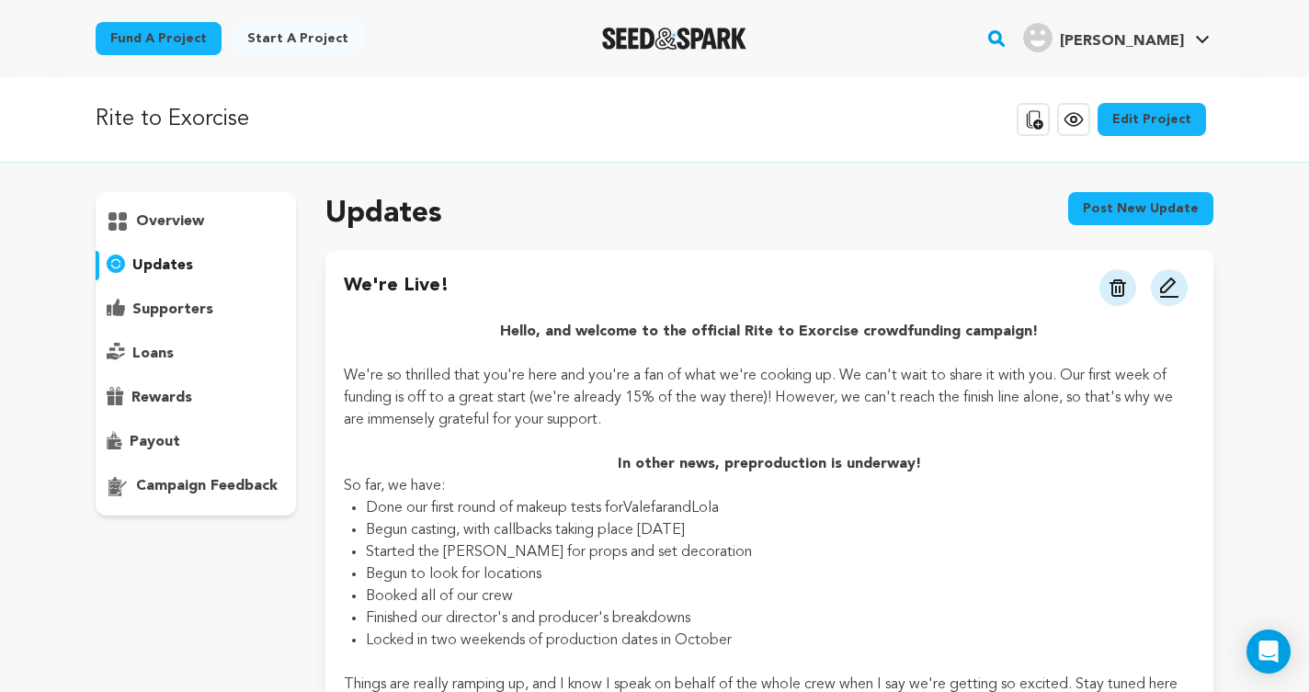
click at [138, 221] on p "overview" at bounding box center [170, 222] width 68 height 22
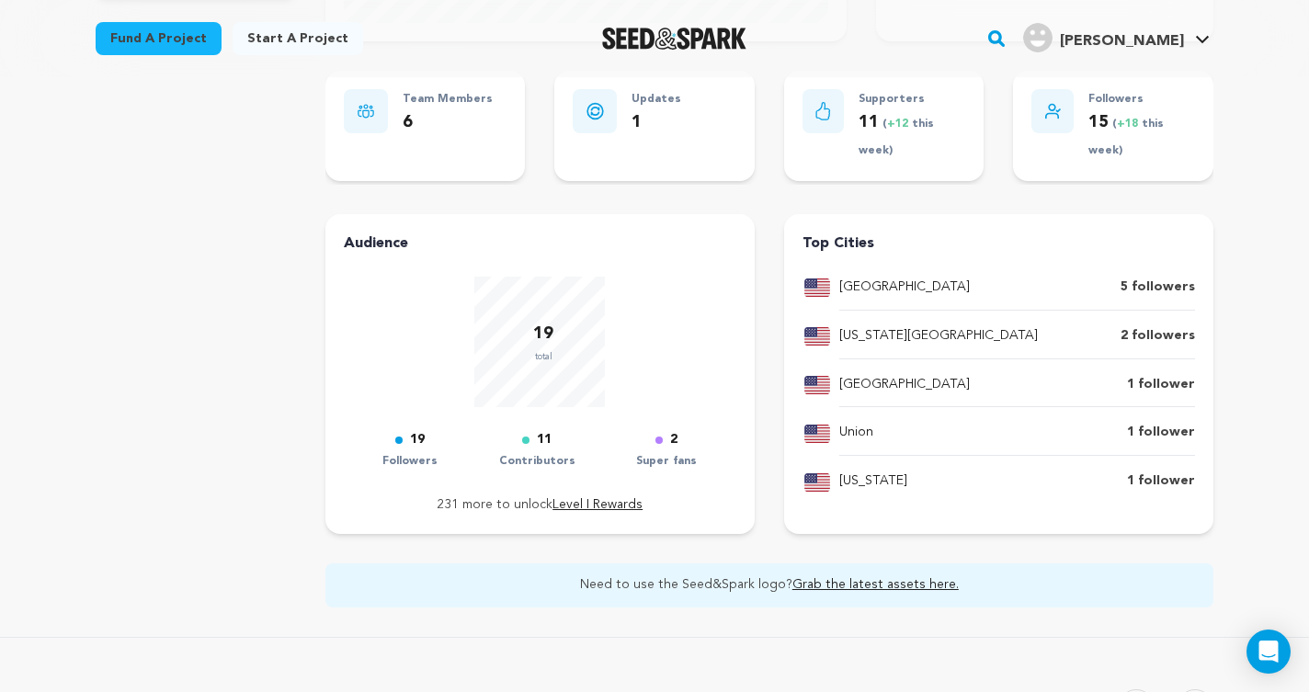
scroll to position [351, 0]
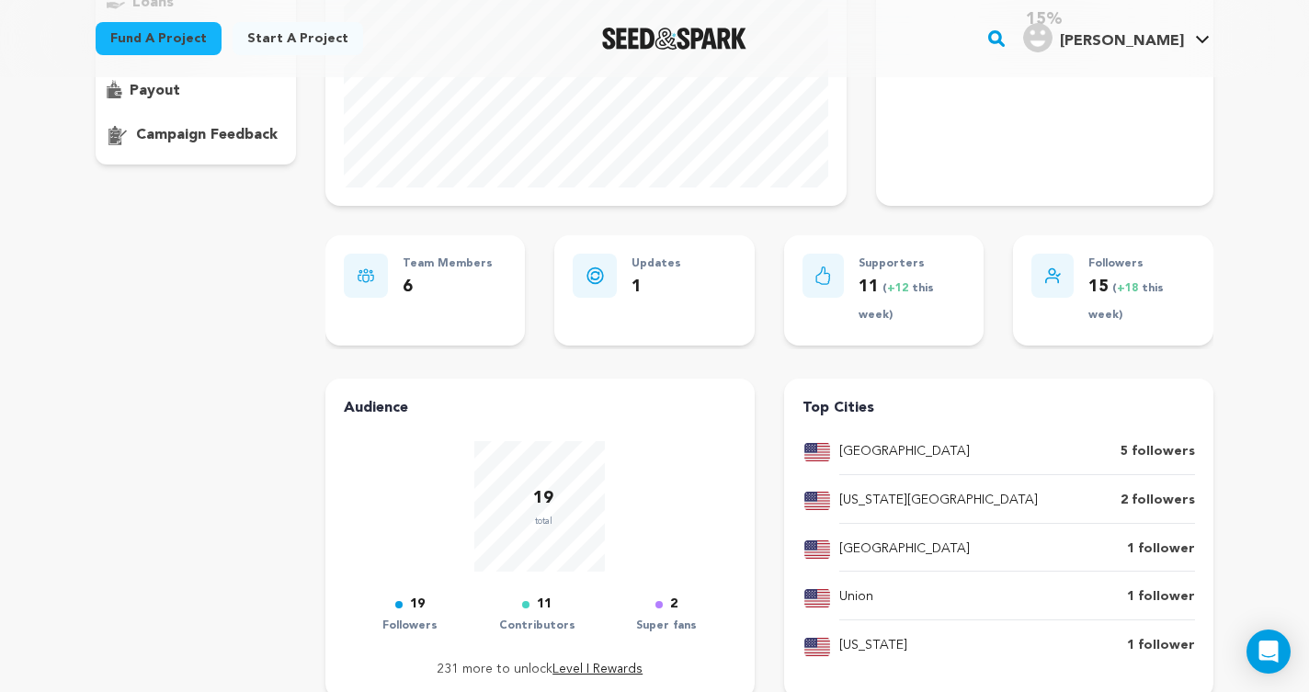
click at [676, 607] on p "2" at bounding box center [673, 605] width 7 height 22
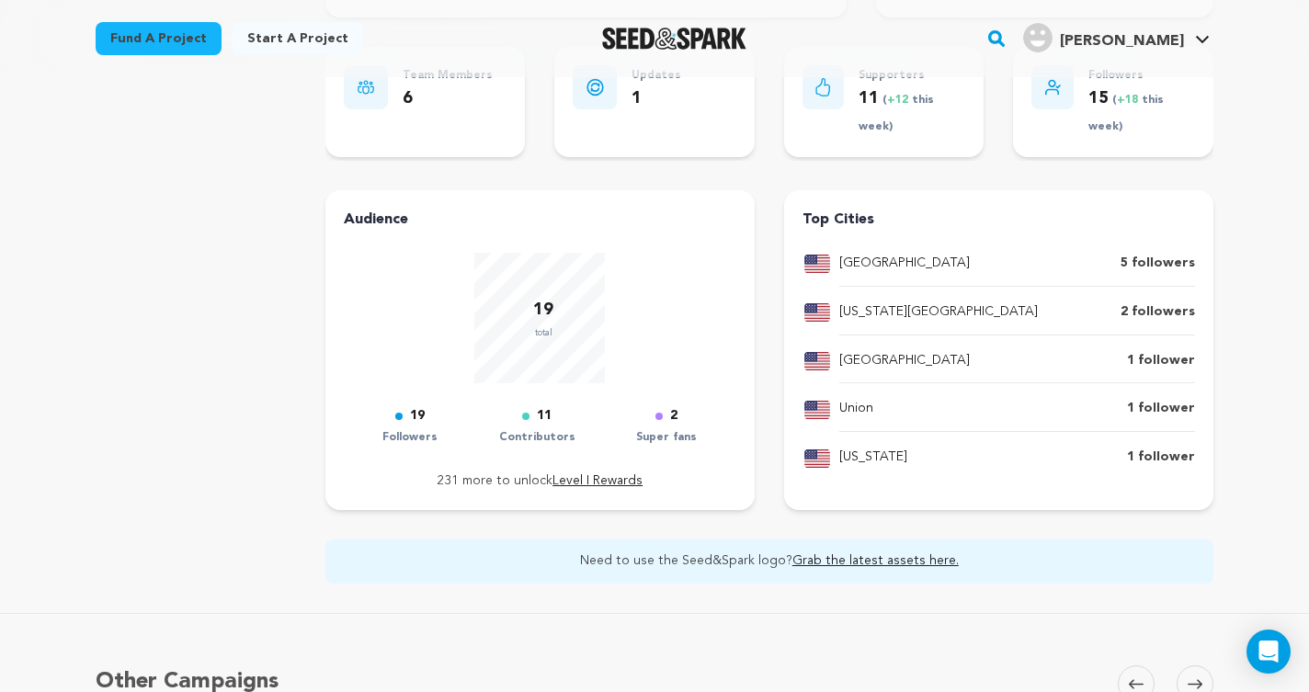
scroll to position [508, 0]
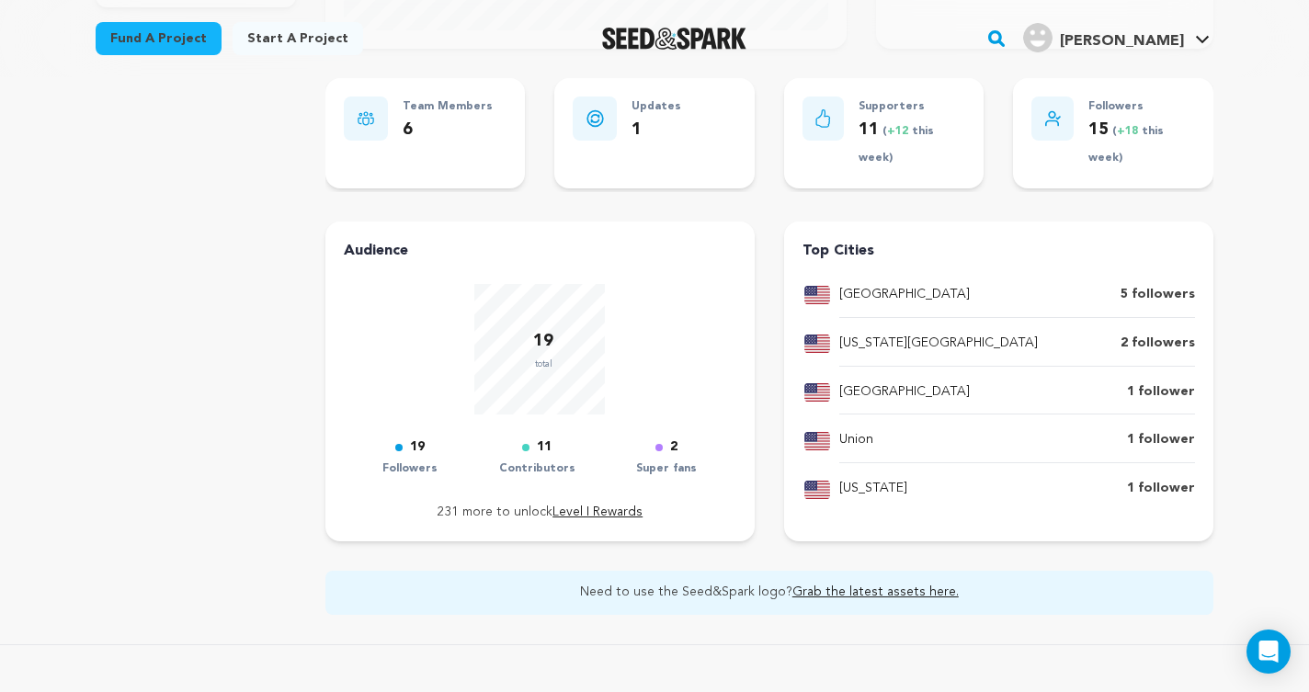
click at [855, 450] on p "Union" at bounding box center [856, 440] width 34 height 22
click at [875, 403] on div "Uniontown 1 follower" at bounding box center [1017, 399] width 356 height 34
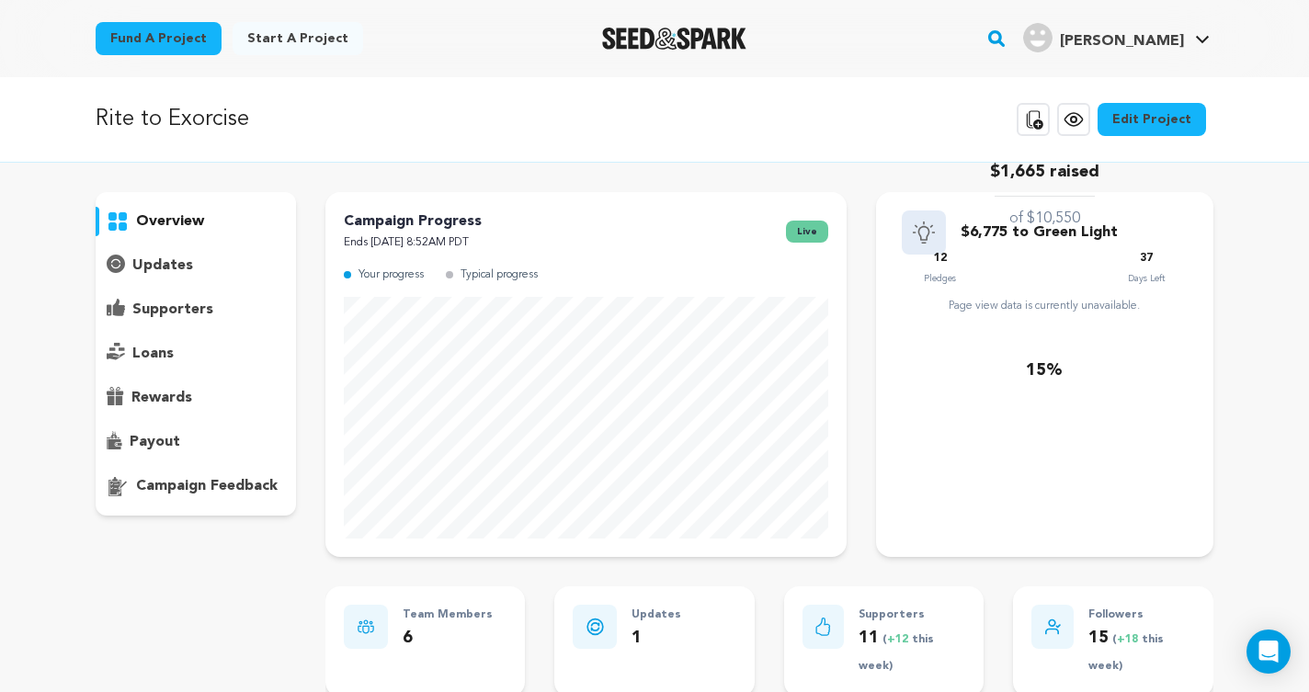
click at [223, 110] on p "Rite to Exorcise" at bounding box center [173, 119] width 154 height 33
click at [692, 40] on img "Seed&Spark Homepage" at bounding box center [674, 39] width 144 height 22
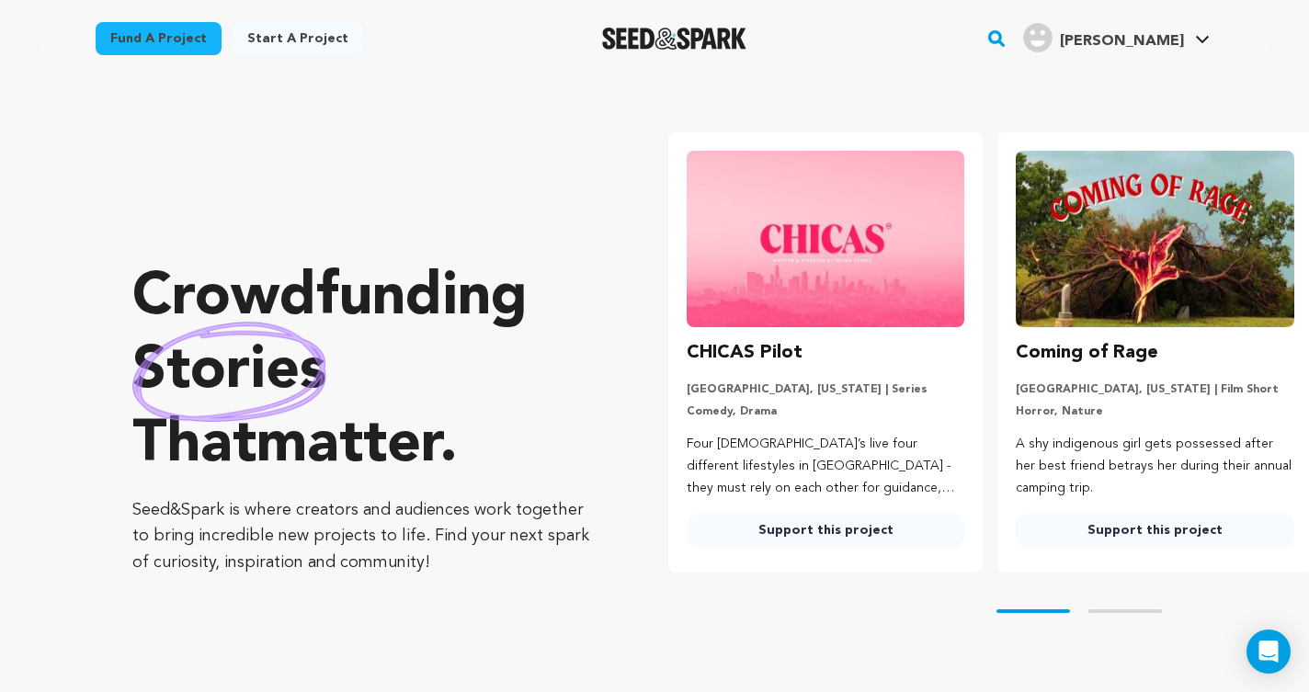
click at [220, 392] on img at bounding box center [229, 372] width 194 height 100
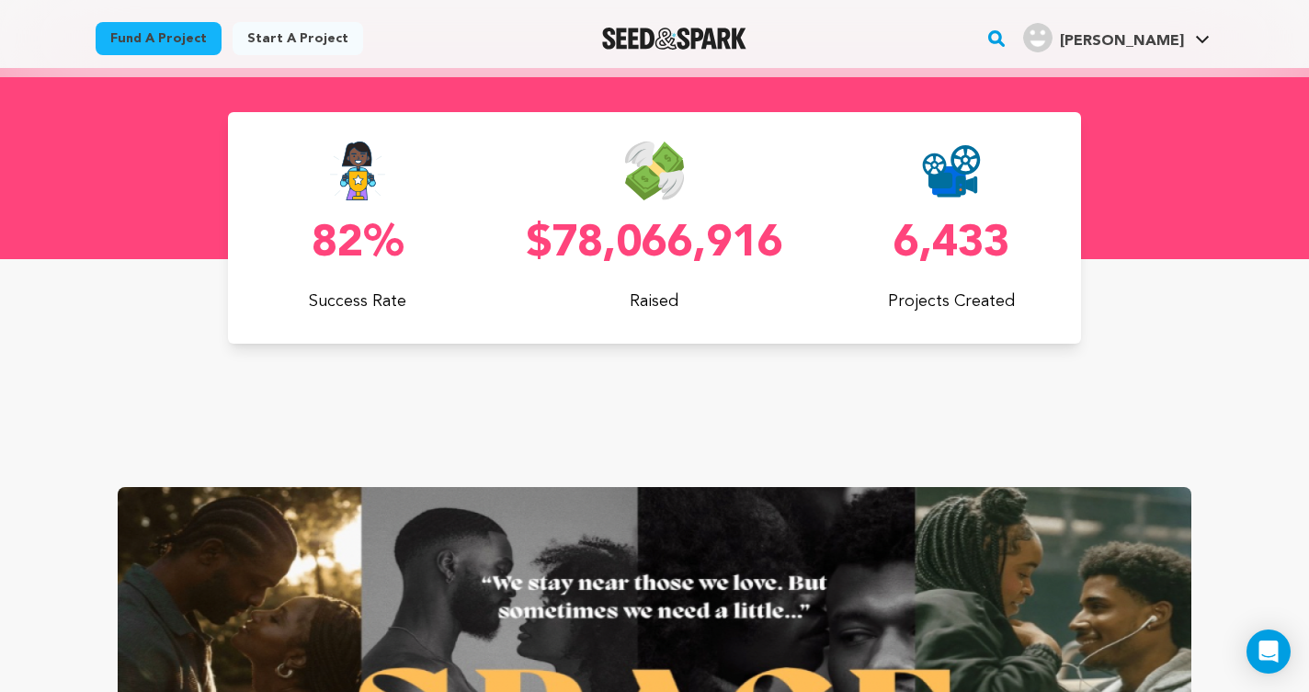
scroll to position [0, 344]
click at [362, 184] on img at bounding box center [357, 171] width 57 height 59
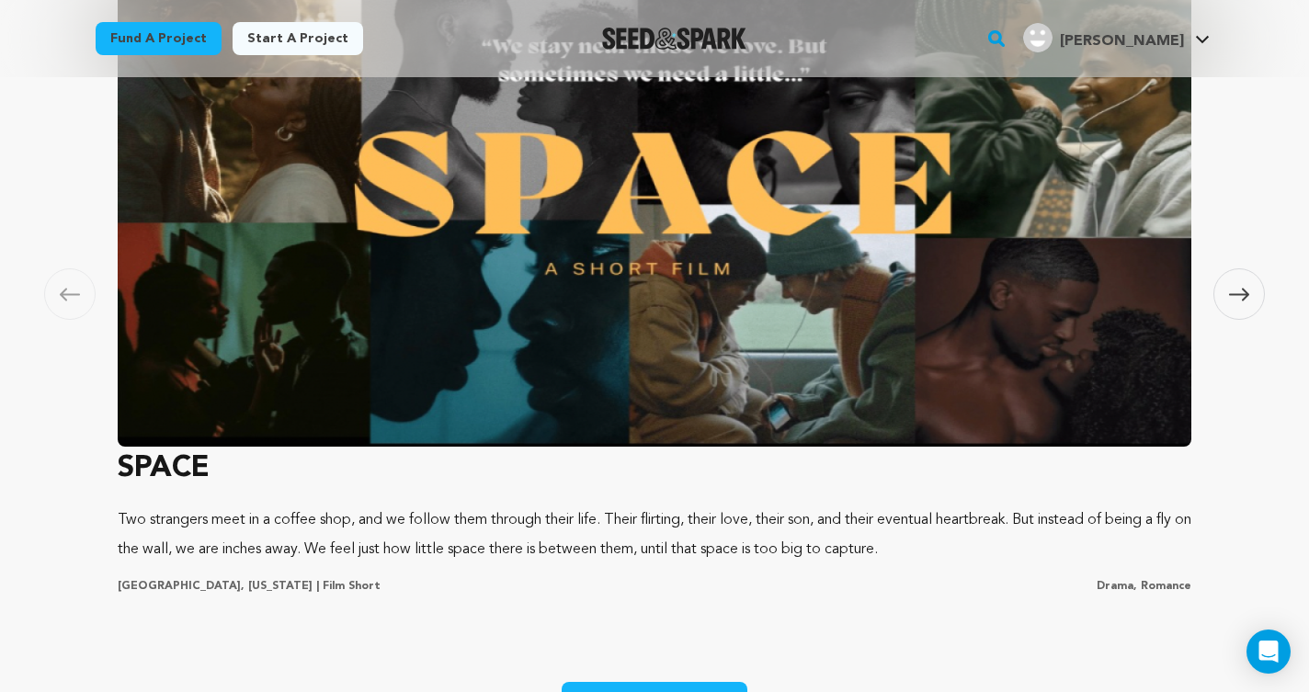
scroll to position [1230, 0]
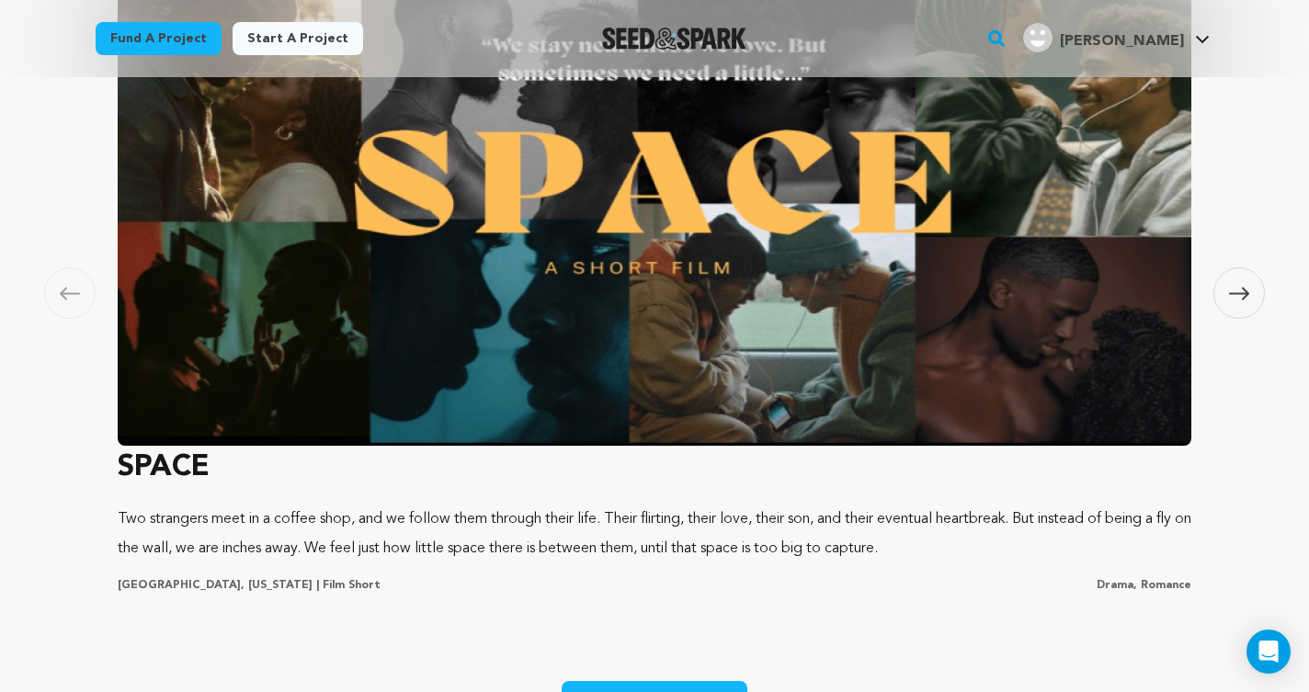
click at [1242, 280] on span at bounding box center [1239, 293] width 51 height 51
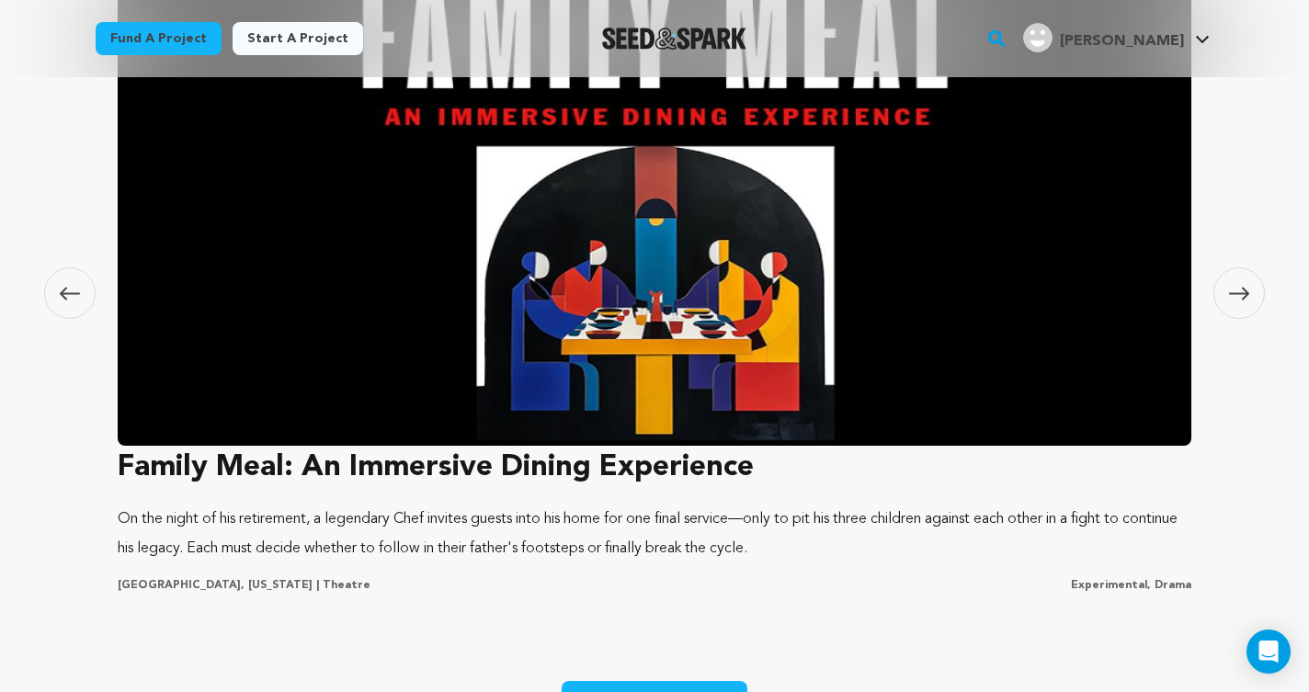
click at [1242, 280] on span at bounding box center [1239, 293] width 51 height 51
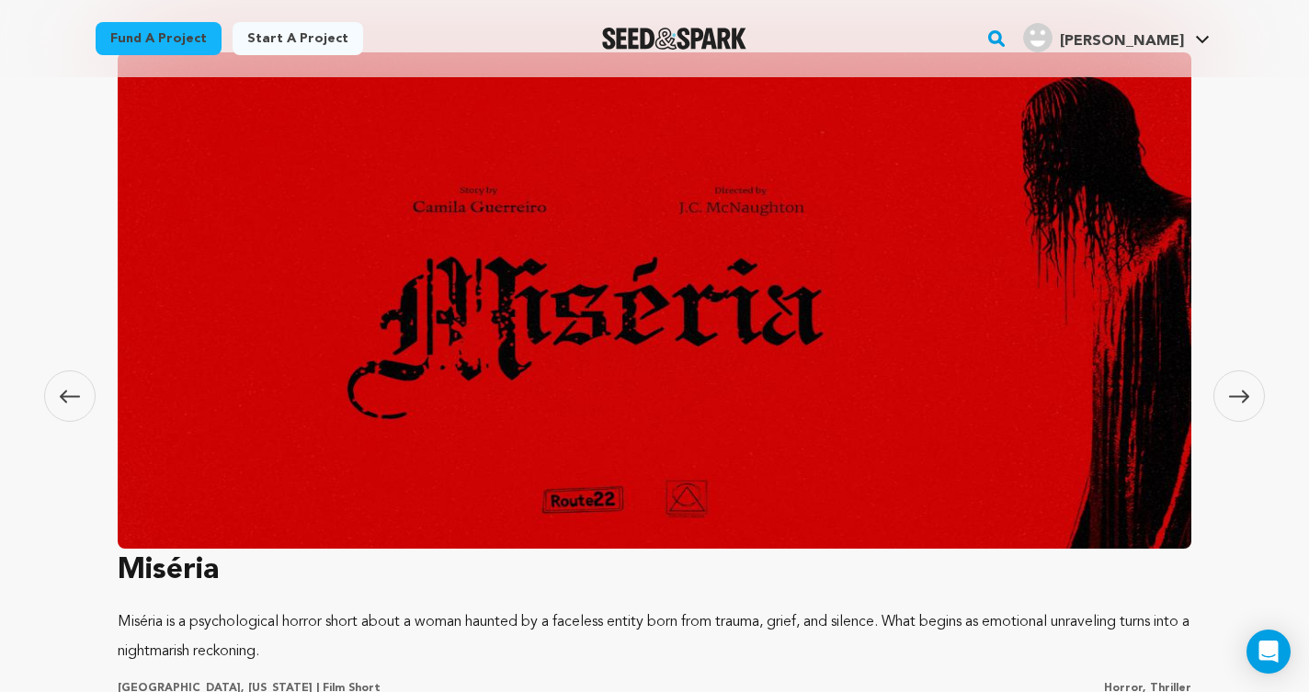
scroll to position [0, 344]
click at [1242, 399] on icon at bounding box center [1239, 397] width 20 height 14
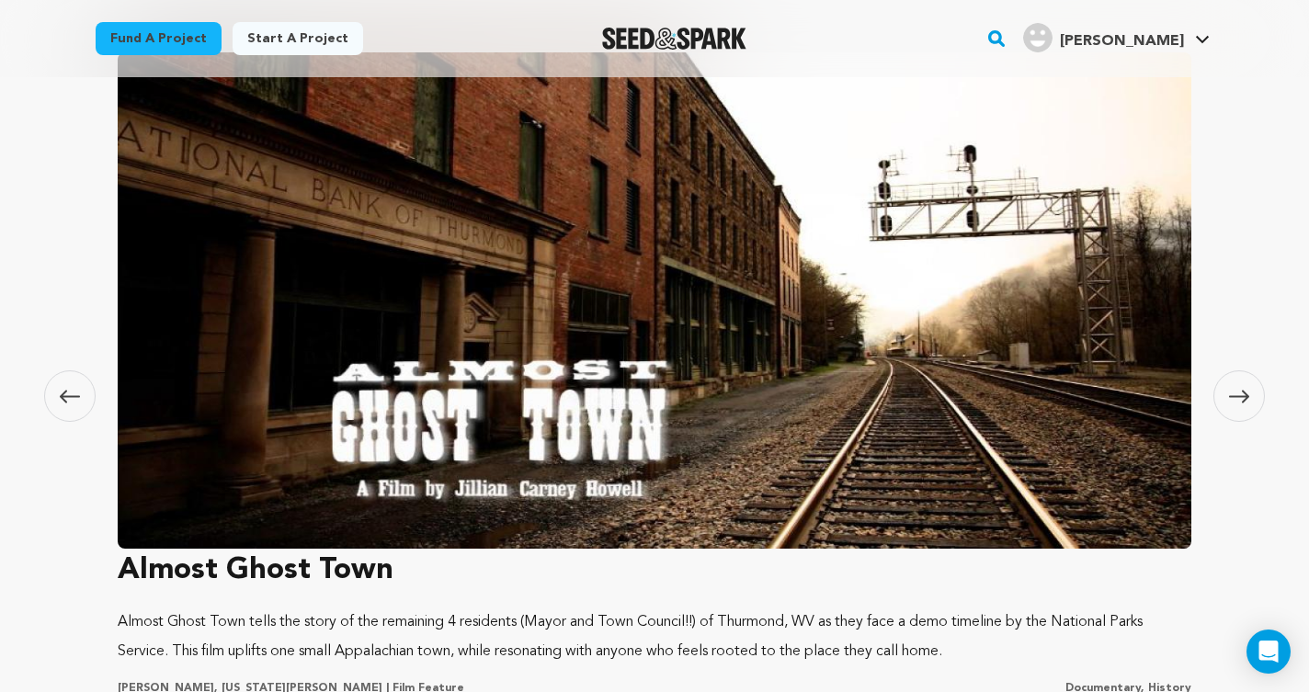
click at [1242, 399] on icon at bounding box center [1239, 397] width 20 height 14
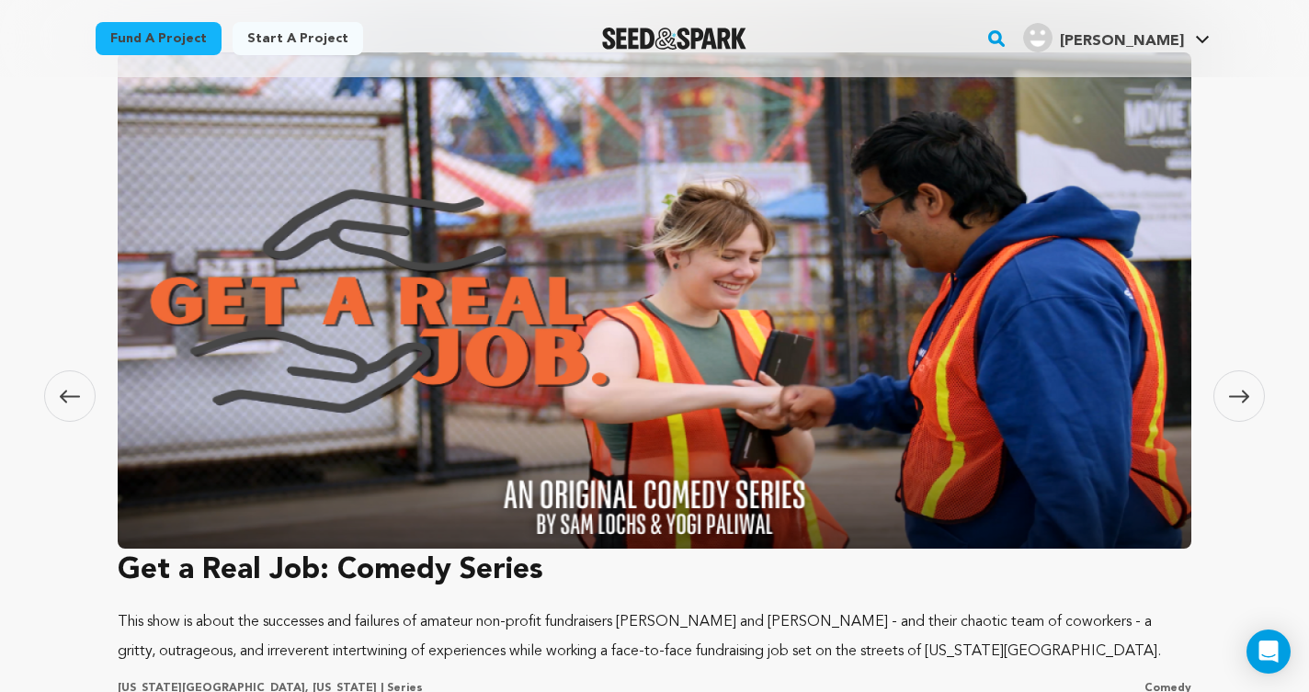
scroll to position [0, 0]
click at [1242, 399] on icon at bounding box center [1239, 397] width 20 height 14
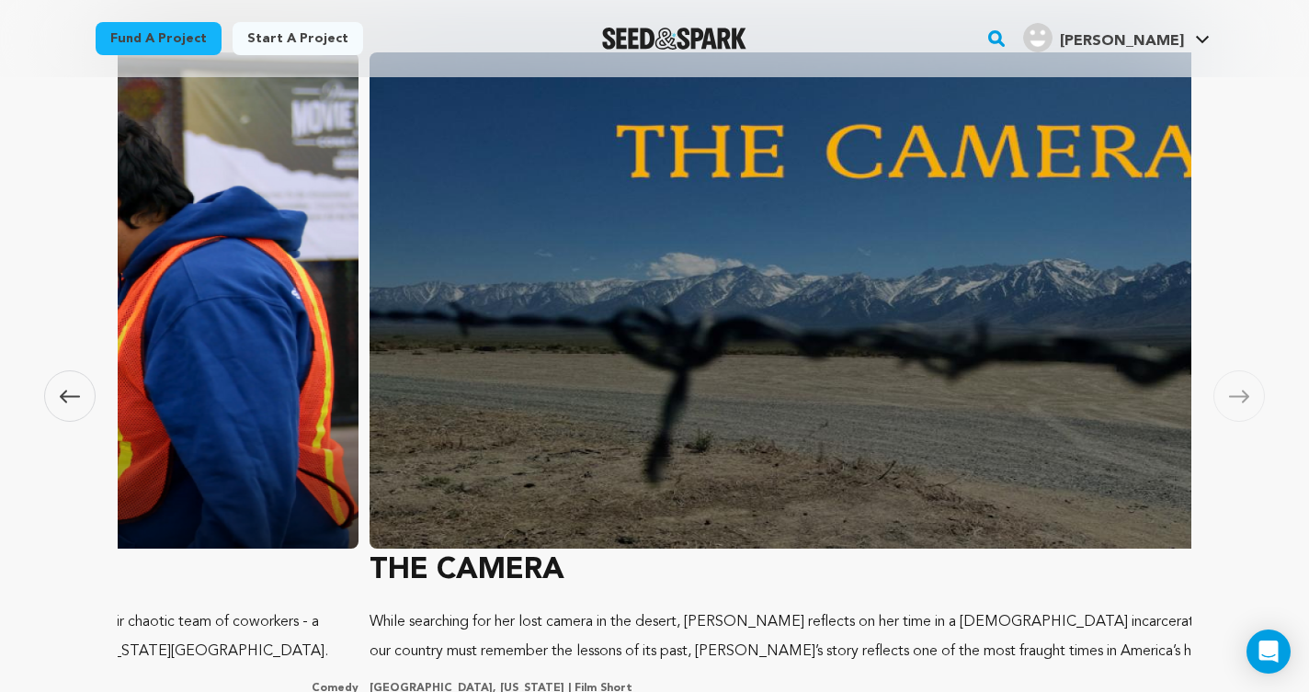
scroll to position [0, 5424]
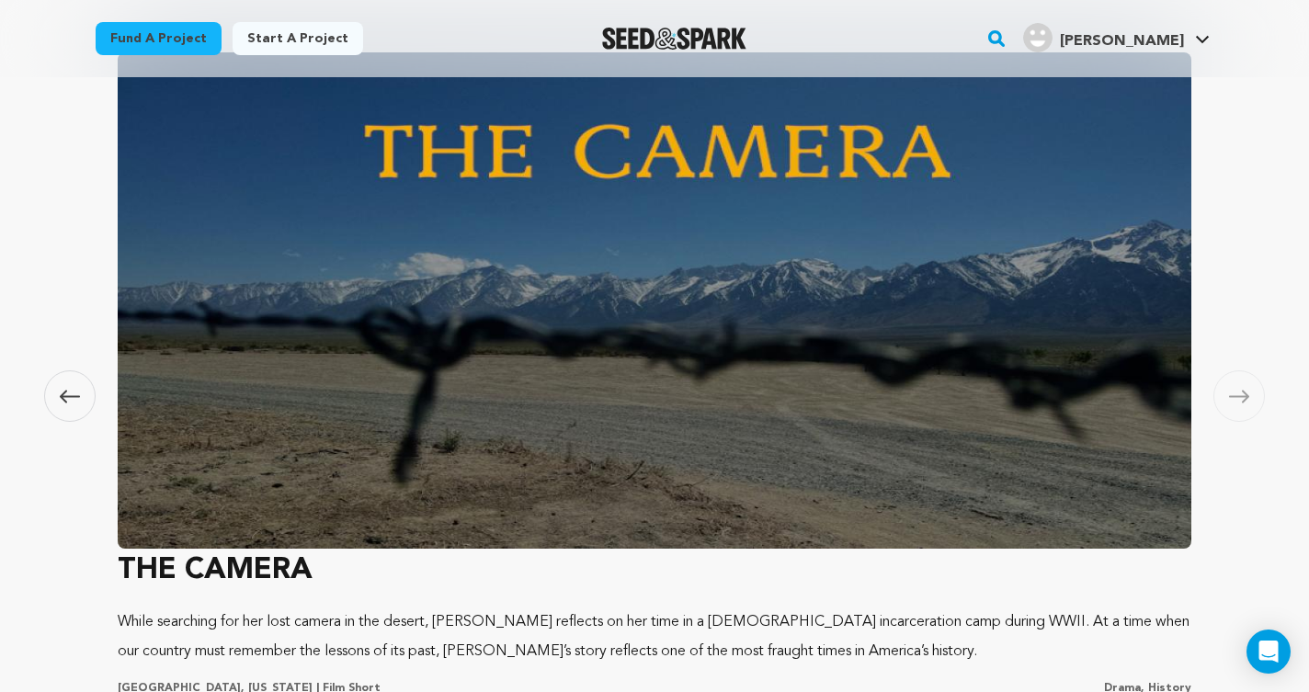
click at [1242, 398] on icon at bounding box center [1239, 397] width 20 height 14
click at [1243, 398] on icon at bounding box center [1239, 397] width 20 height 14
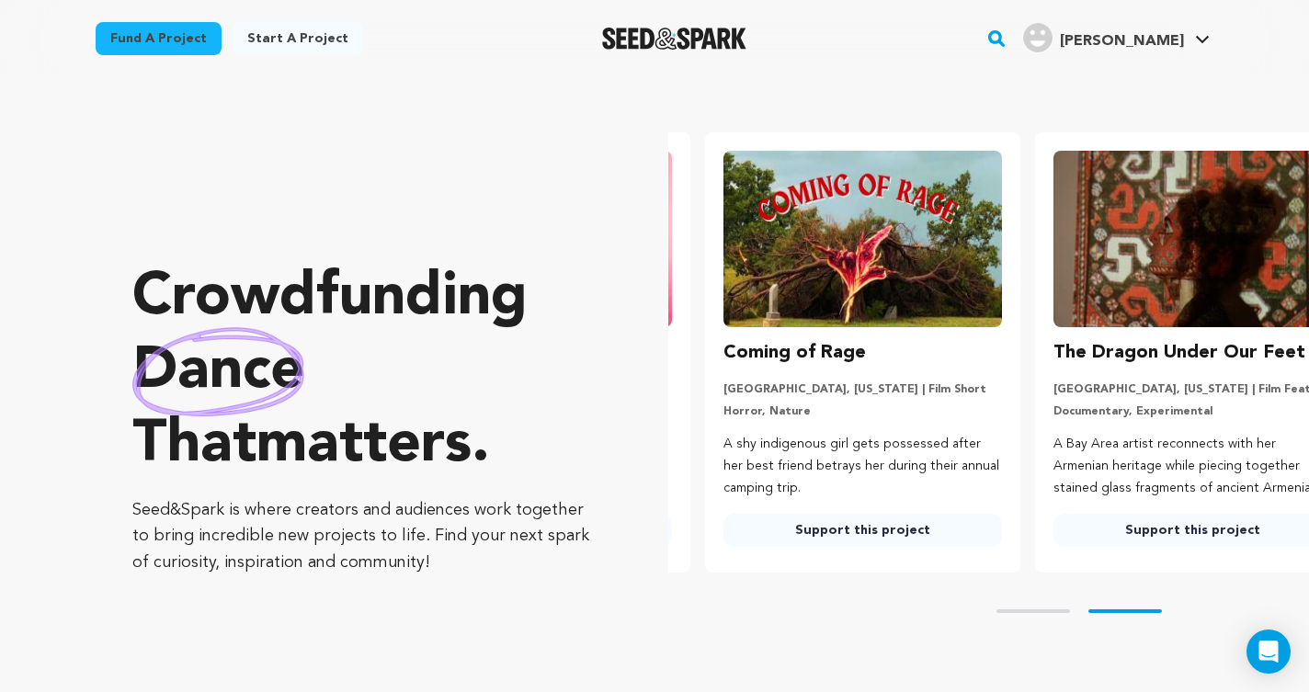
scroll to position [0, 344]
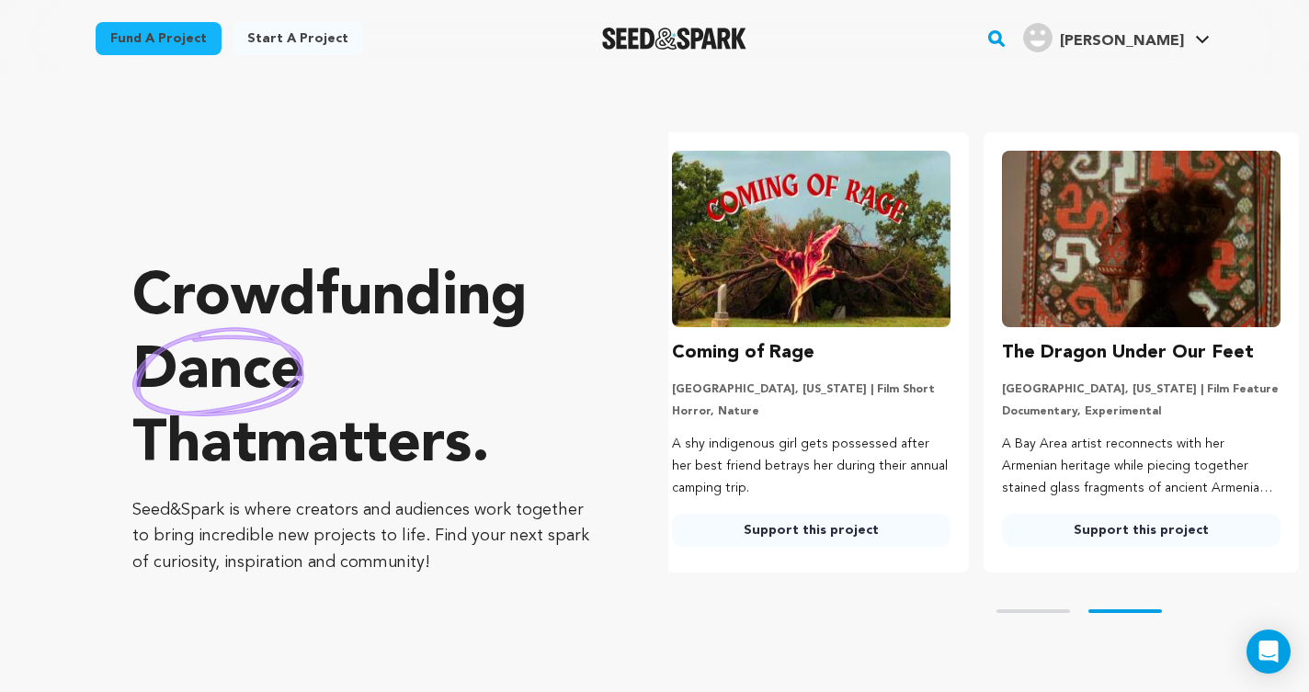
click at [630, 29] on img "Seed&Spark Homepage" at bounding box center [674, 39] width 144 height 22
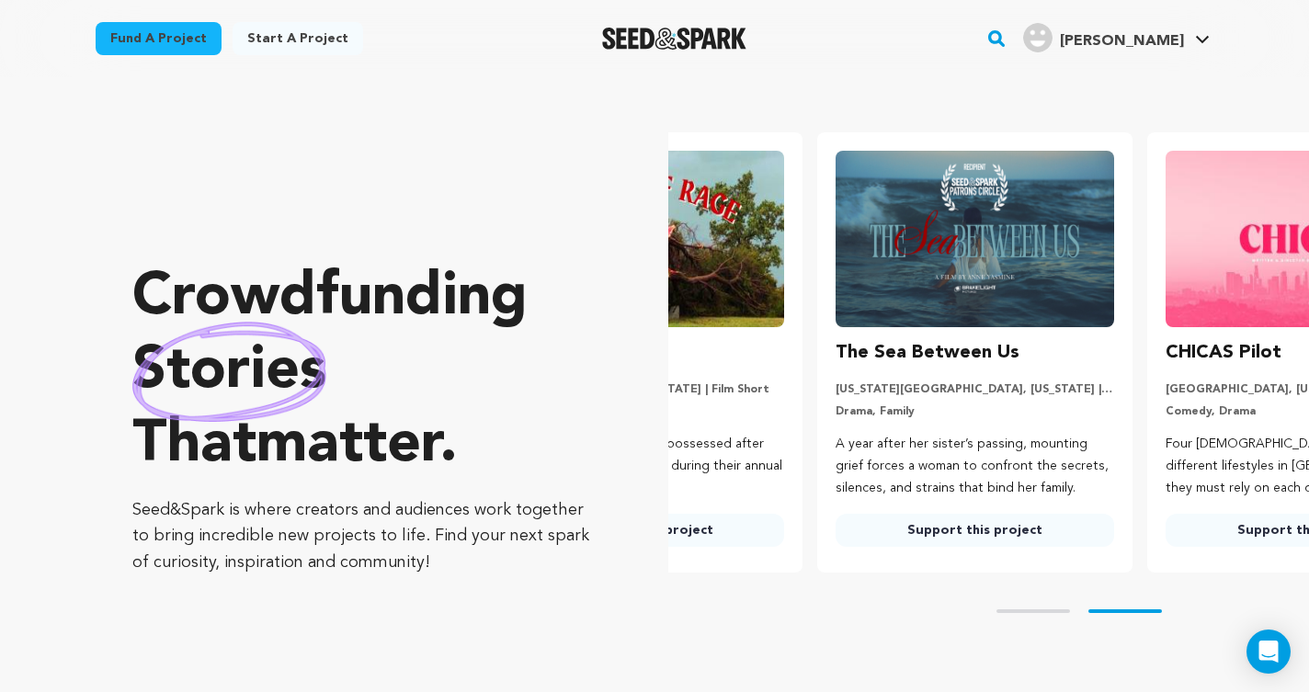
click at [170, 40] on link "Fund a project" at bounding box center [159, 38] width 126 height 33
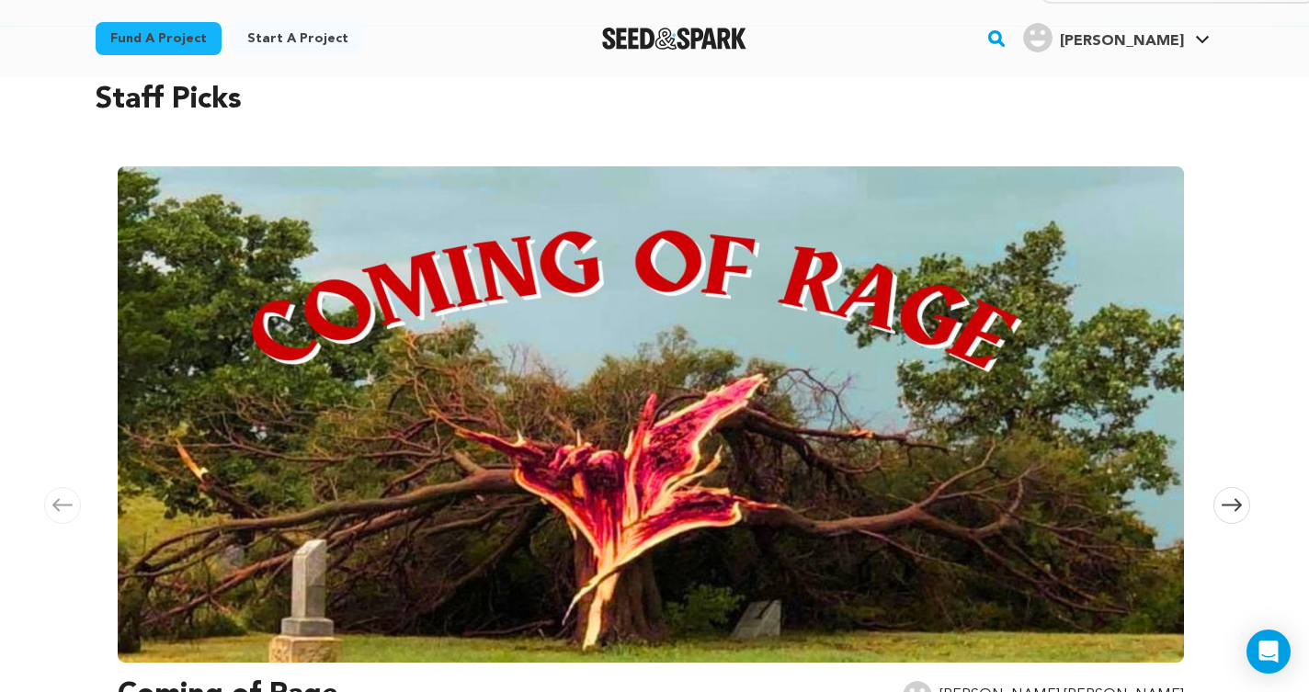
click at [491, 313] on img at bounding box center [651, 414] width 1066 height 496
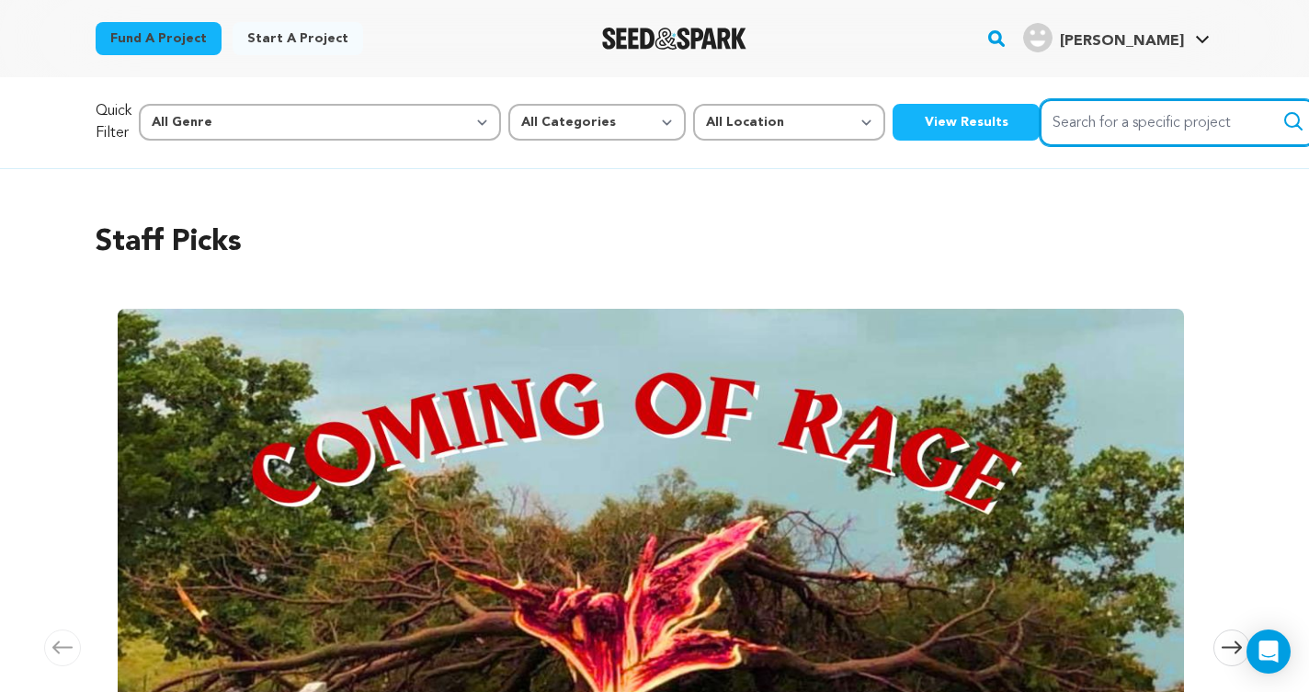
click at [1064, 135] on input "Search for a specific project" at bounding box center [1178, 122] width 276 height 47
type input "rite to exorcise"
click at [1283, 125] on icon "submit" at bounding box center [1294, 121] width 22 height 22
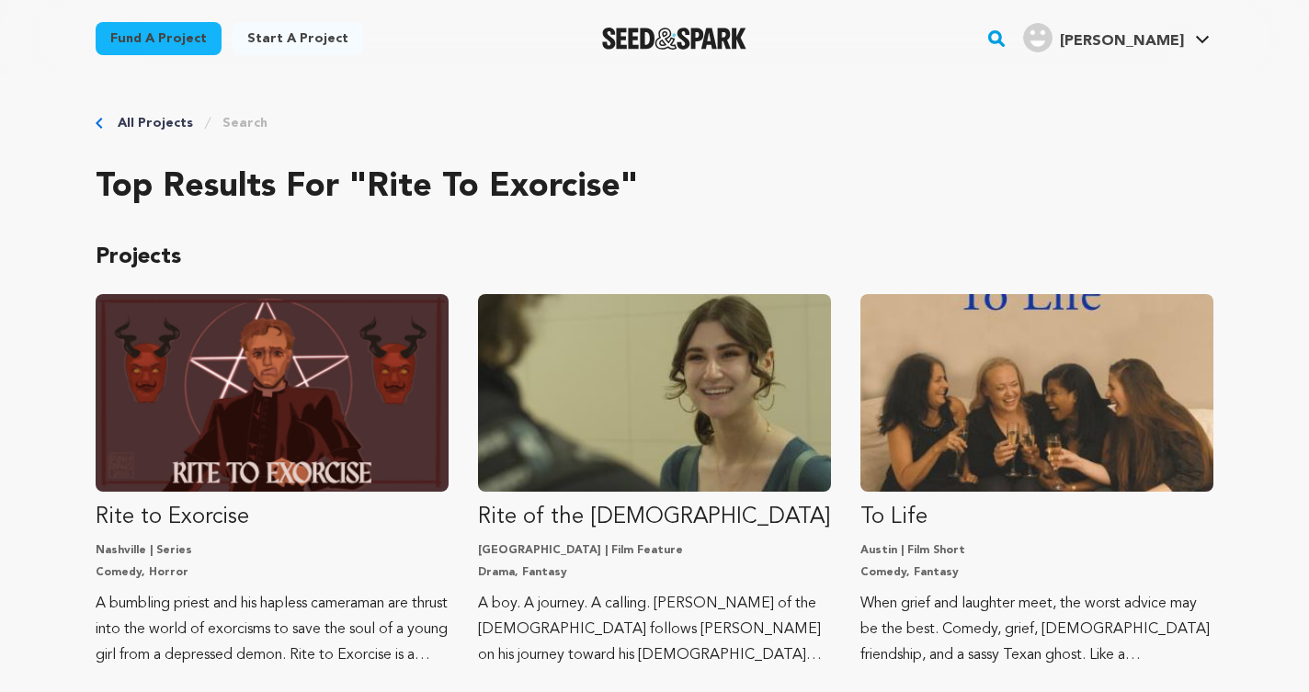
scroll to position [171, 0]
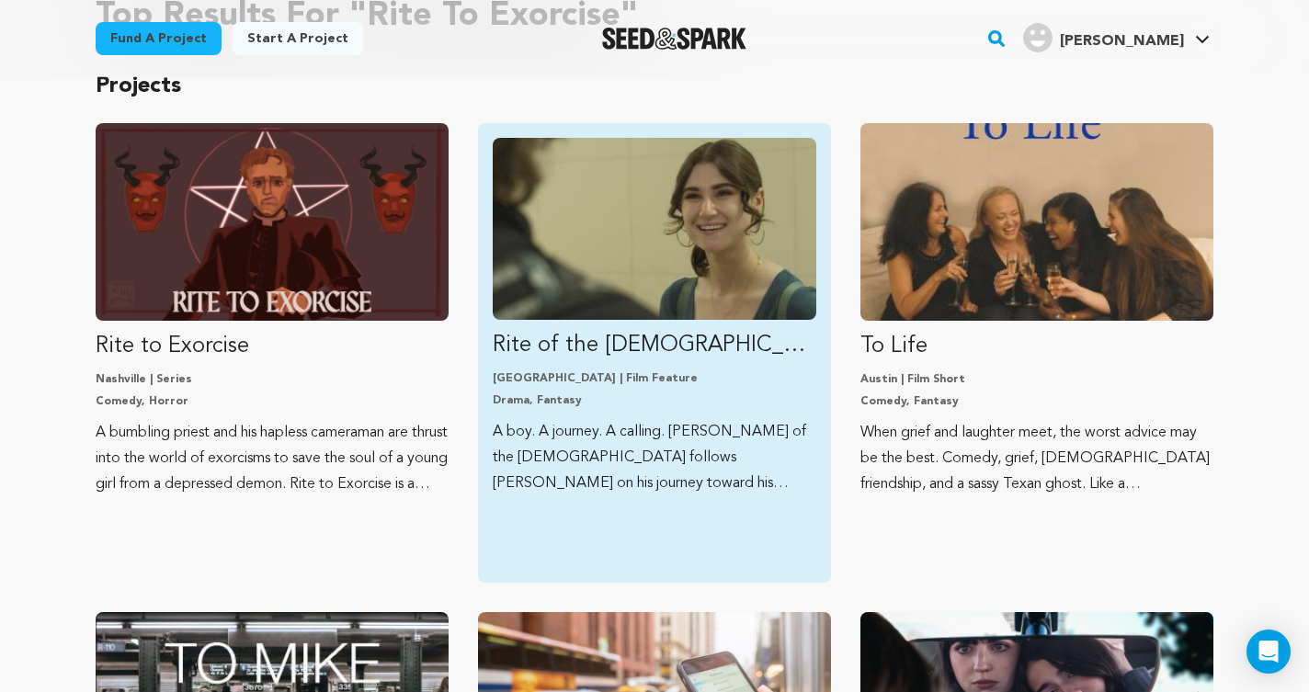
click at [735, 337] on p "Rite of the [DEMOGRAPHIC_DATA]" at bounding box center [655, 345] width 324 height 29
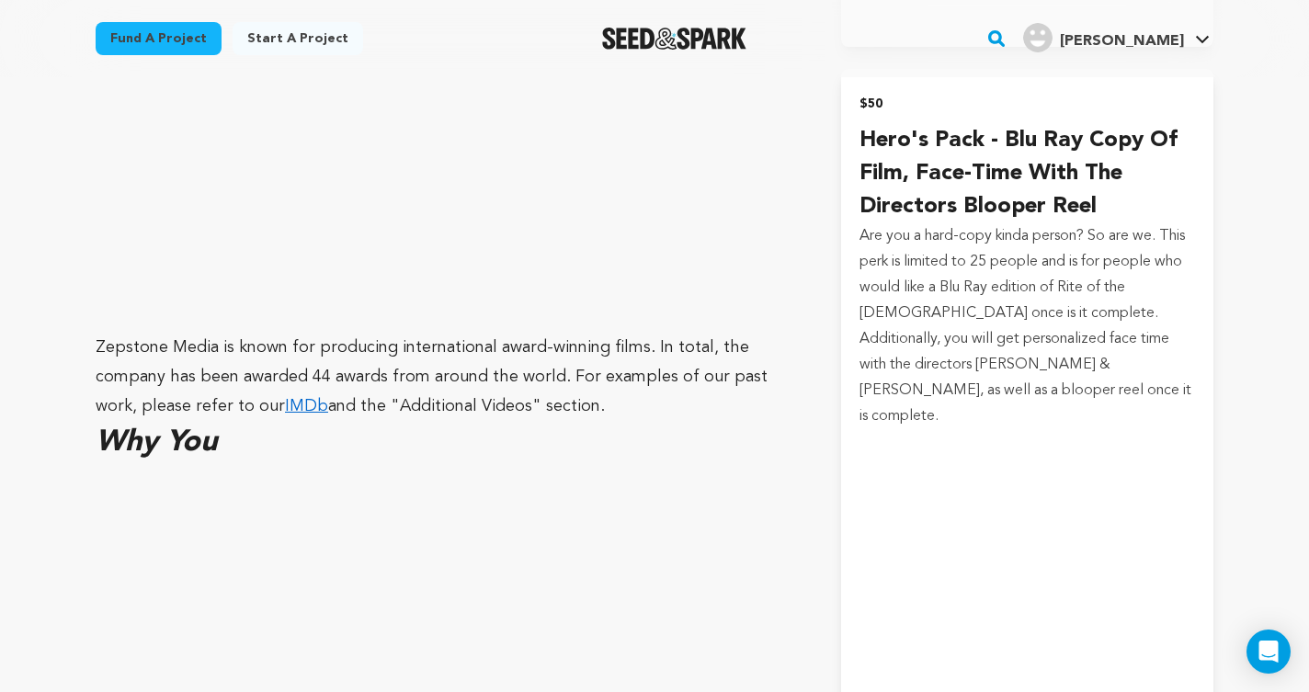
scroll to position [3335, 0]
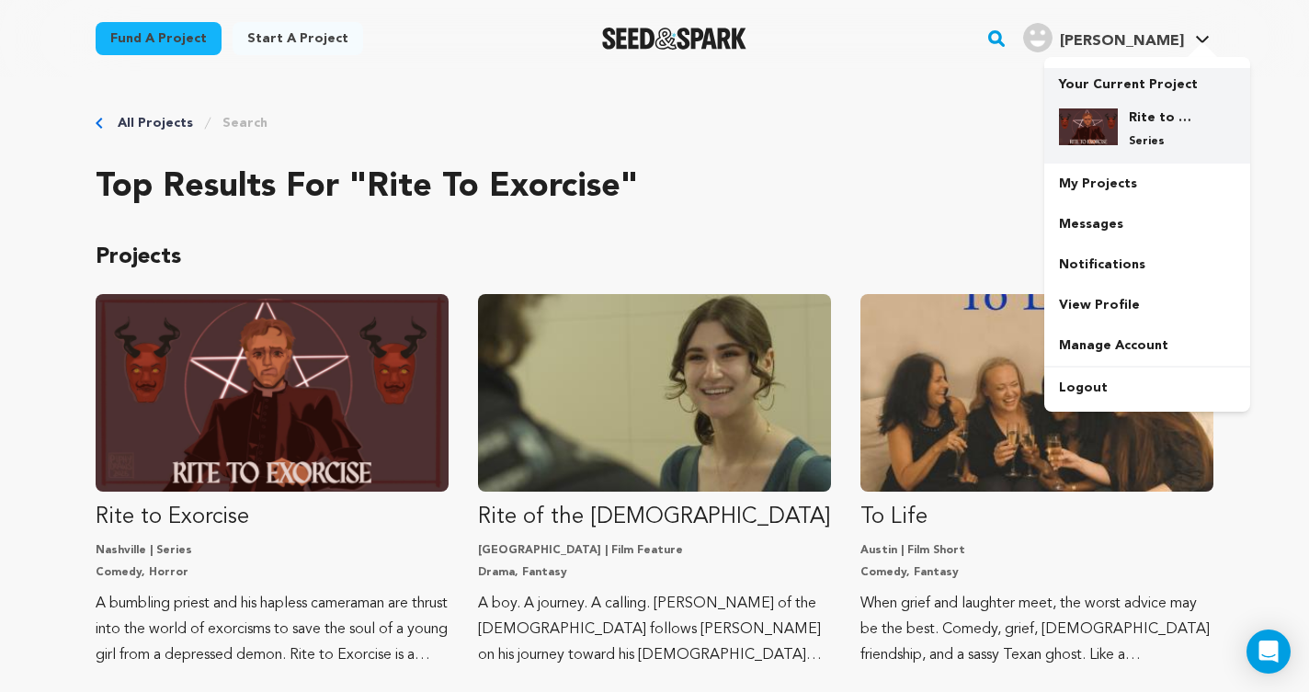
click at [1154, 117] on h4 "Rite to Exorcise" at bounding box center [1162, 117] width 66 height 18
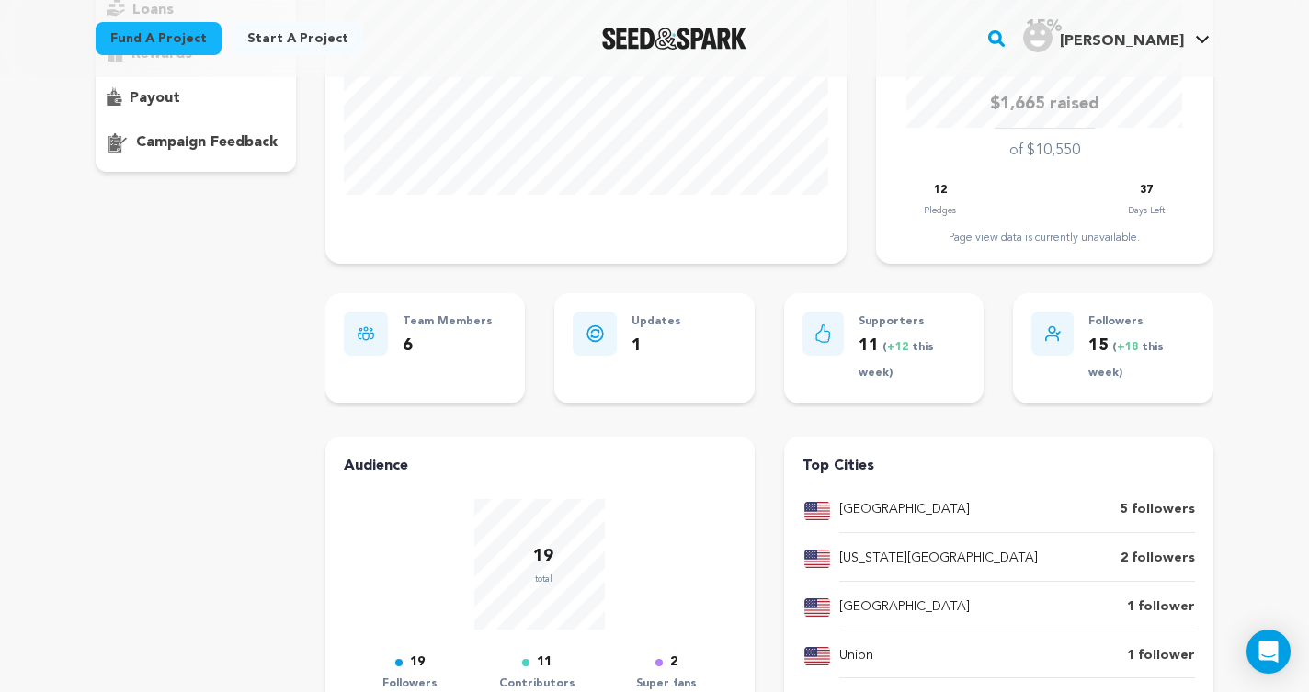
scroll to position [524, 0]
